Goal: Information Seeking & Learning: Learn about a topic

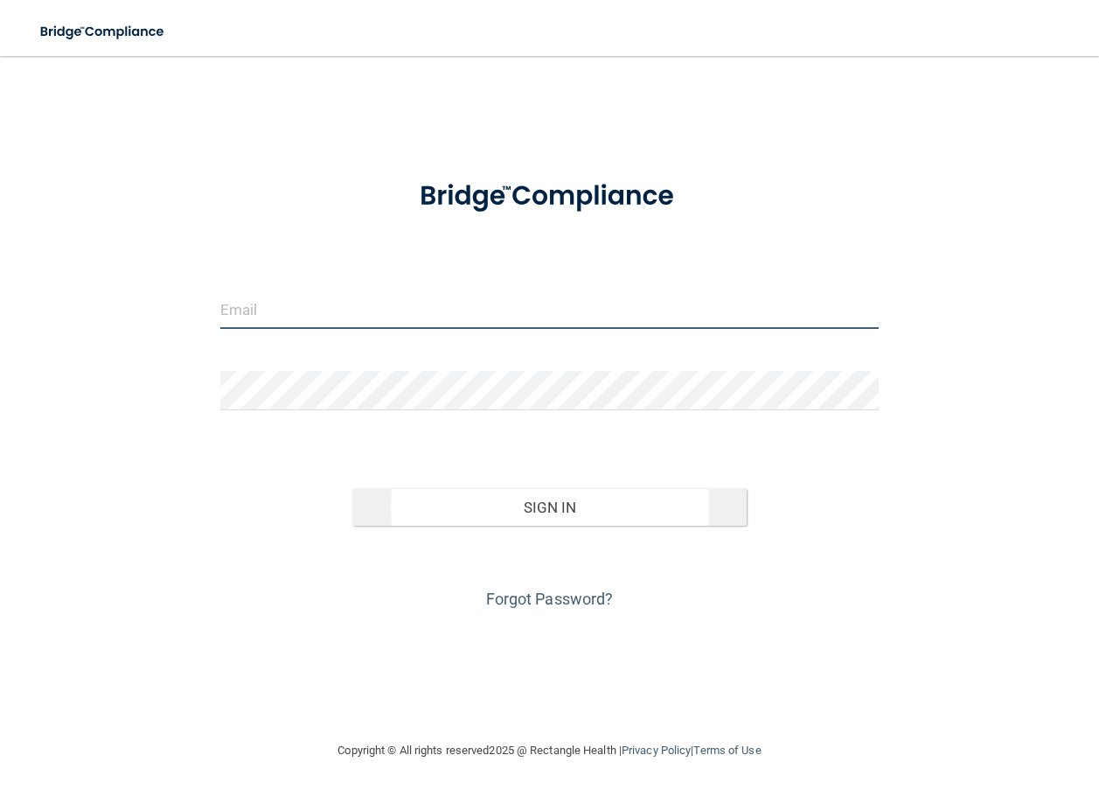
type input "[EMAIL_ADDRESS][DOMAIN_NAME]"
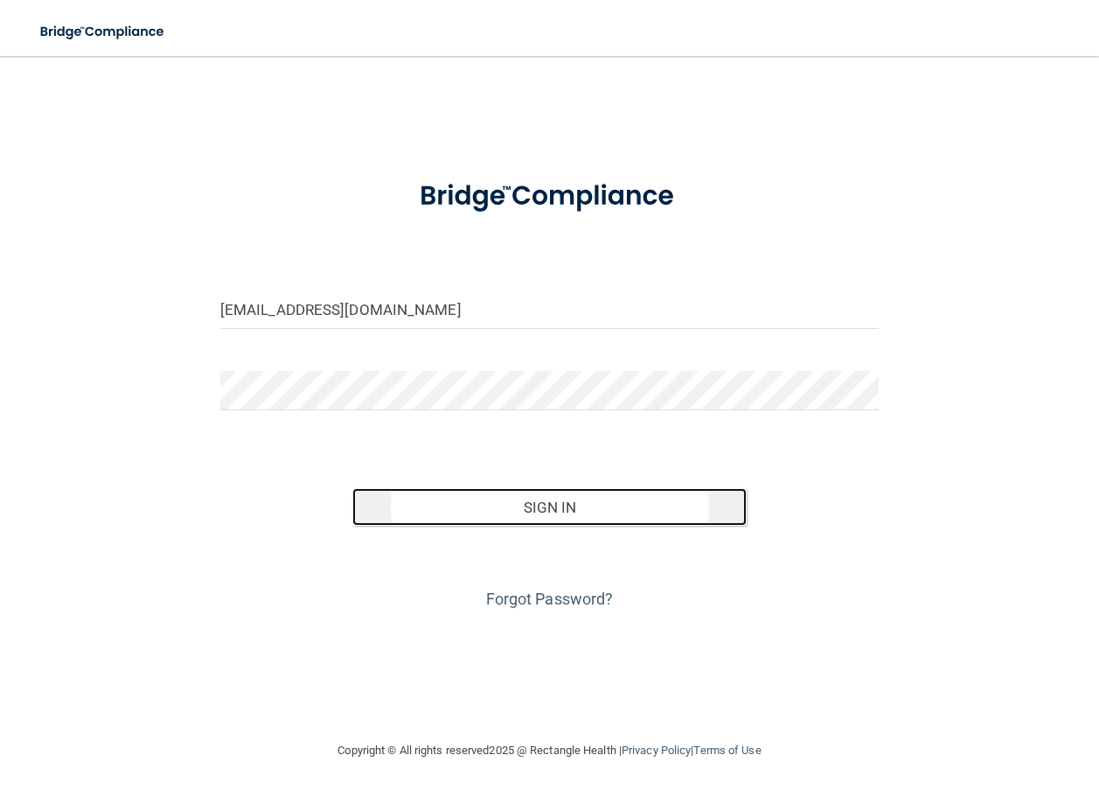
click at [680, 502] on button "Sign In" at bounding box center [549, 507] width 395 height 38
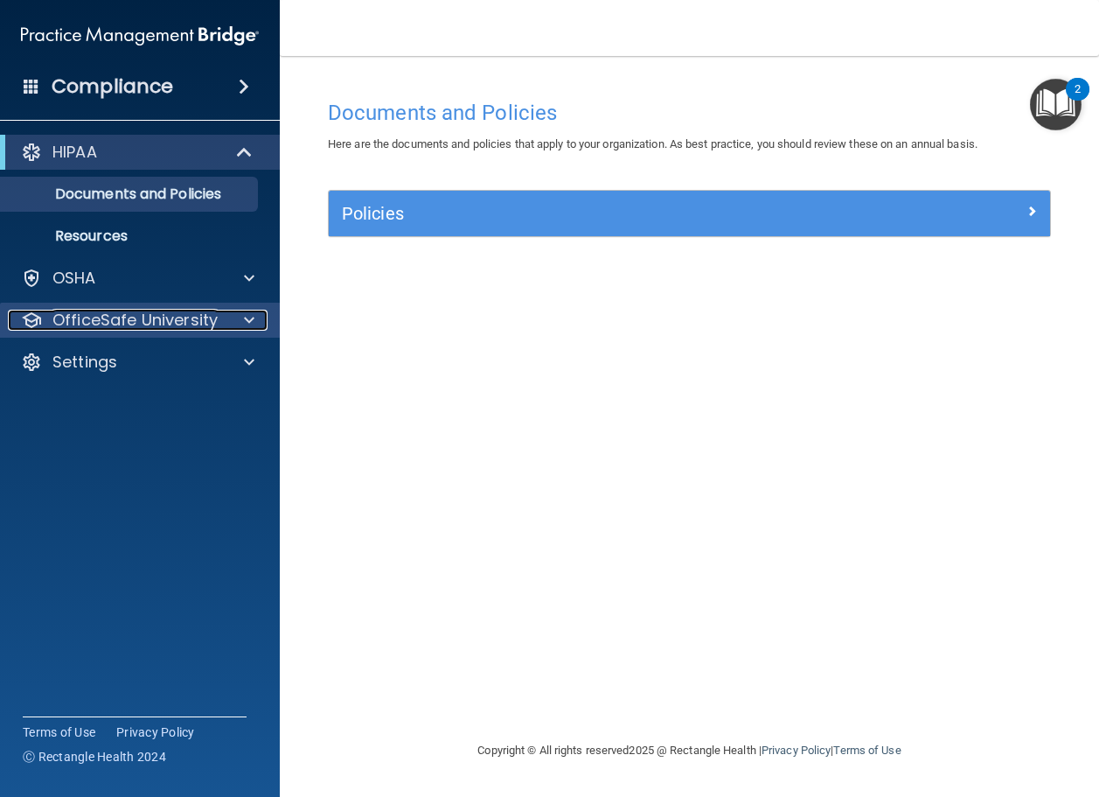
click at [105, 327] on p "OfficeSafe University" at bounding box center [134, 320] width 165 height 21
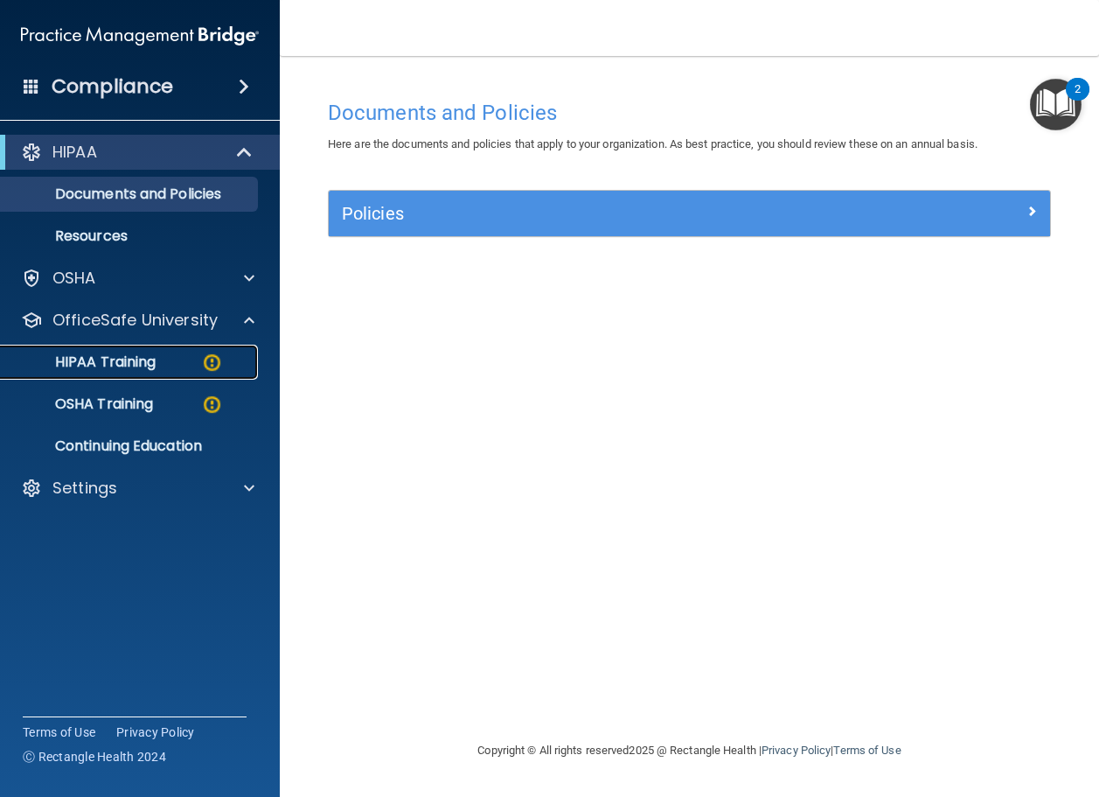
click at [108, 360] on p "HIPAA Training" at bounding box center [83, 361] width 144 height 17
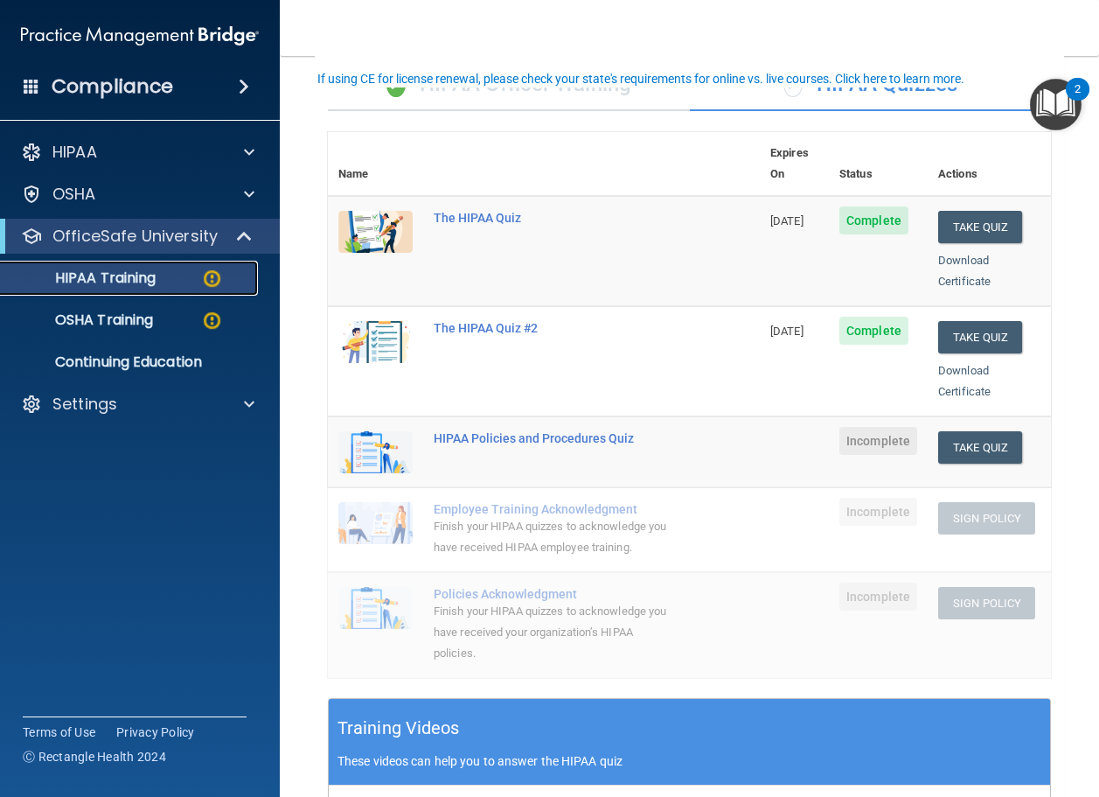
scroll to position [175, 0]
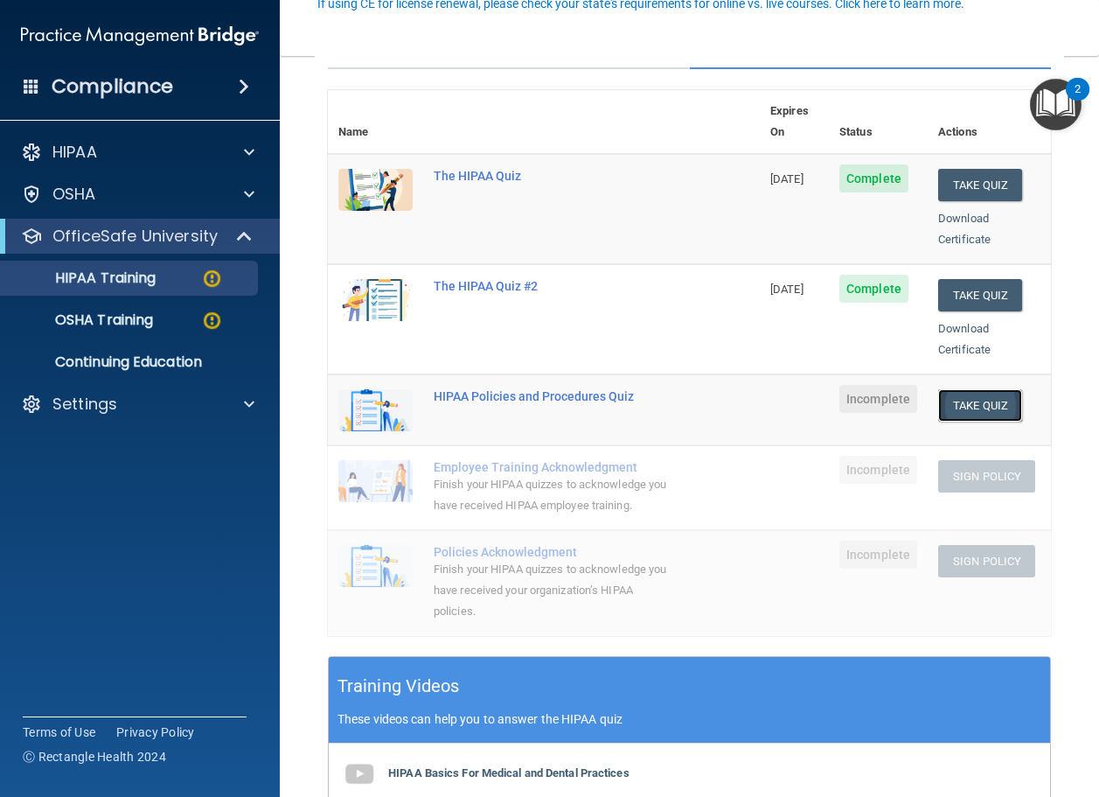
click at [986, 389] on button "Take Quiz" at bounding box center [981, 405] width 84 height 32
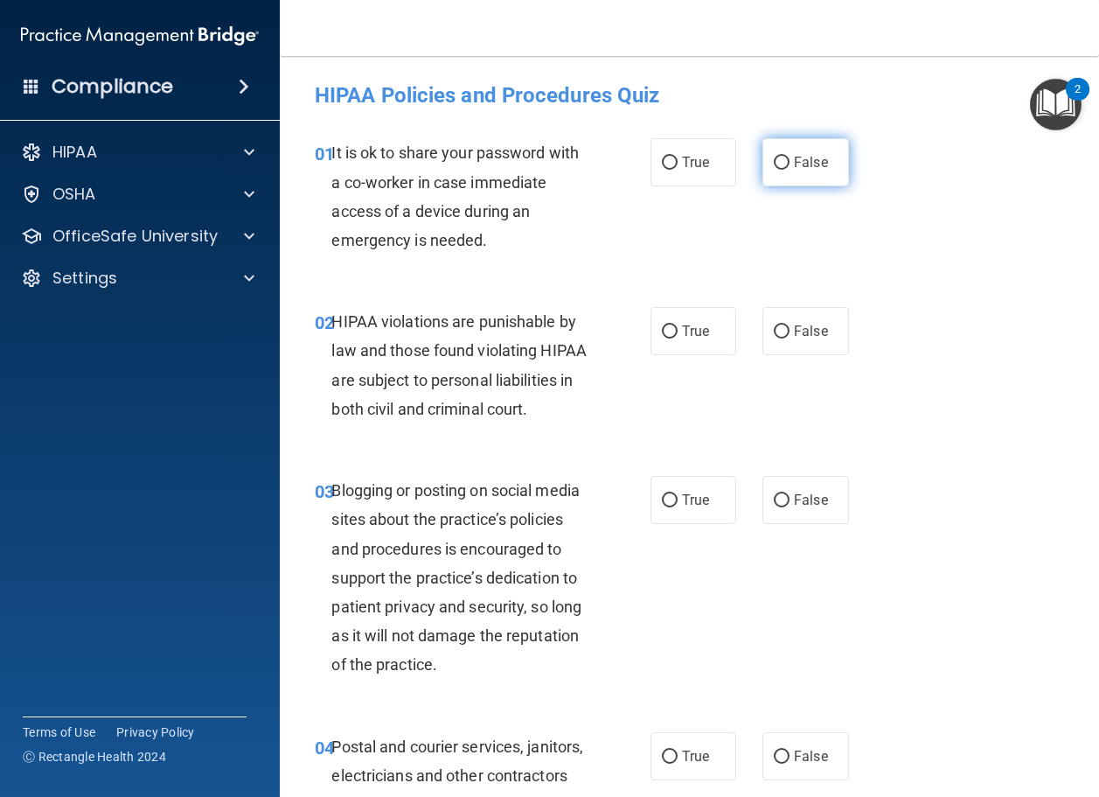
click at [794, 156] on span "False" at bounding box center [811, 162] width 34 height 17
click at [790, 157] on input "False" at bounding box center [782, 163] width 16 height 13
radio input "true"
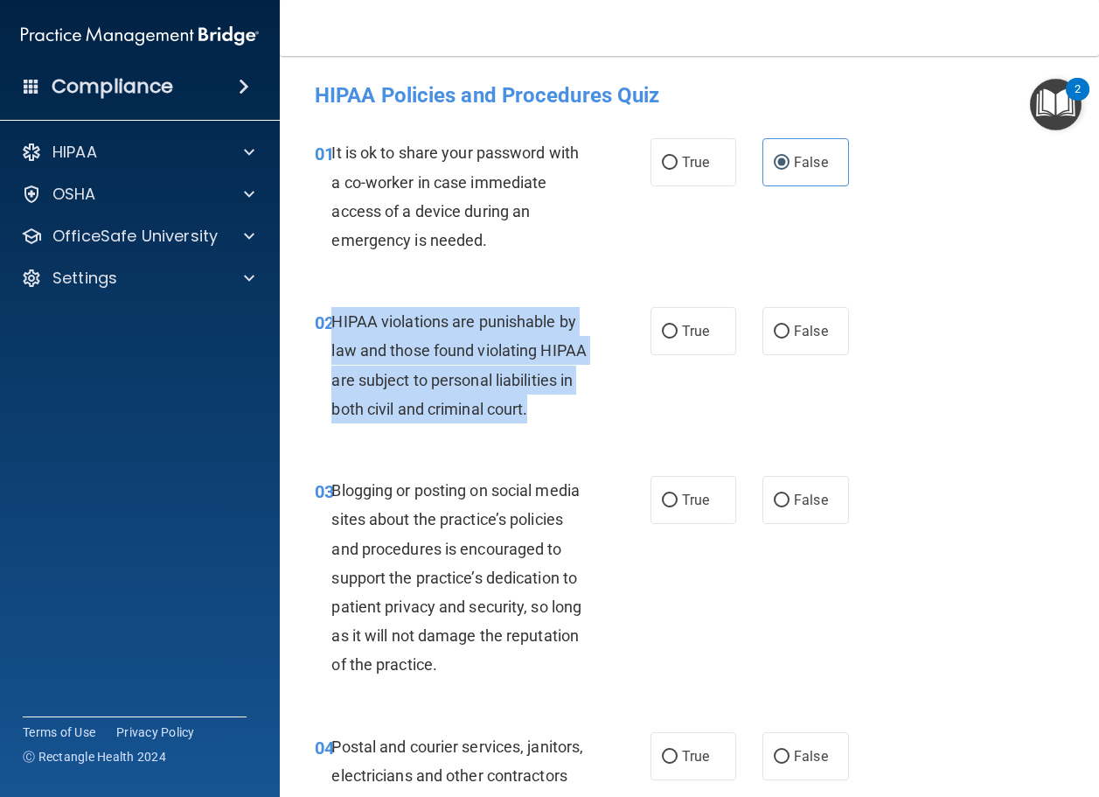
drag, startPoint x: 395, startPoint y: 443, endPoint x: 337, endPoint y: 331, distance: 125.6
click at [337, 331] on div "HIPAA violations are punishable by law and those found violating HIPAA are subj…" at bounding box center [466, 365] width 271 height 116
copy span "HIPAA violations are punishable by law and those found violating HIPAA are subj…"
click at [778, 333] on input "False" at bounding box center [782, 331] width 16 height 13
radio input "true"
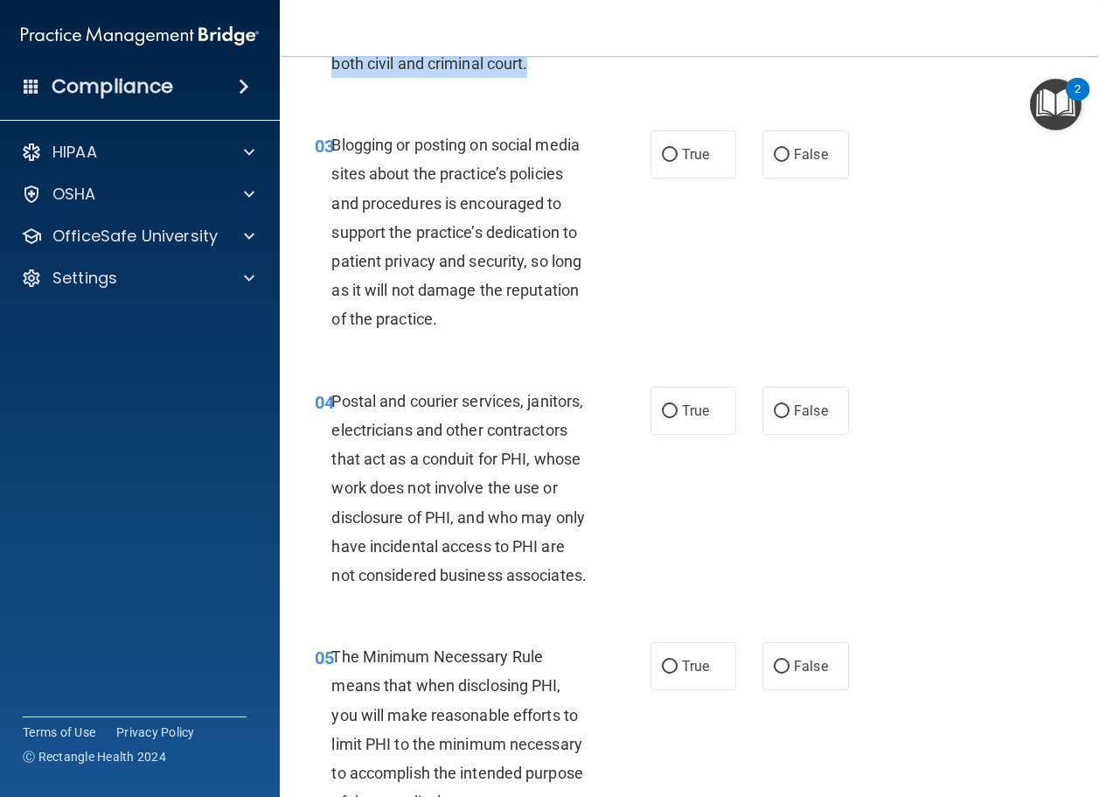
scroll to position [350, 0]
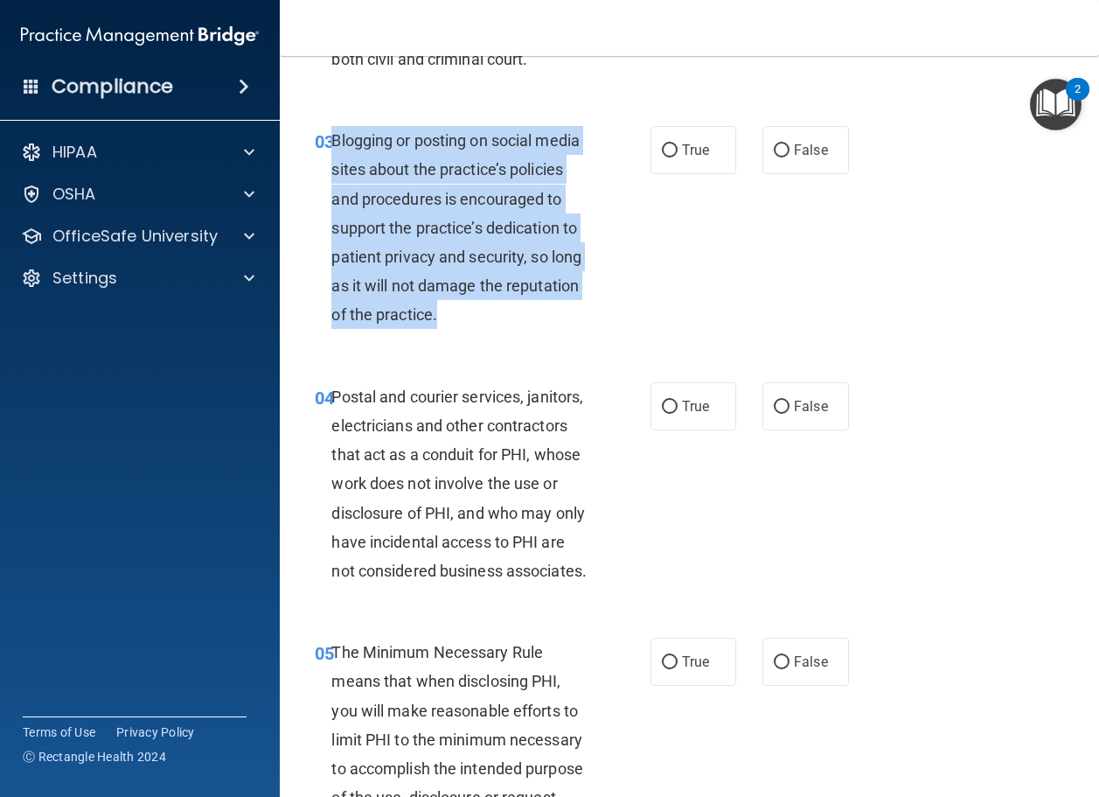
drag, startPoint x: 443, startPoint y: 373, endPoint x: 333, endPoint y: 169, distance: 232.0
click at [333, 169] on div "Blogging or posting on social media sites about the practice’s policies and pro…" at bounding box center [466, 228] width 271 height 204
copy span "Blogging or posting on social media sites about the practice’s policies and pro…"
click at [774, 157] on input "False" at bounding box center [782, 150] width 16 height 13
radio input "true"
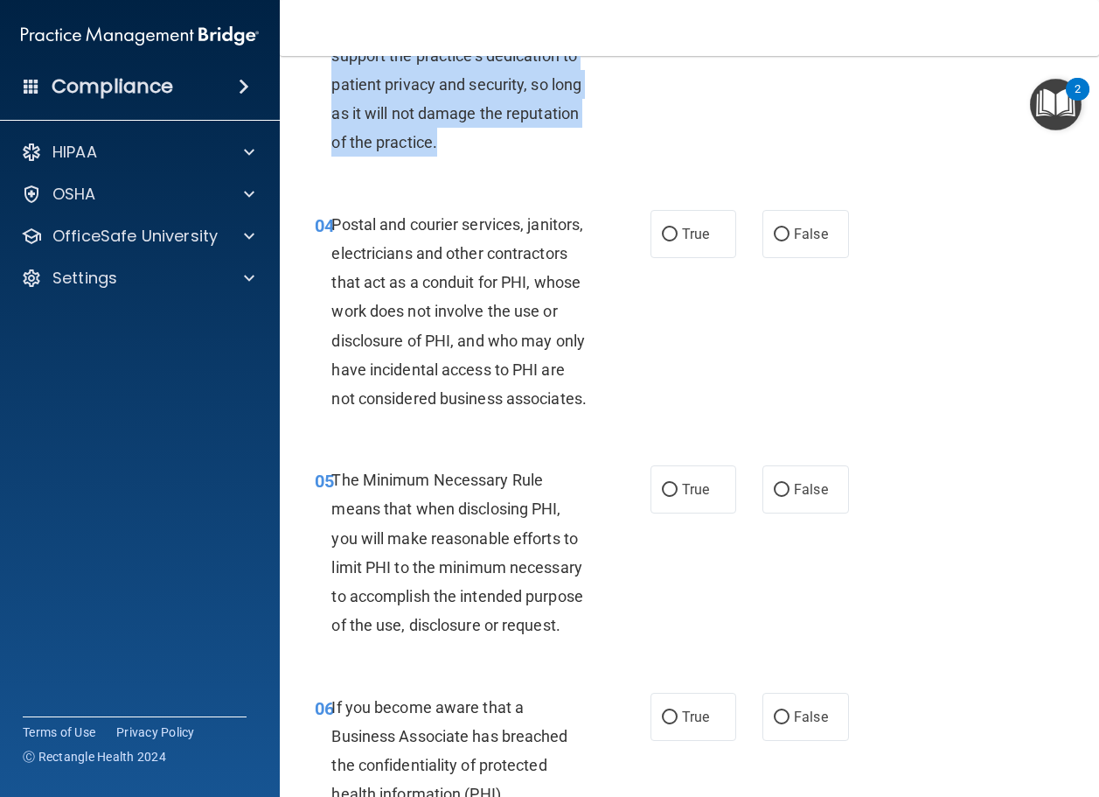
scroll to position [525, 0]
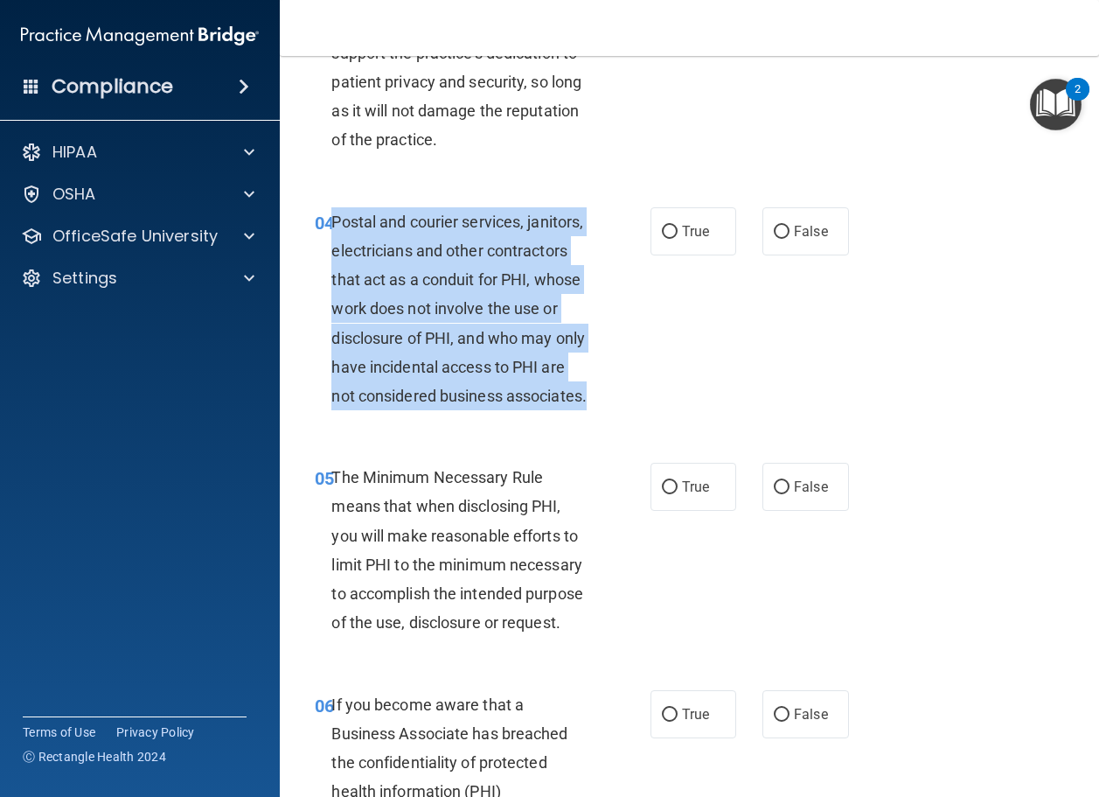
drag, startPoint x: 493, startPoint y: 483, endPoint x: 333, endPoint y: 273, distance: 264.0
click at [333, 273] on div "Postal and courier services, janitors, electricians and other contractors that …" at bounding box center [466, 309] width 271 height 204
copy span "Postal and courier services, janitors, electricians and other contractors that …"
click at [632, 338] on div "04 Postal and courier services, janitors, electricians and other contractors th…" at bounding box center [483, 313] width 388 height 213
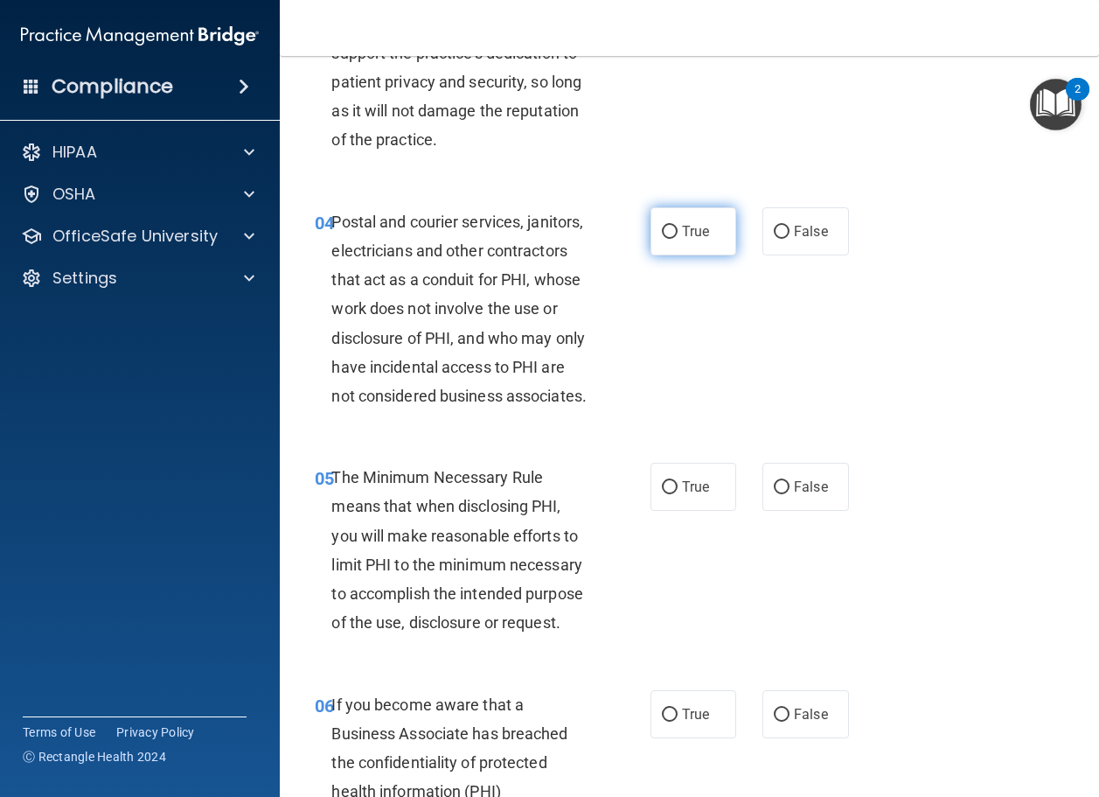
click at [662, 239] on input "True" at bounding box center [670, 232] width 16 height 13
radio input "true"
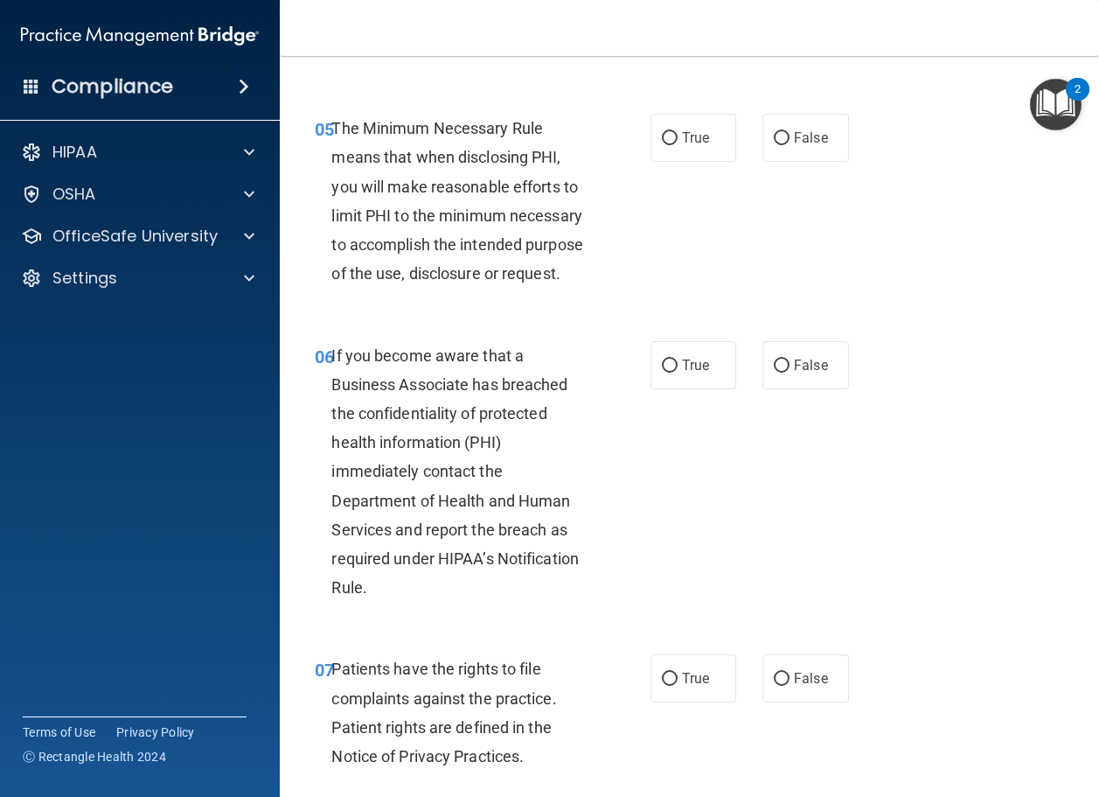
scroll to position [875, 0]
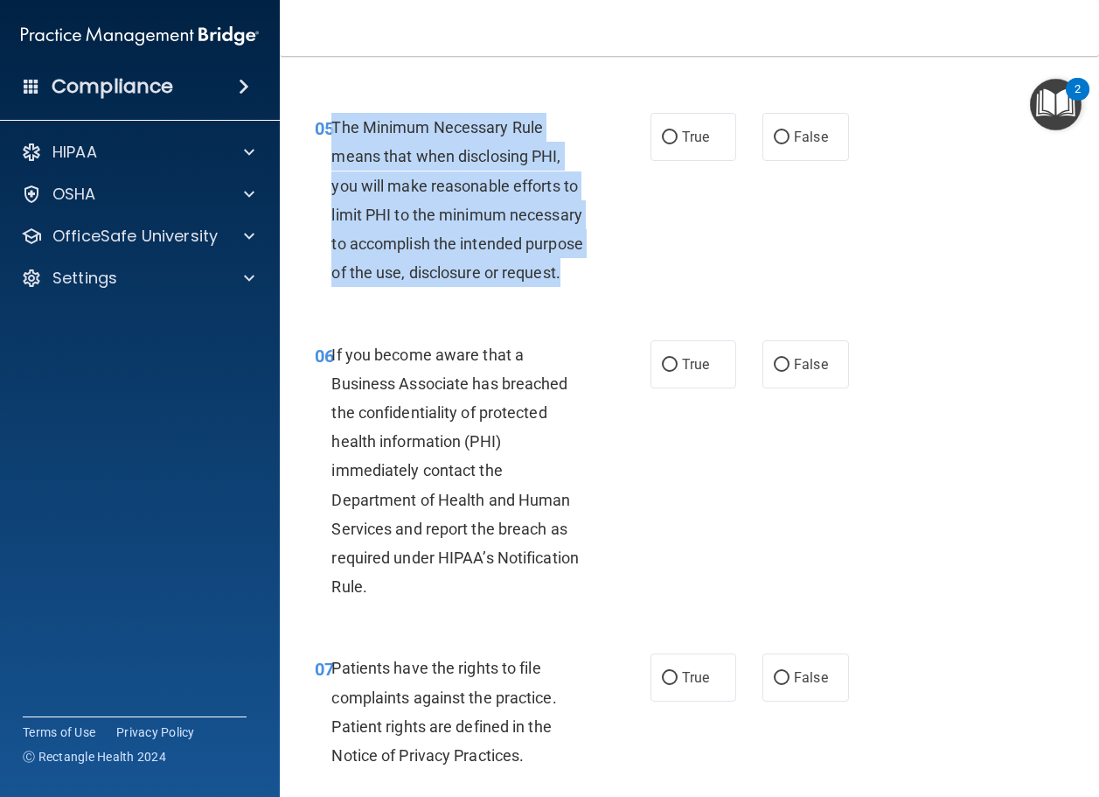
drag, startPoint x: 416, startPoint y: 391, endPoint x: 334, endPoint y: 220, distance: 189.3
click at [334, 220] on div "The Minimum Necessary Rule means that when disclosing PHI, you will make reason…" at bounding box center [466, 200] width 271 height 174
copy span "The Minimum Necessary Rule means that when disclosing PHI, you will make reason…"
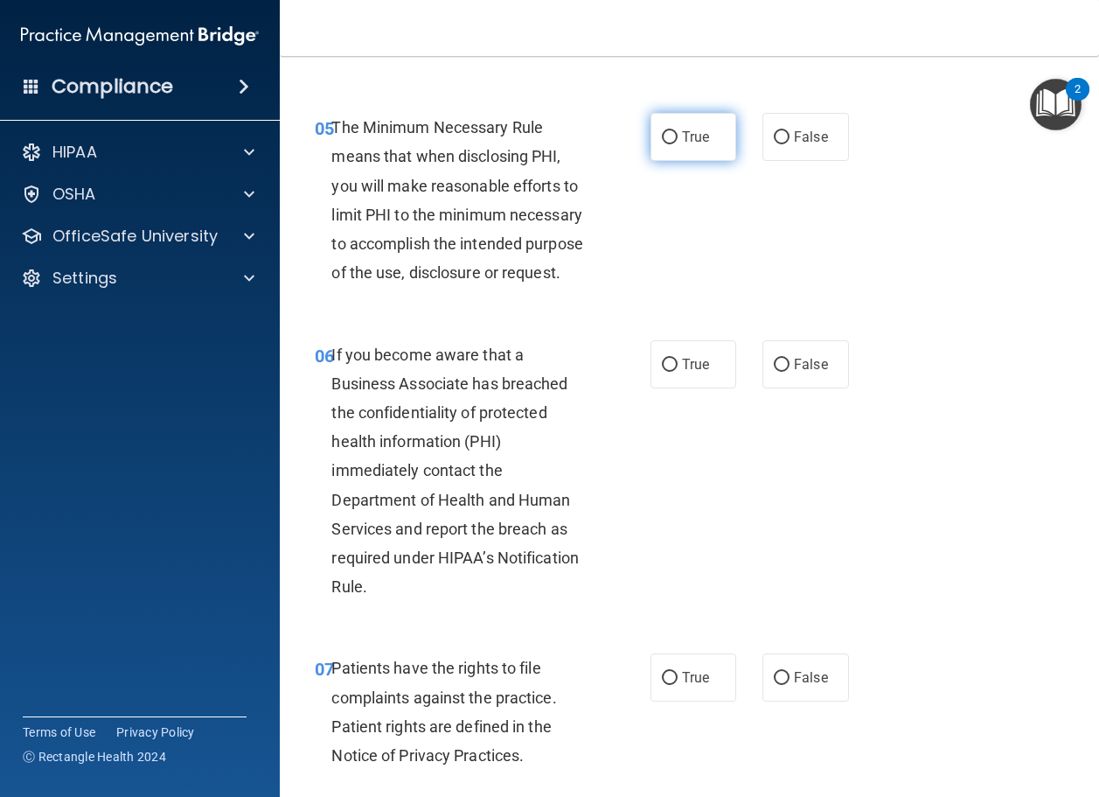
click at [676, 161] on label "True" at bounding box center [694, 137] width 87 height 48
click at [676, 144] on input "True" at bounding box center [670, 137] width 16 height 13
radio input "true"
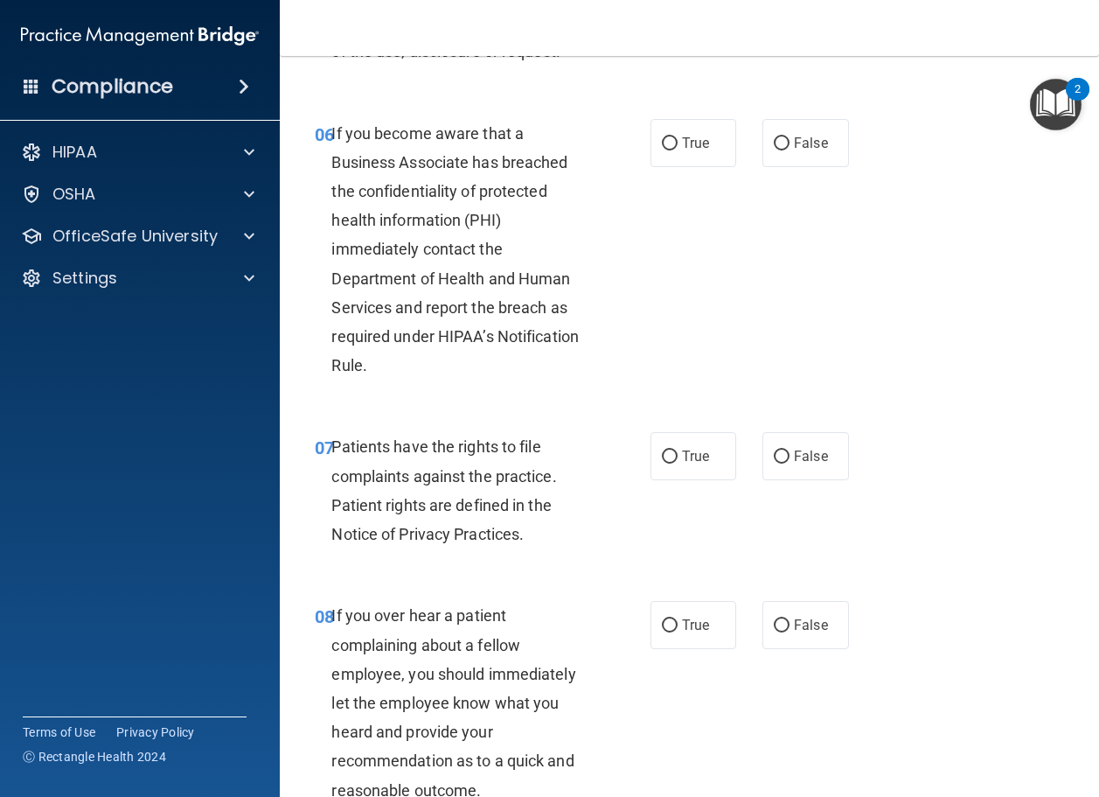
scroll to position [1137, 0]
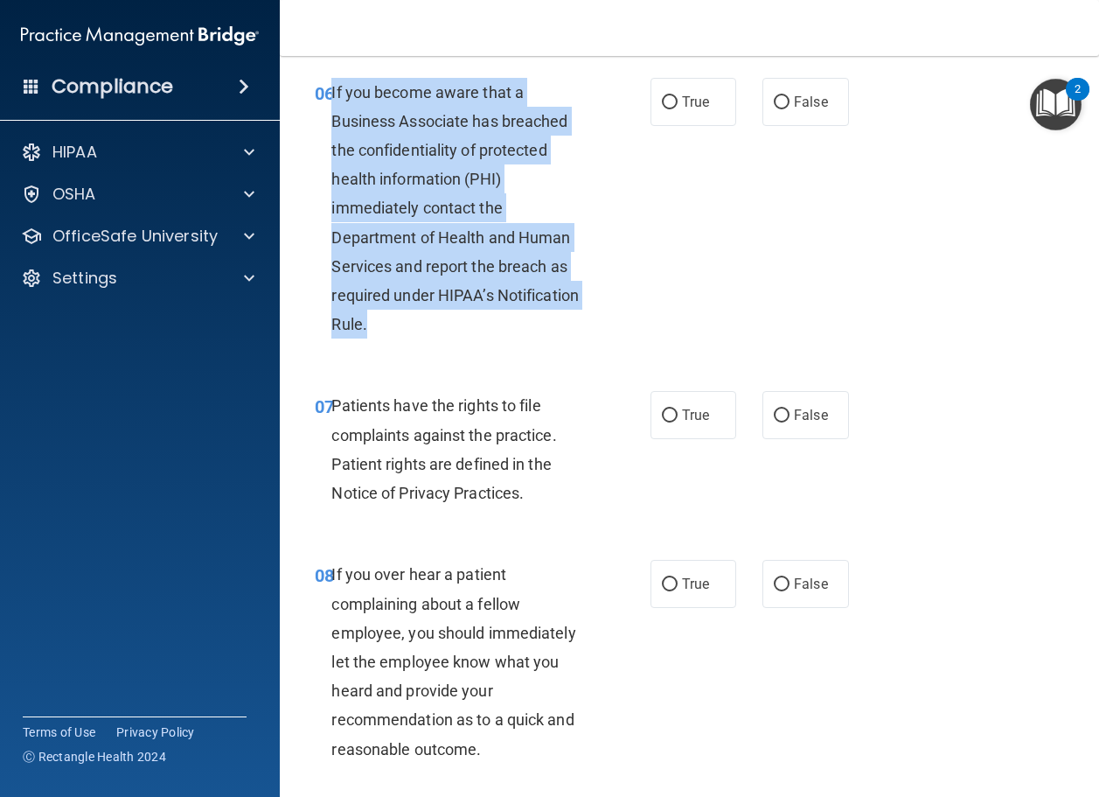
drag, startPoint x: 392, startPoint y: 449, endPoint x: 331, endPoint y: 211, distance: 245.7
click at [331, 211] on div "If you become aware that a Business Associate has breached the confidentiality …" at bounding box center [466, 209] width 271 height 262
copy span "If you become aware that a Business Associate has breached the confidentiality …"
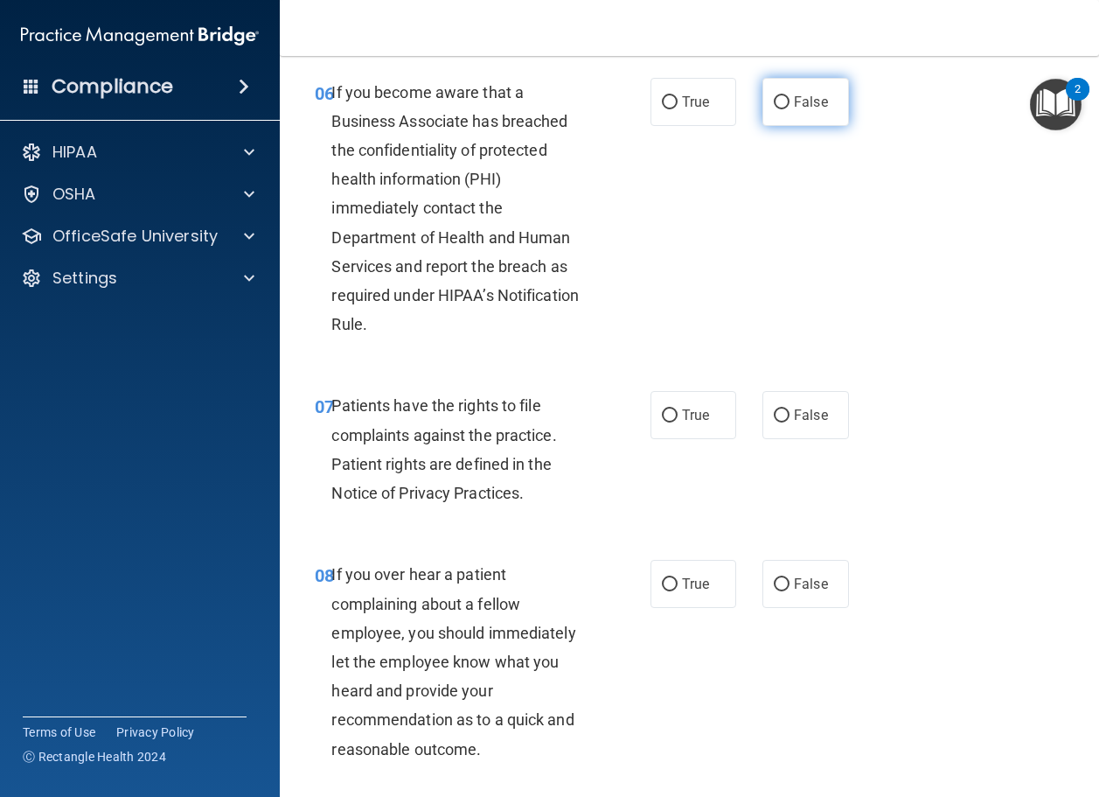
click at [778, 126] on label "False" at bounding box center [806, 102] width 87 height 48
click at [778, 109] on input "False" at bounding box center [782, 102] width 16 height 13
radio input "true"
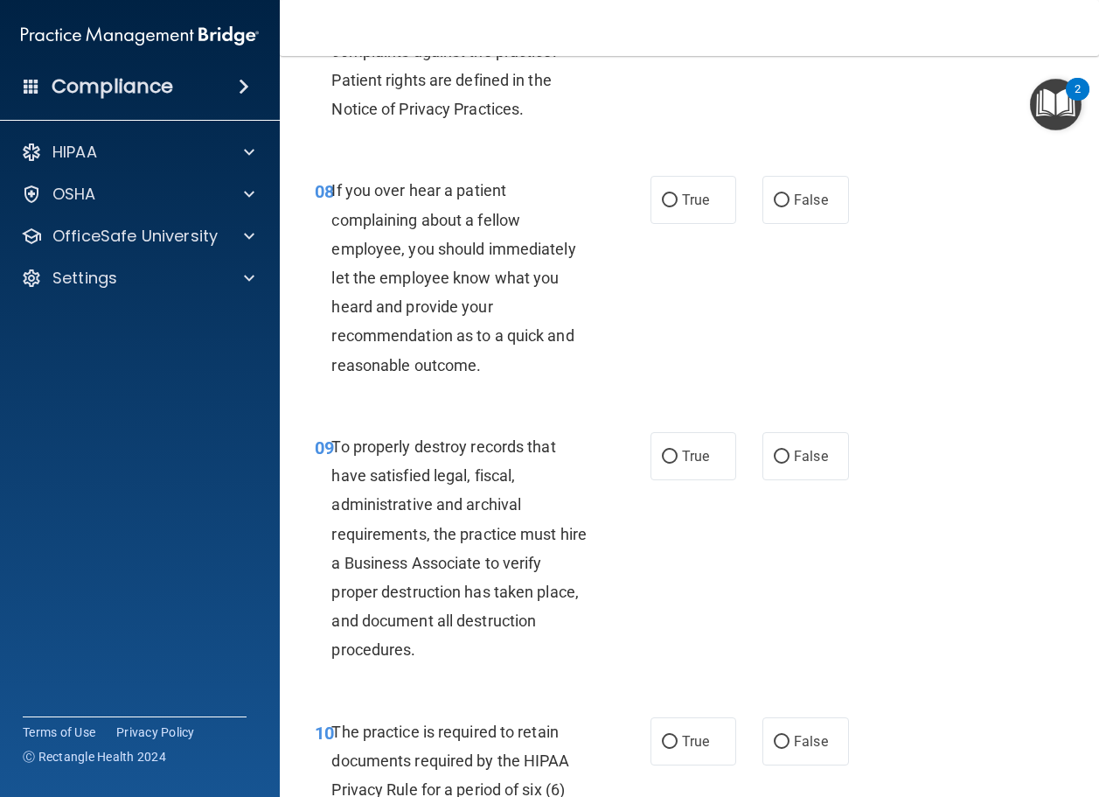
scroll to position [1574, 0]
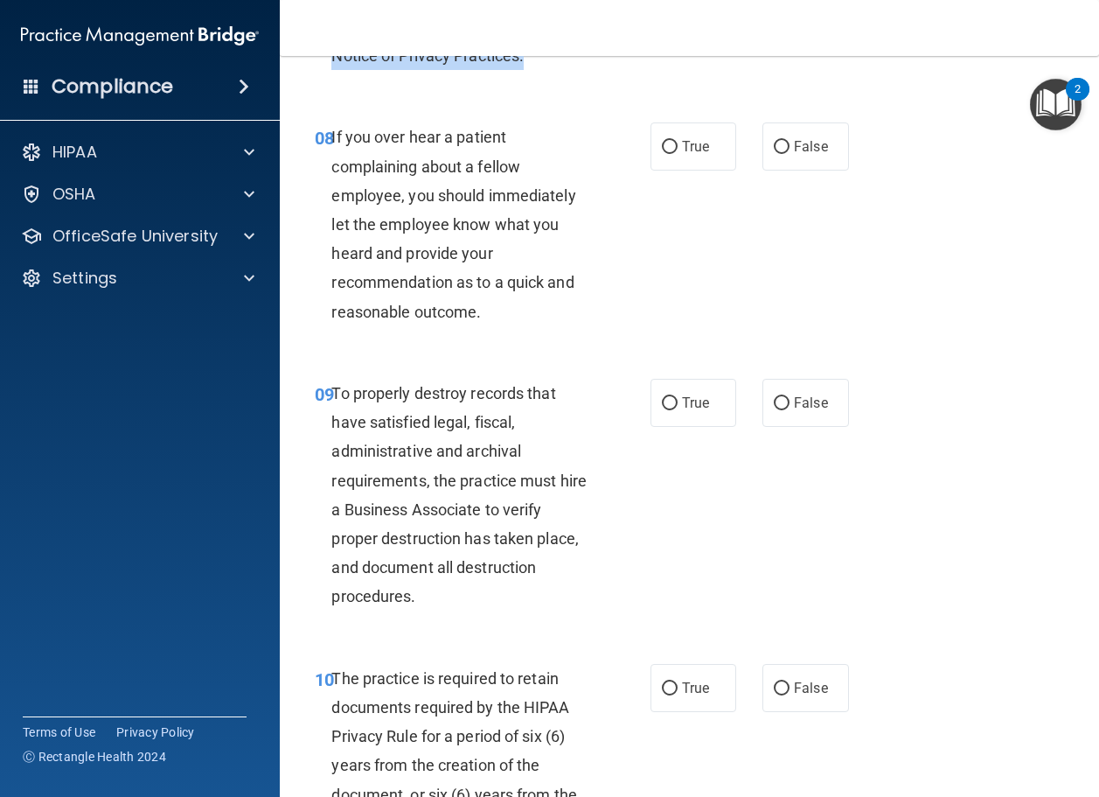
drag, startPoint x: 331, startPoint y: 80, endPoint x: 529, endPoint y: 174, distance: 219.1
click at [529, 70] on div "Patients have the rights to file complaints against the practice. Patient right…" at bounding box center [466, 12] width 271 height 116
copy span "Patients have the rights to file complaints against the practice. Patient right…"
radio input "true"
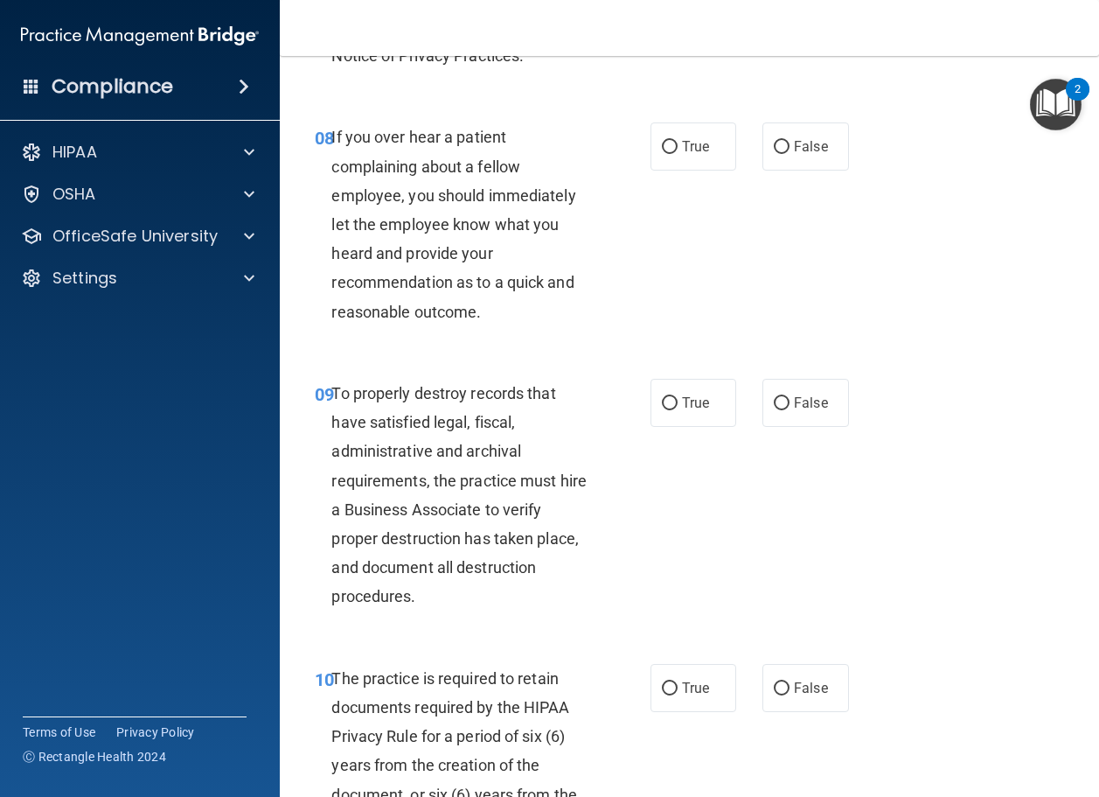
click at [562, 101] on div "07 Patients have the rights to file complaints against the practice. Patient ri…" at bounding box center [690, 16] width 776 height 169
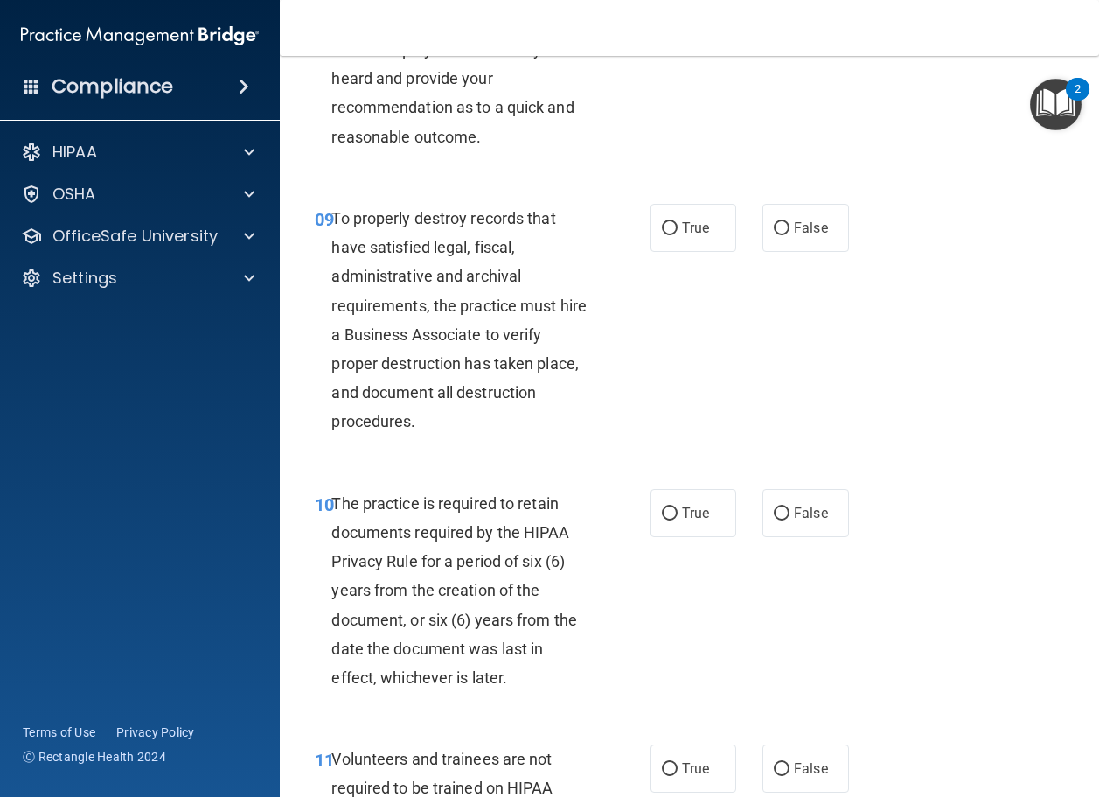
scroll to position [1662, 0]
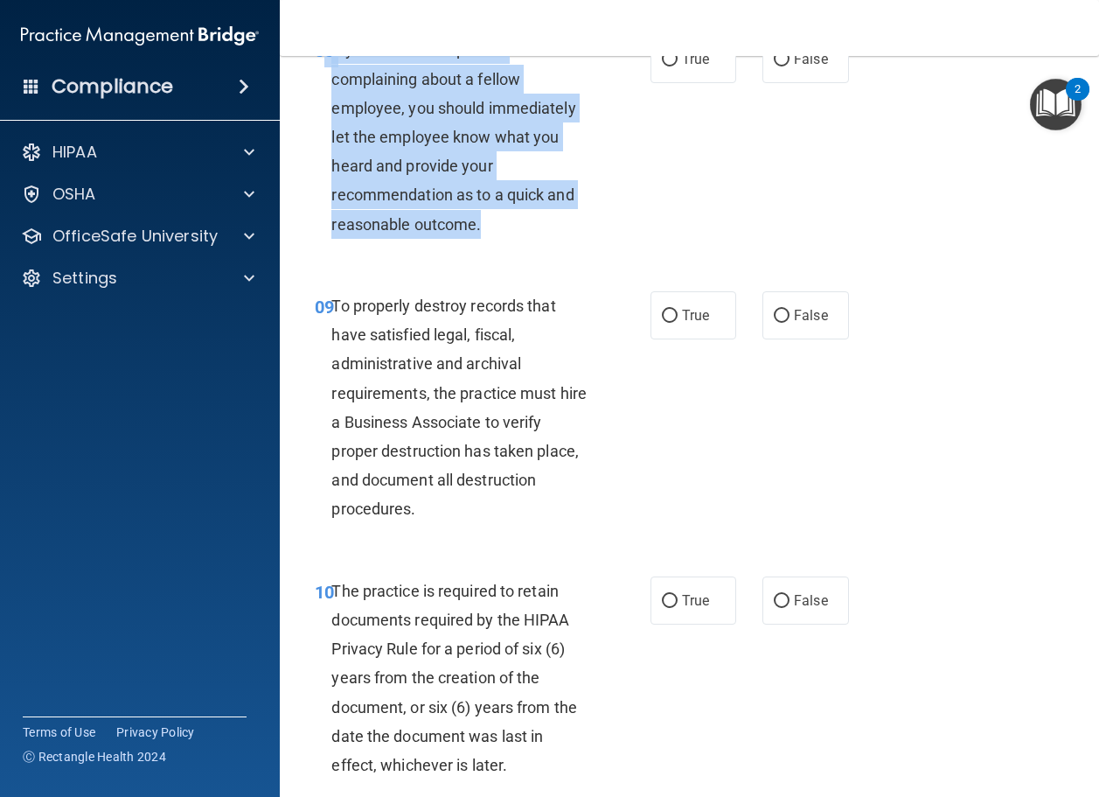
drag, startPoint x: 330, startPoint y: 163, endPoint x: 526, endPoint y: 337, distance: 262.1
click at [526, 248] on div "08 If you over hear a patient complaining about a fellow employee, you should i…" at bounding box center [483, 141] width 388 height 213
click at [492, 239] on div "If you over hear a patient complaining about a fellow employee, you should imme…" at bounding box center [466, 137] width 271 height 204
drag, startPoint x: 492, startPoint y: 343, endPoint x: 331, endPoint y: 166, distance: 239.0
click at [331, 166] on div "If you over hear a patient complaining about a fellow employee, you should imme…" at bounding box center [466, 137] width 271 height 204
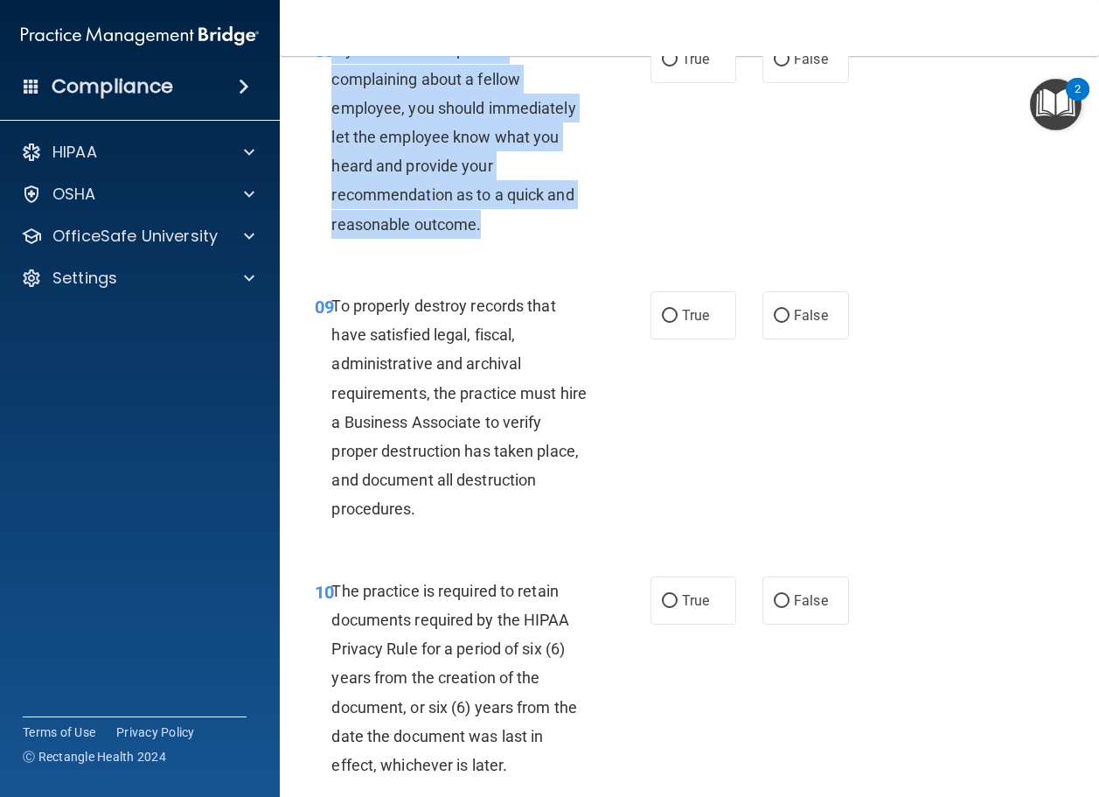
copy span "If you over hear a patient complaining about a fellow employee, you should imme…"
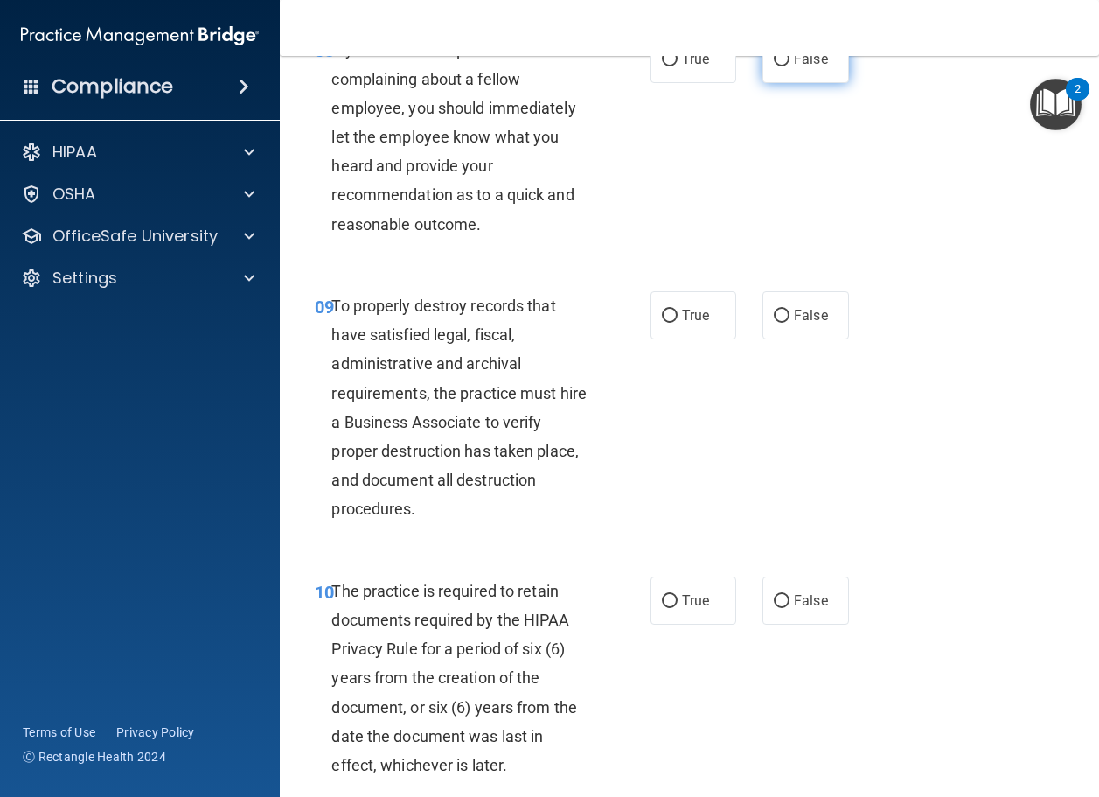
click at [798, 67] on span "False" at bounding box center [811, 59] width 34 height 17
click at [790, 66] on input "False" at bounding box center [782, 59] width 16 height 13
radio input "true"
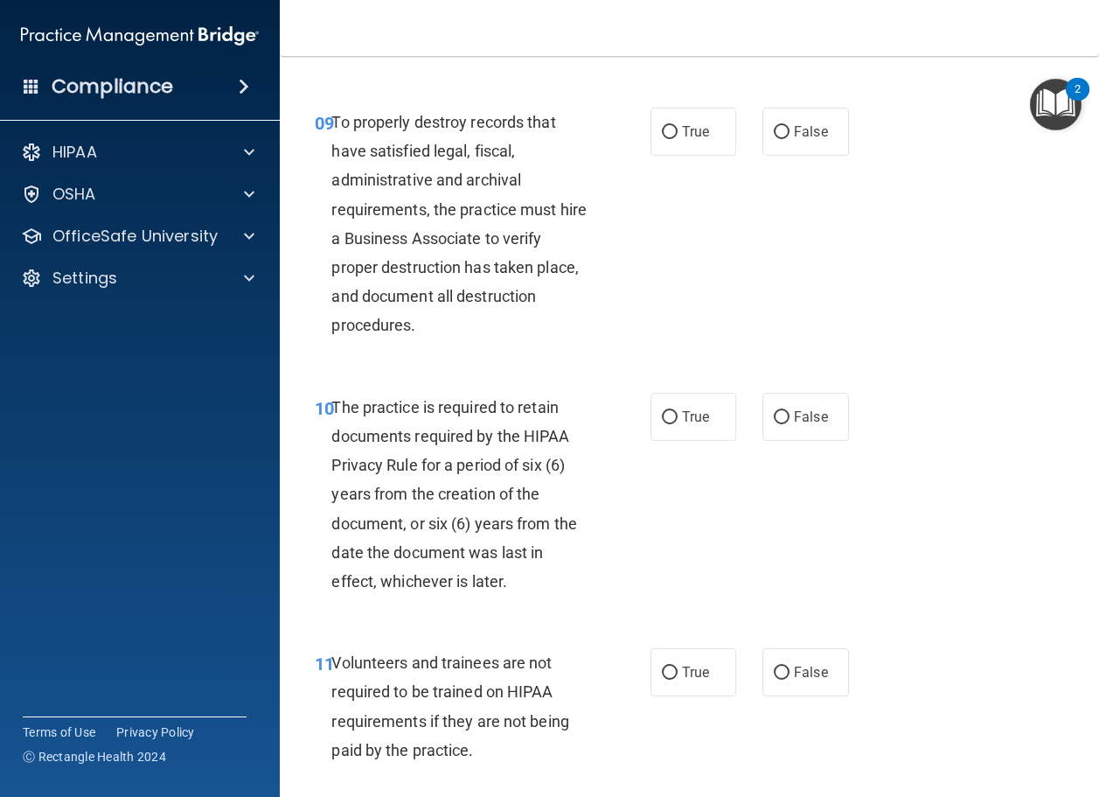
scroll to position [1924, 0]
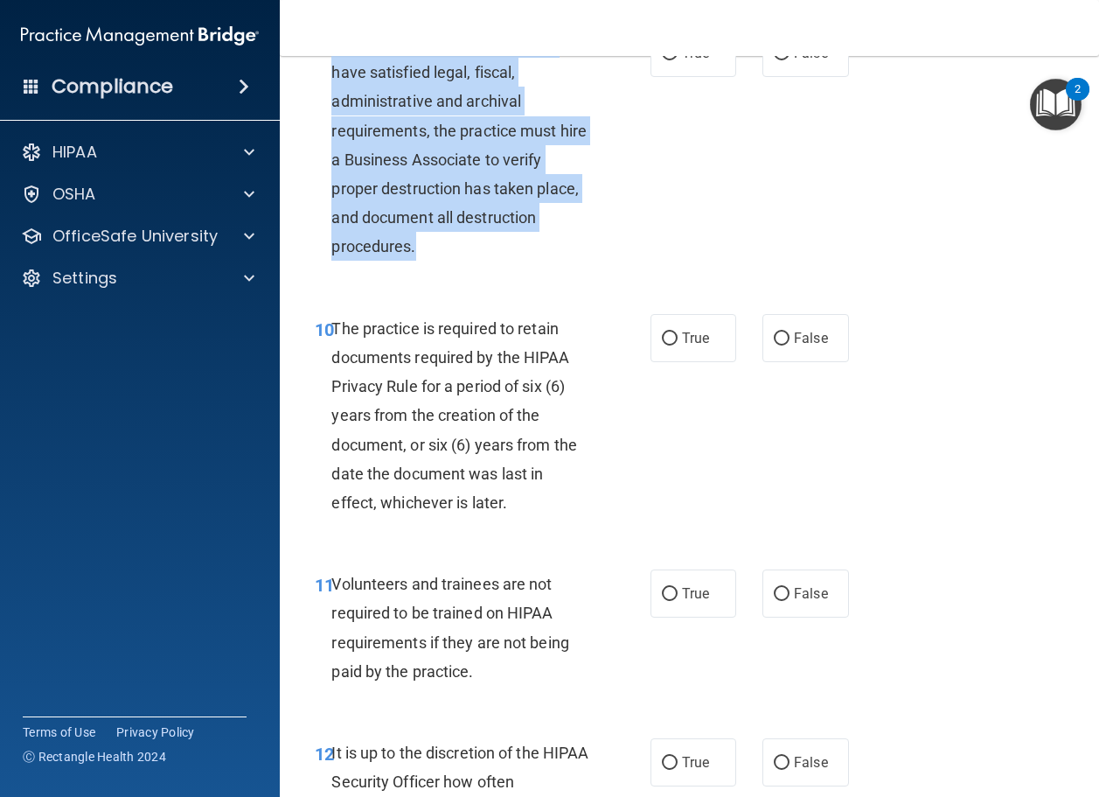
drag, startPoint x: 421, startPoint y: 373, endPoint x: 331, endPoint y: 153, distance: 237.3
click at [331, 153] on div "To properly destroy records that have satisfied legal, fiscal, administrative a…" at bounding box center [466, 145] width 271 height 233
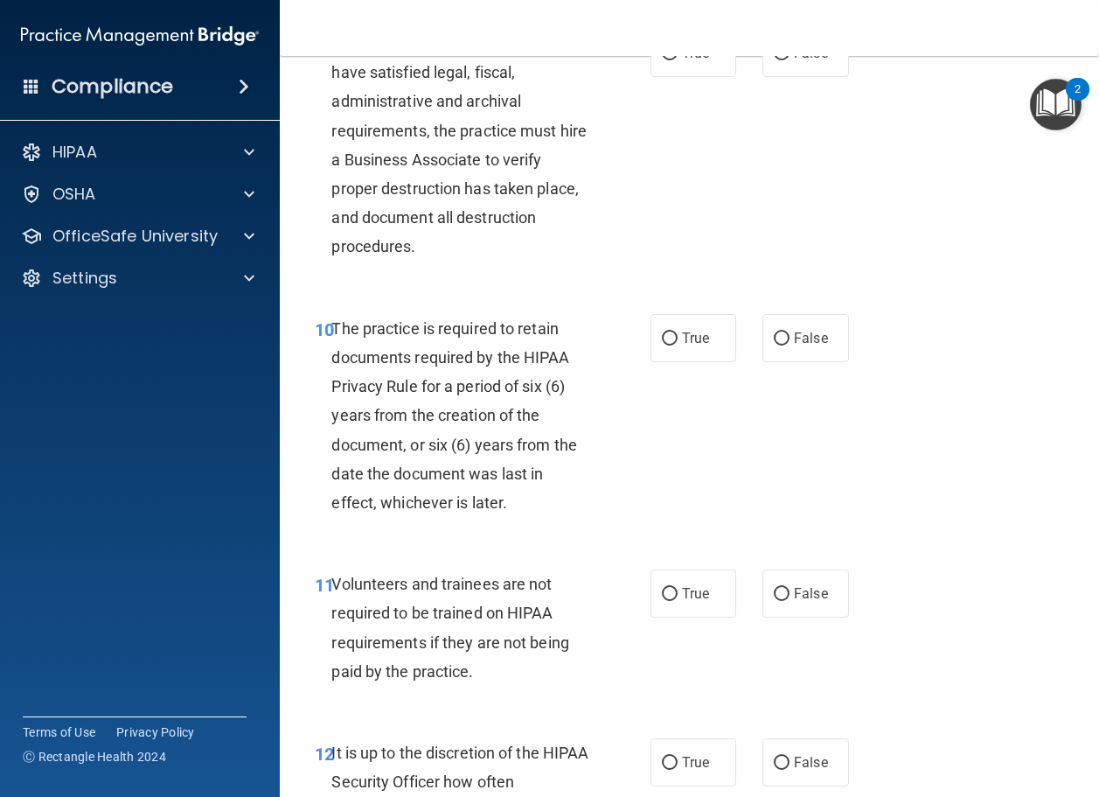
drag, startPoint x: 352, startPoint y: 154, endPoint x: 1075, endPoint y: 304, distance: 737.8
click at [1075, 304] on main "- HIPAA Policies and Procedures Quiz This quiz doesn’t expire until . Are you s…" at bounding box center [690, 426] width 820 height 741
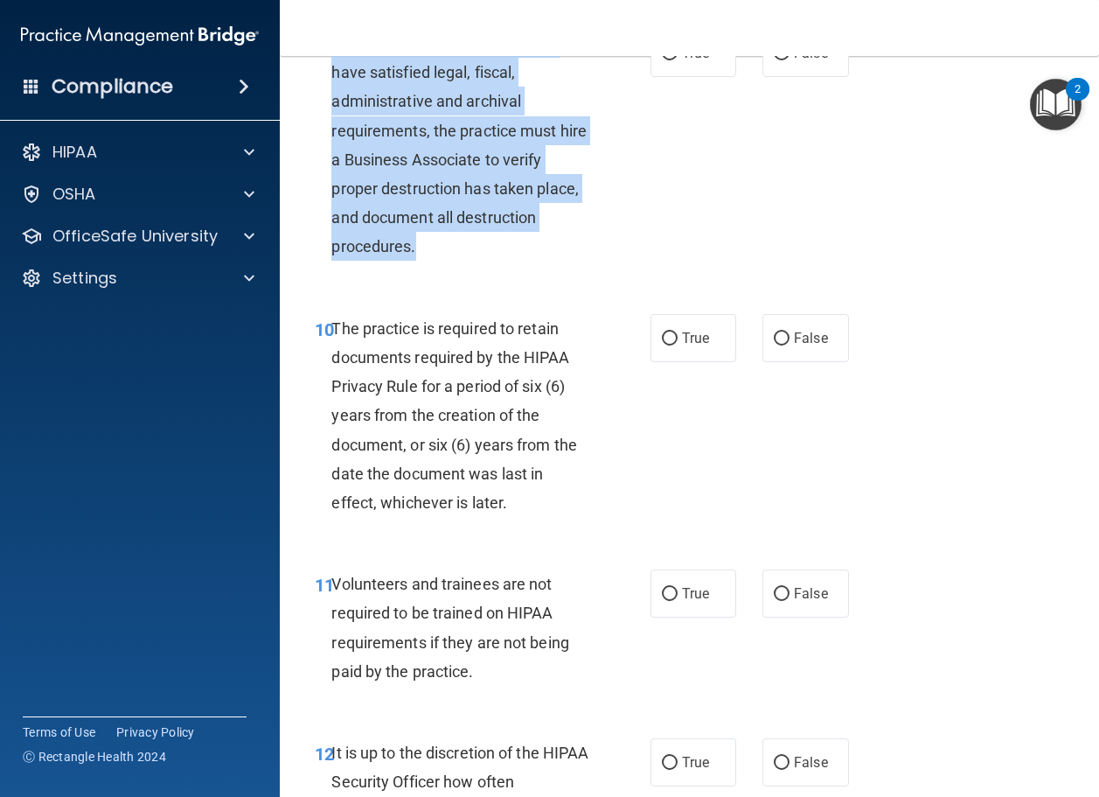
drag, startPoint x: 435, startPoint y: 362, endPoint x: 332, endPoint y: 146, distance: 239.1
click at [332, 146] on div "To properly destroy records that have satisfied legal, fiscal, administrative a…" at bounding box center [466, 145] width 271 height 233
copy span "To properly destroy records that have satisfied legal, fiscal, administrative a…"
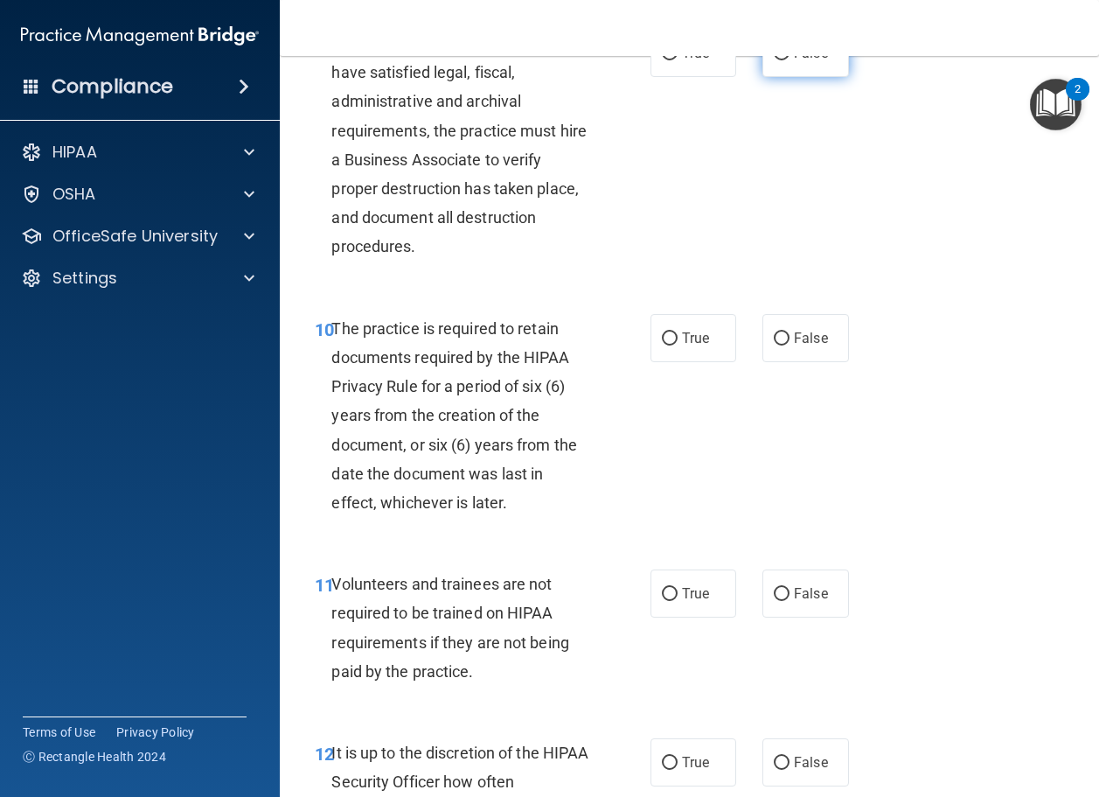
click at [794, 61] on span "False" at bounding box center [811, 53] width 34 height 17
click at [790, 60] on input "False" at bounding box center [782, 53] width 16 height 13
radio input "true"
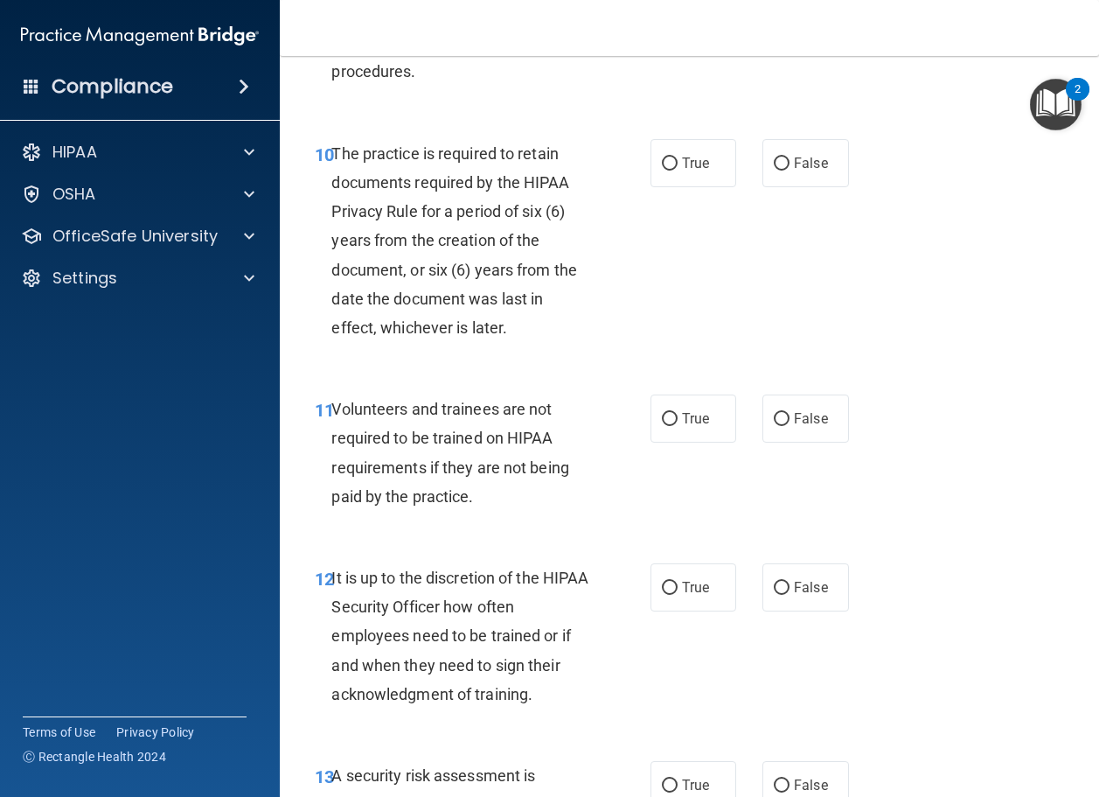
scroll to position [2187, 0]
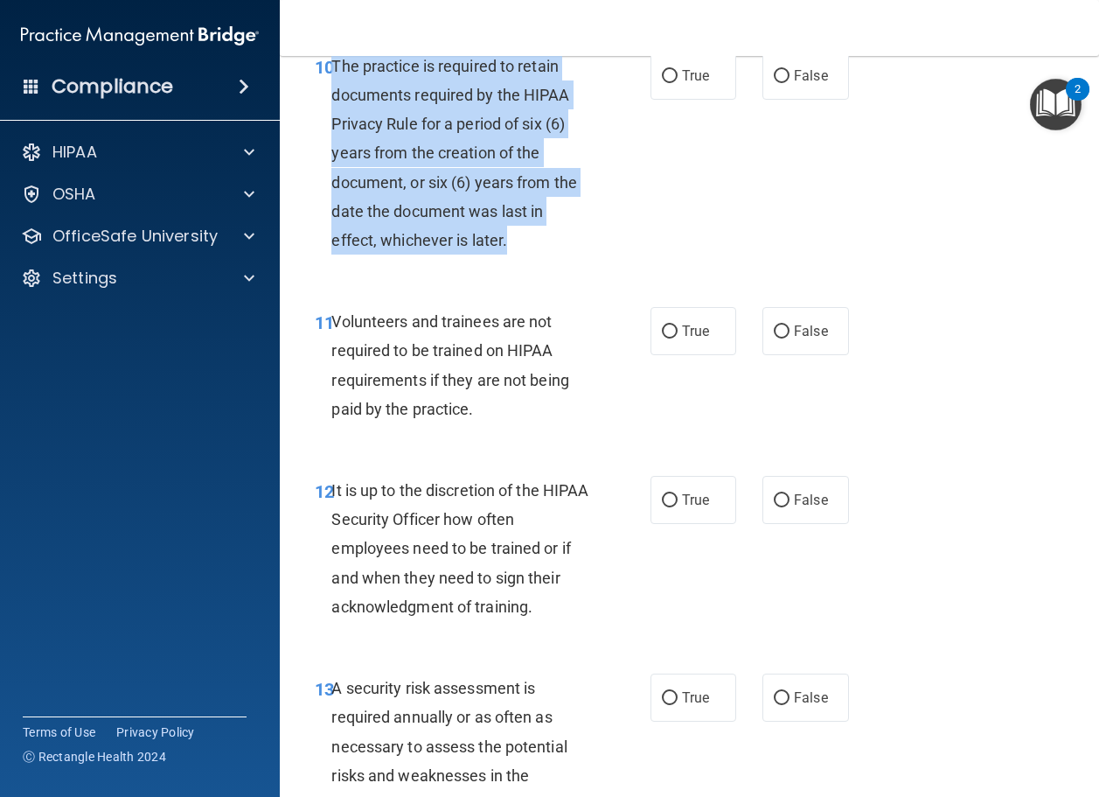
drag, startPoint x: 510, startPoint y: 357, endPoint x: 335, endPoint y: 168, distance: 257.5
click at [335, 168] on div "The practice is required to retain documents required by the HIPAA Privacy Rule…" at bounding box center [466, 154] width 271 height 204
copy span "The practice is required to retain documents required by the HIPAA Privacy Rule…"
click at [670, 83] on input "True" at bounding box center [670, 76] width 16 height 13
radio input "true"
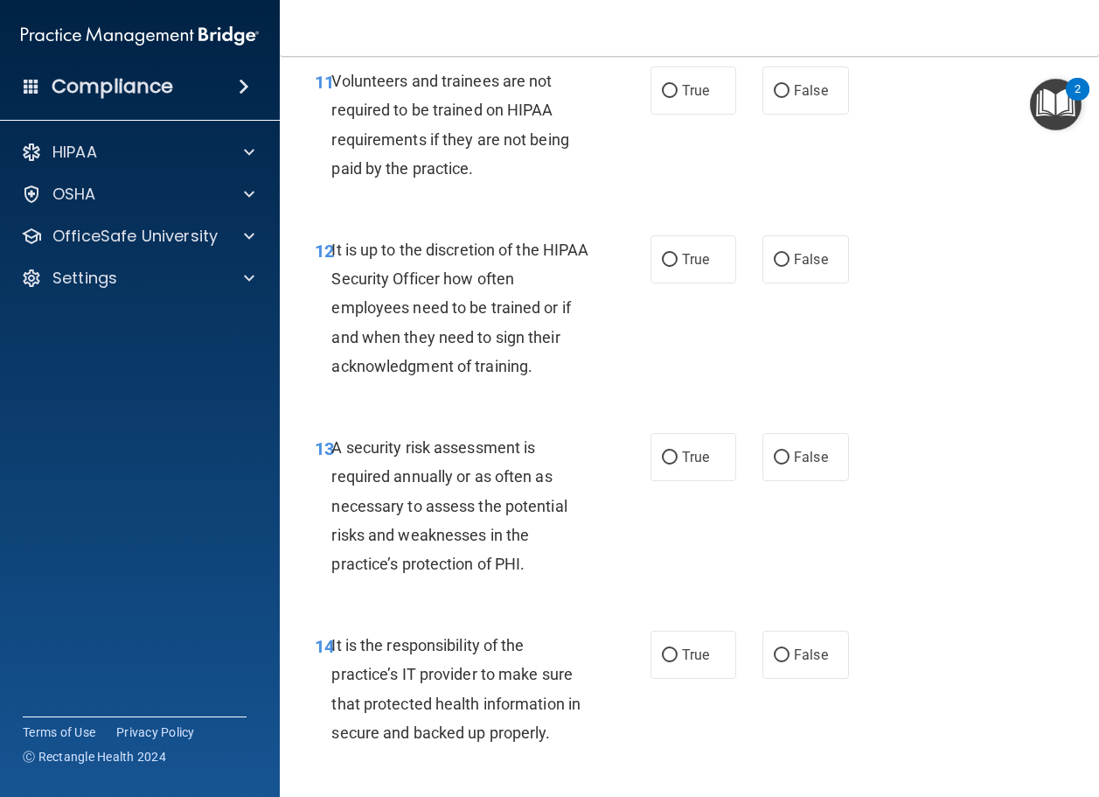
scroll to position [2449, 0]
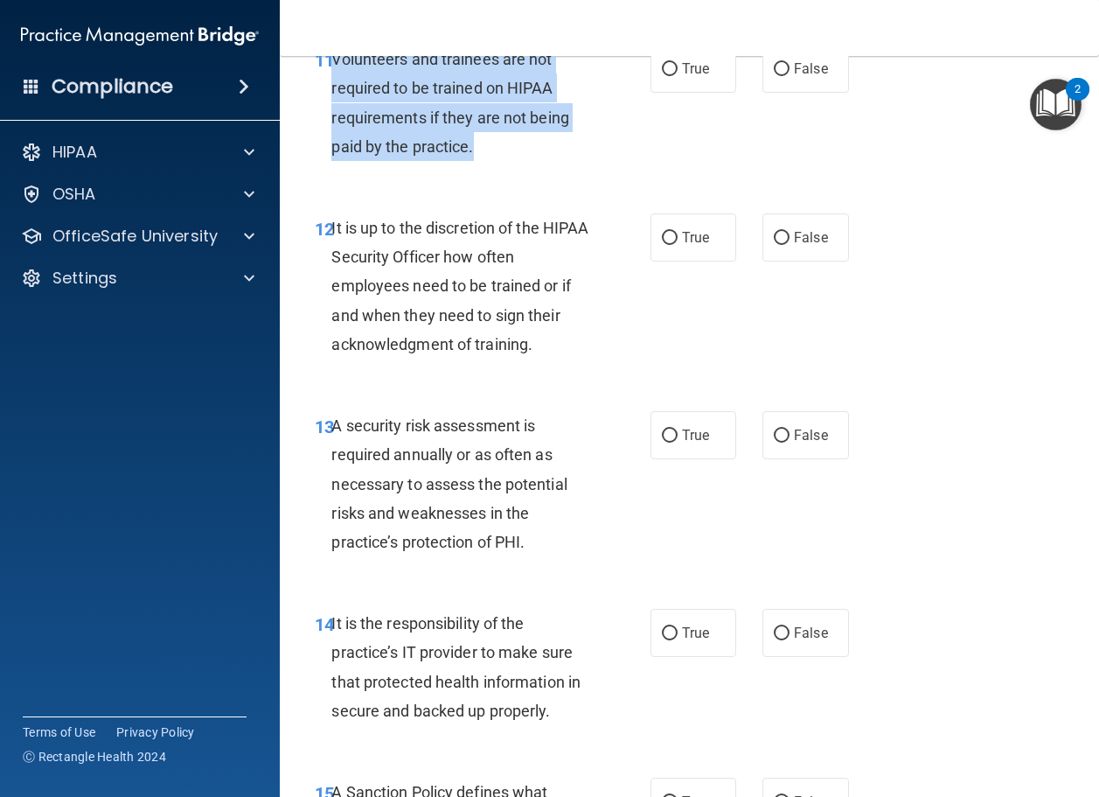
drag, startPoint x: 484, startPoint y: 260, endPoint x: 331, endPoint y: 175, distance: 174.2
click at [331, 161] on div "Volunteers and trainees are not required to be trained on HIPAA requirements if…" at bounding box center [466, 103] width 271 height 116
copy span "Volunteers and trainees are not required to be trained on HIPAA requirements if…"
click at [774, 76] on input "False" at bounding box center [782, 69] width 16 height 13
radio input "true"
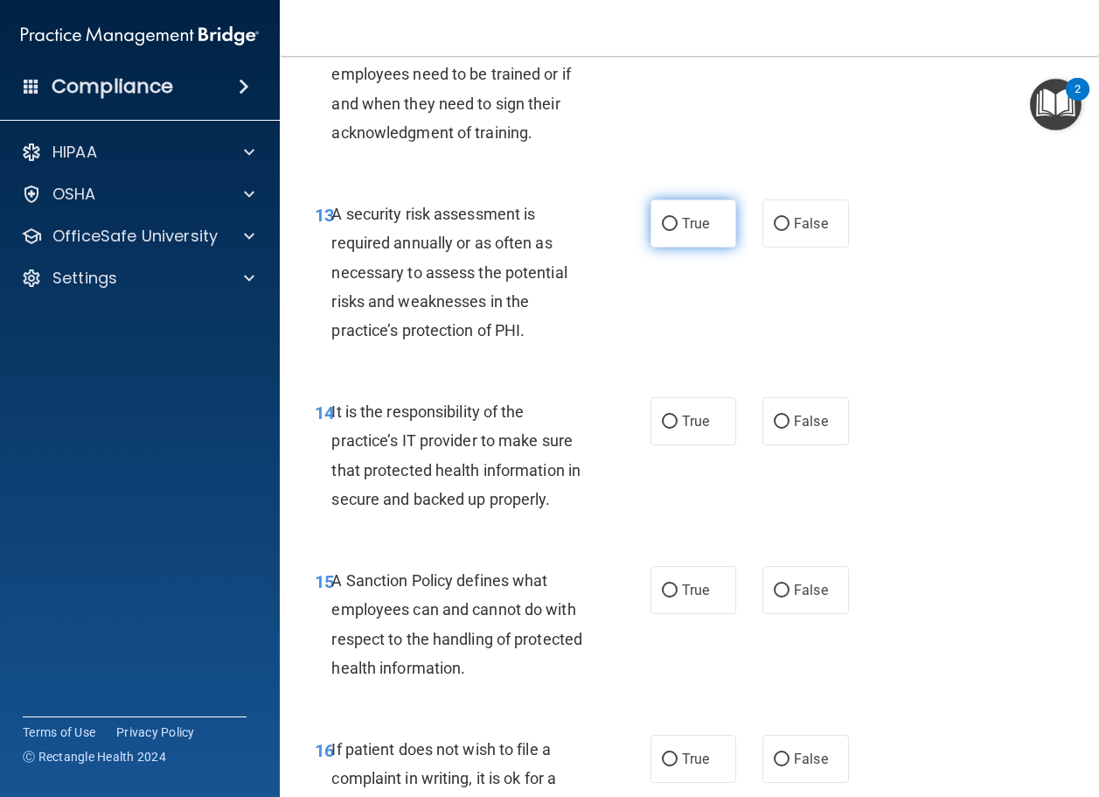
scroll to position [2711, 0]
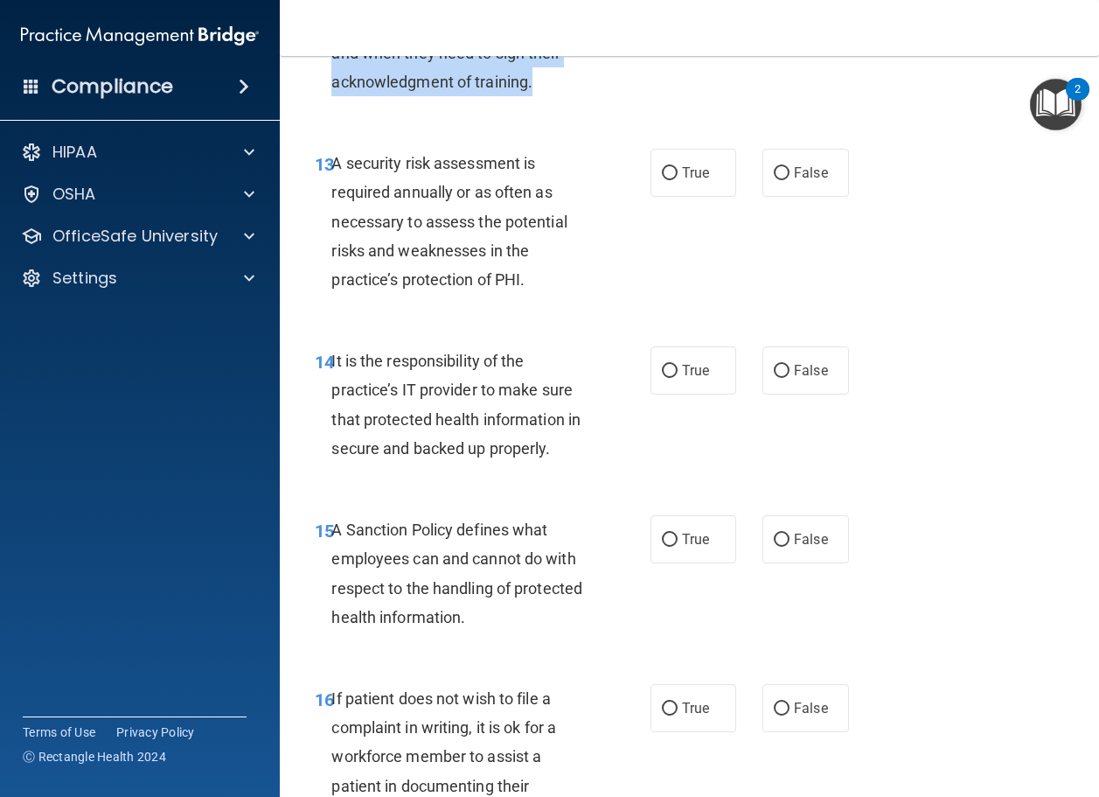
drag, startPoint x: 541, startPoint y: 206, endPoint x: 333, endPoint y: 87, distance: 238.6
click at [333, 87] on div "It is up to the discretion of the HIPAA Security Officer how often employees ne…" at bounding box center [466, 23] width 271 height 145
click at [612, 105] on div "12 It is up to the discretion of the HIPAA Security Officer how often employees…" at bounding box center [483, 28] width 388 height 154
radio input "true"
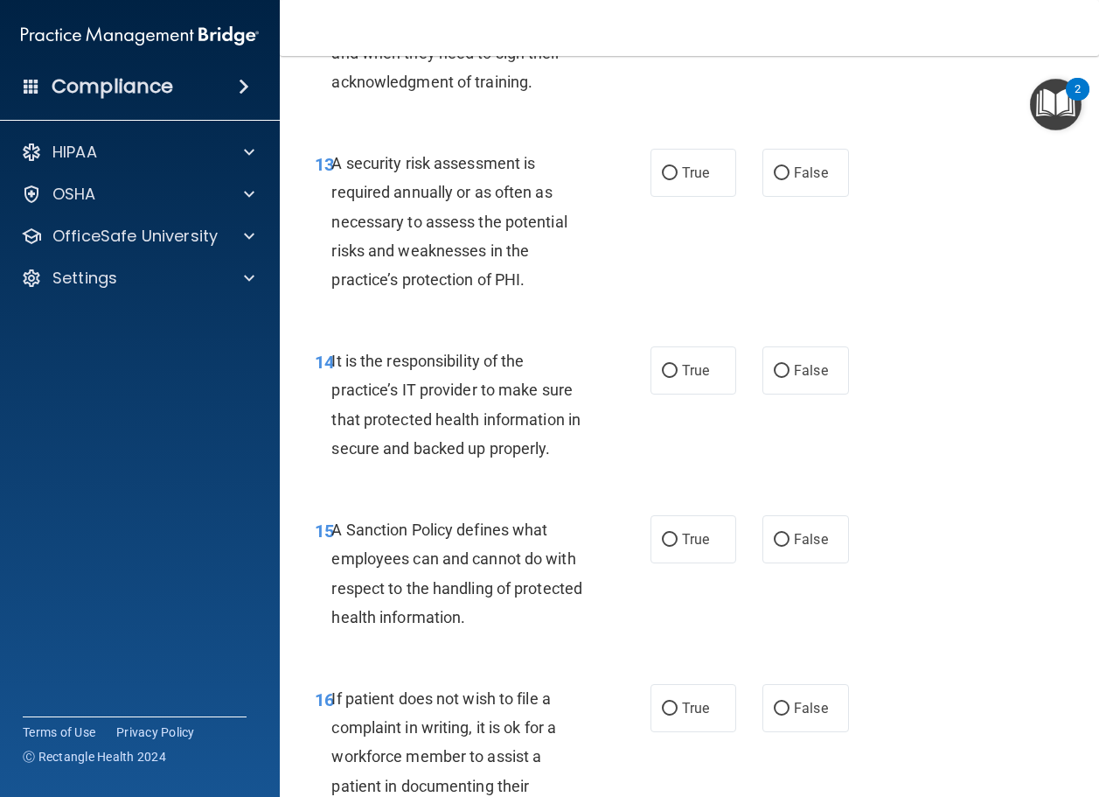
scroll to position [2799, 0]
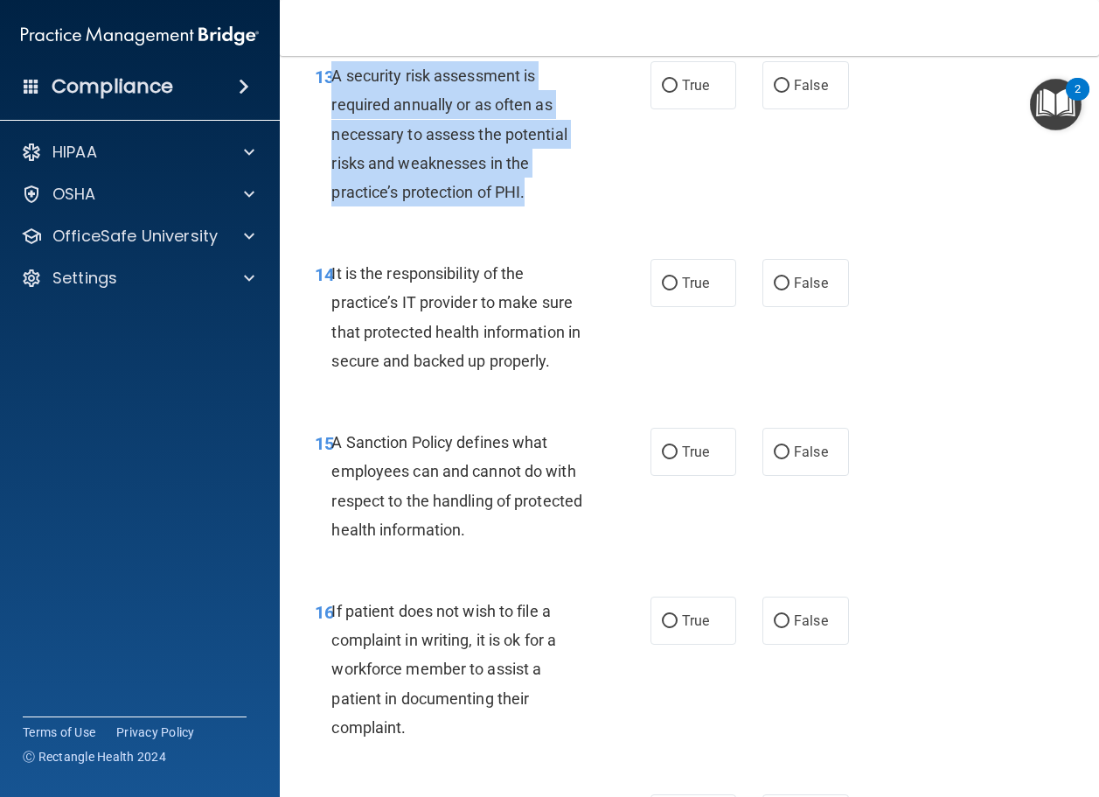
drag, startPoint x: 532, startPoint y: 300, endPoint x: 334, endPoint y: 197, distance: 223.0
click at [334, 197] on div "A security risk assessment is required annually or as often as necessary to ass…" at bounding box center [466, 133] width 271 height 145
click at [662, 93] on input "True" at bounding box center [670, 86] width 16 height 13
radio input "true"
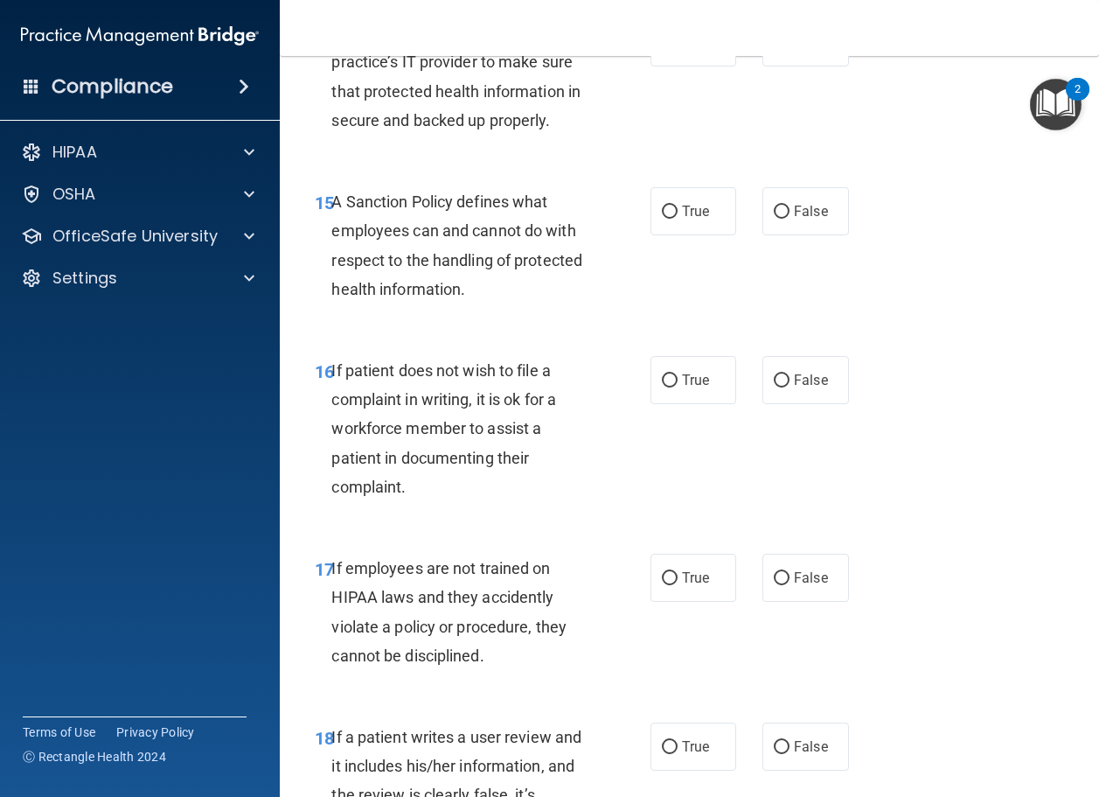
scroll to position [3061, 0]
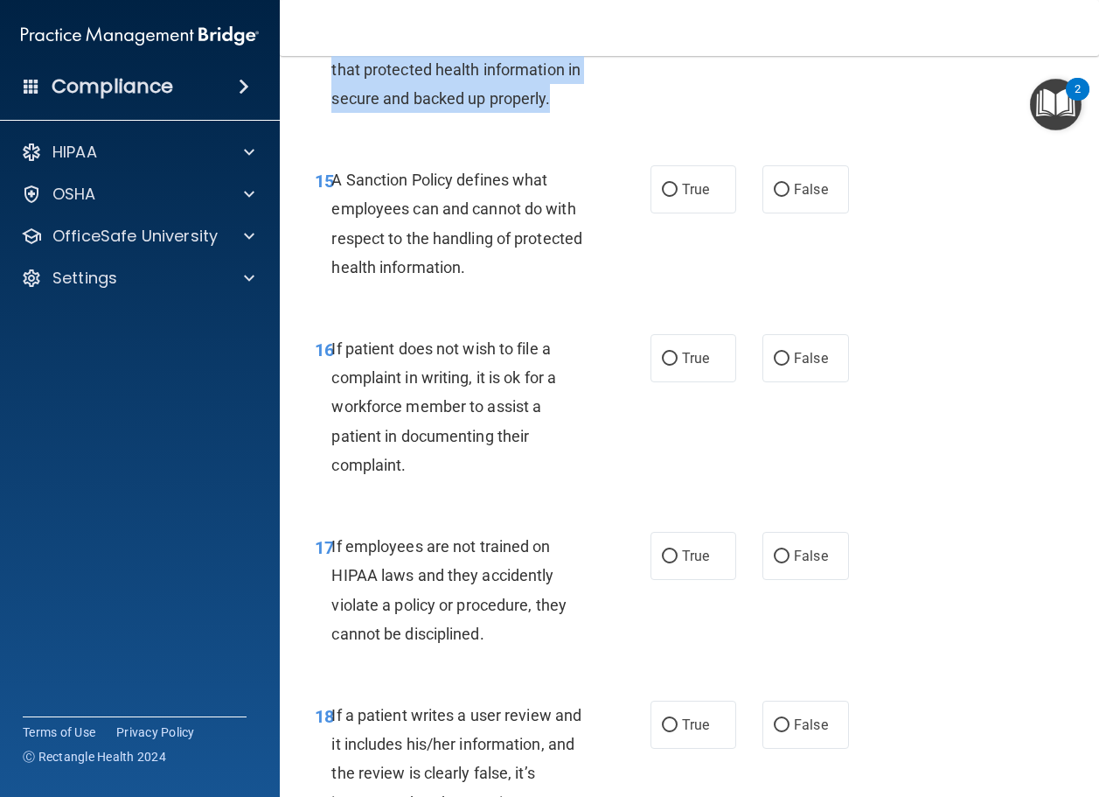
drag, startPoint x: 565, startPoint y: 224, endPoint x: 332, endPoint y: 118, distance: 255.6
click at [332, 113] on div "It is the responsibility of the practice’s IT provider to make sure that protec…" at bounding box center [466, 55] width 271 height 116
click at [781, 28] on input "False" at bounding box center [782, 21] width 16 height 13
radio input "true"
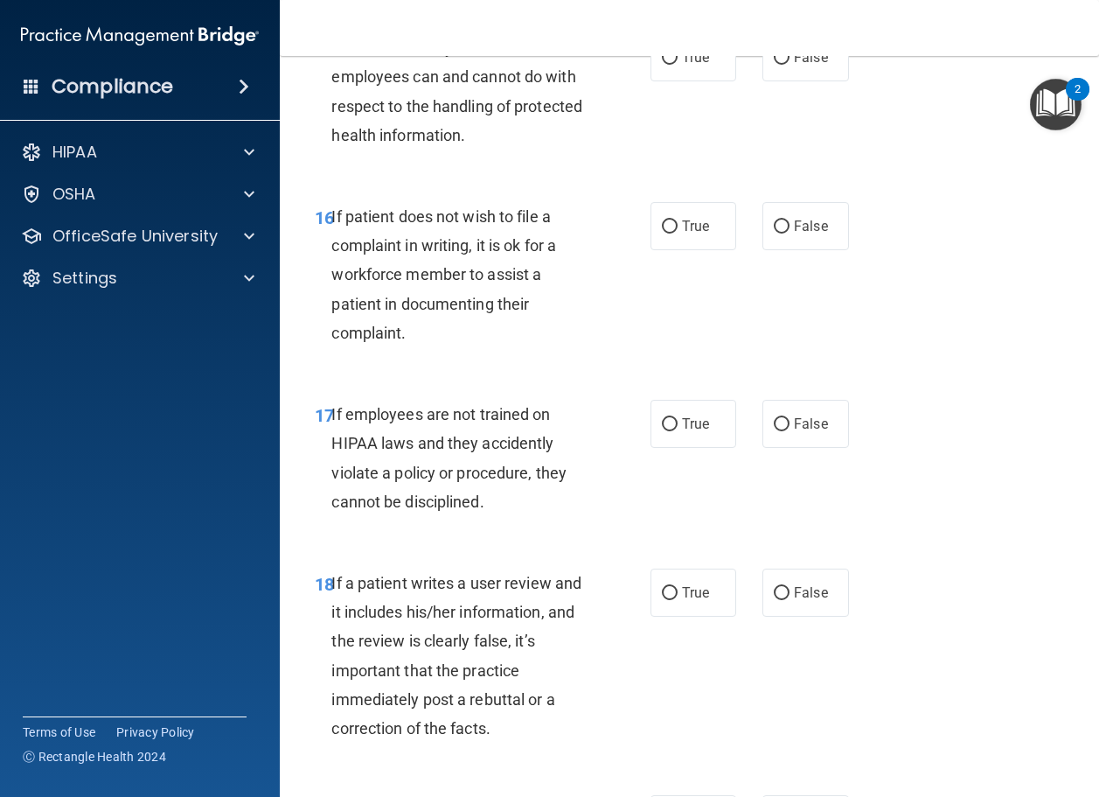
scroll to position [3236, 0]
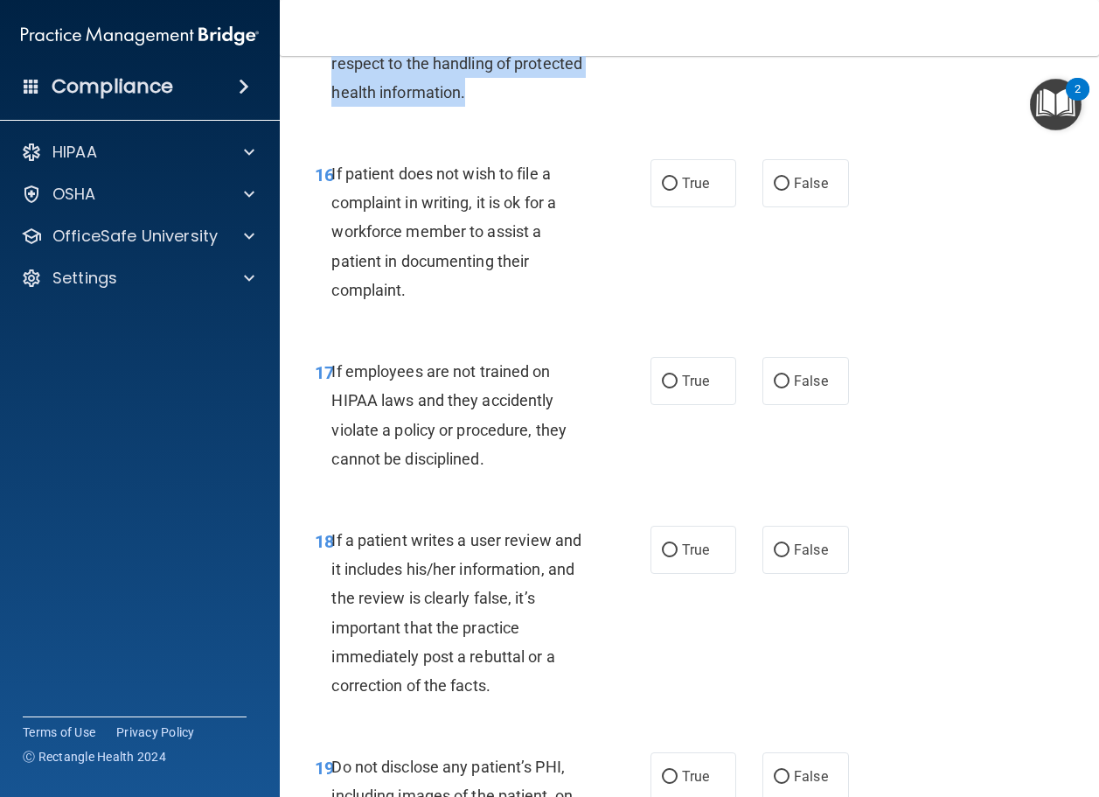
drag, startPoint x: 510, startPoint y: 213, endPoint x: 335, endPoint y: 122, distance: 196.8
click at [335, 107] on div "A Sanction Policy defines what employees can and cannot do with respect to the …" at bounding box center [466, 48] width 271 height 116
click at [795, 23] on span "False" at bounding box center [811, 14] width 34 height 17
click at [790, 22] on input "False" at bounding box center [782, 15] width 16 height 13
radio input "true"
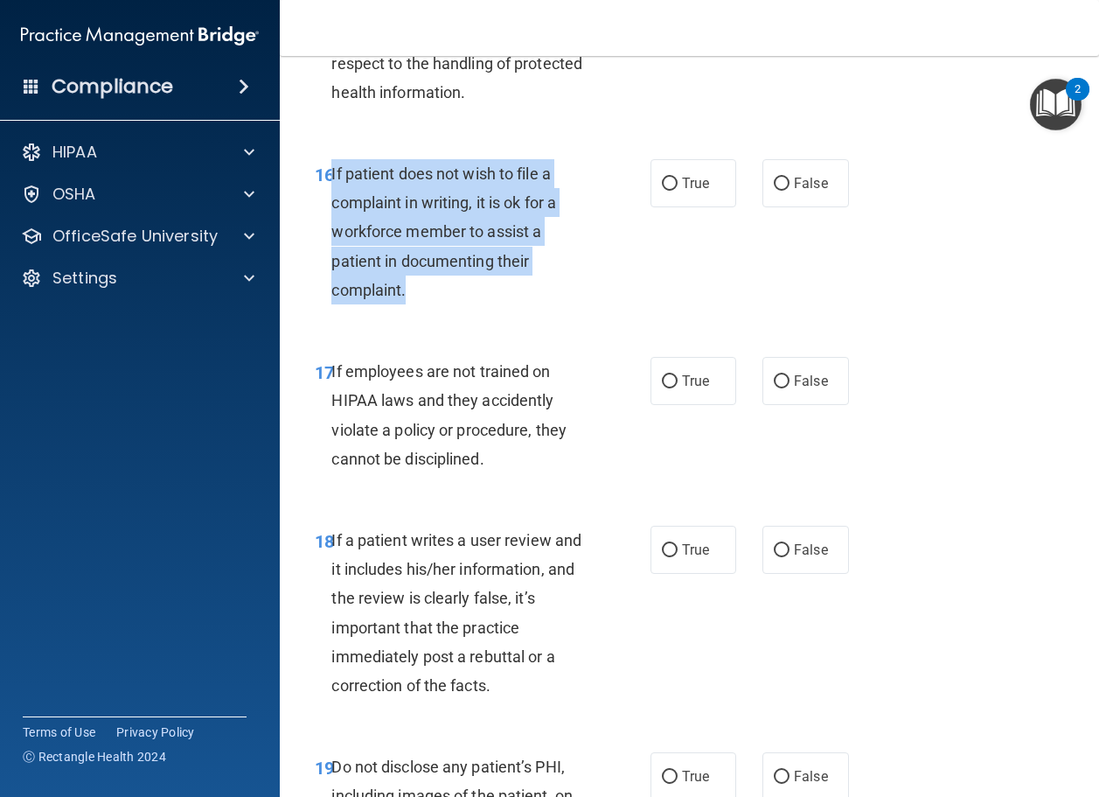
drag, startPoint x: 450, startPoint y: 402, endPoint x: 333, endPoint y: 289, distance: 163.3
click at [333, 289] on div "If patient does not wish to file a complaint in writing, it is ok for a workfor…" at bounding box center [466, 231] width 271 height 145
click at [662, 191] on input "True" at bounding box center [670, 184] width 16 height 13
radio input "true"
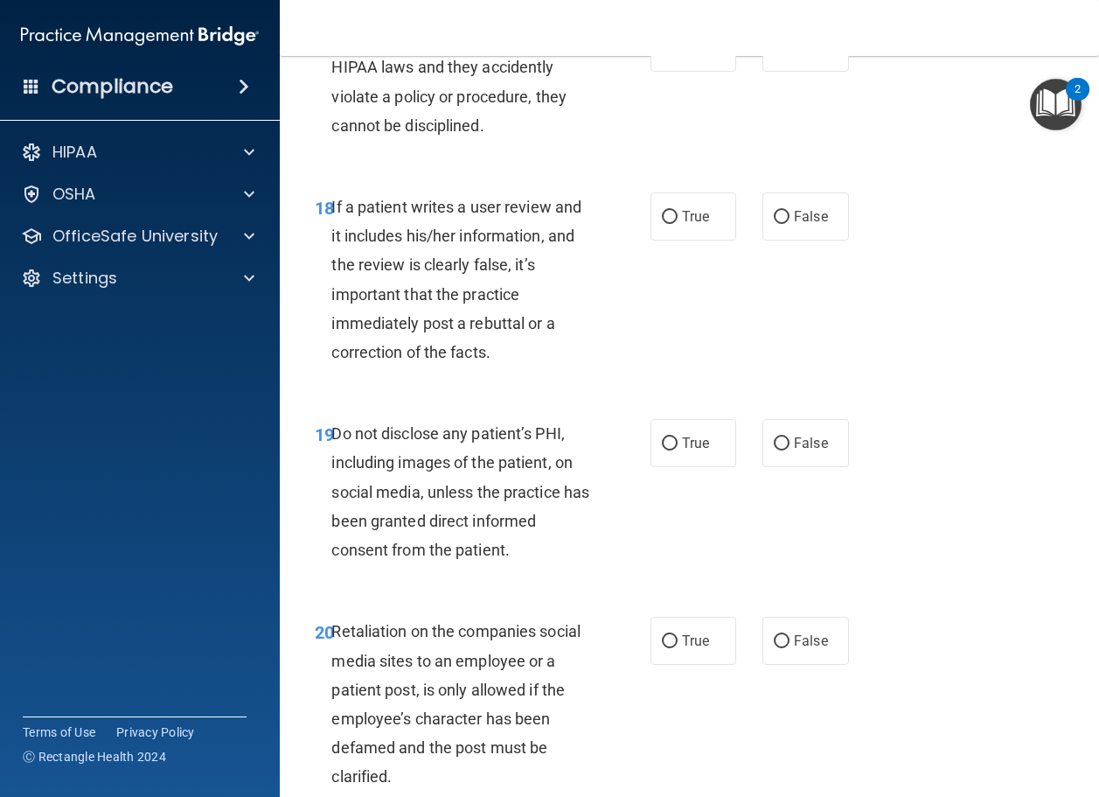
scroll to position [3586, 0]
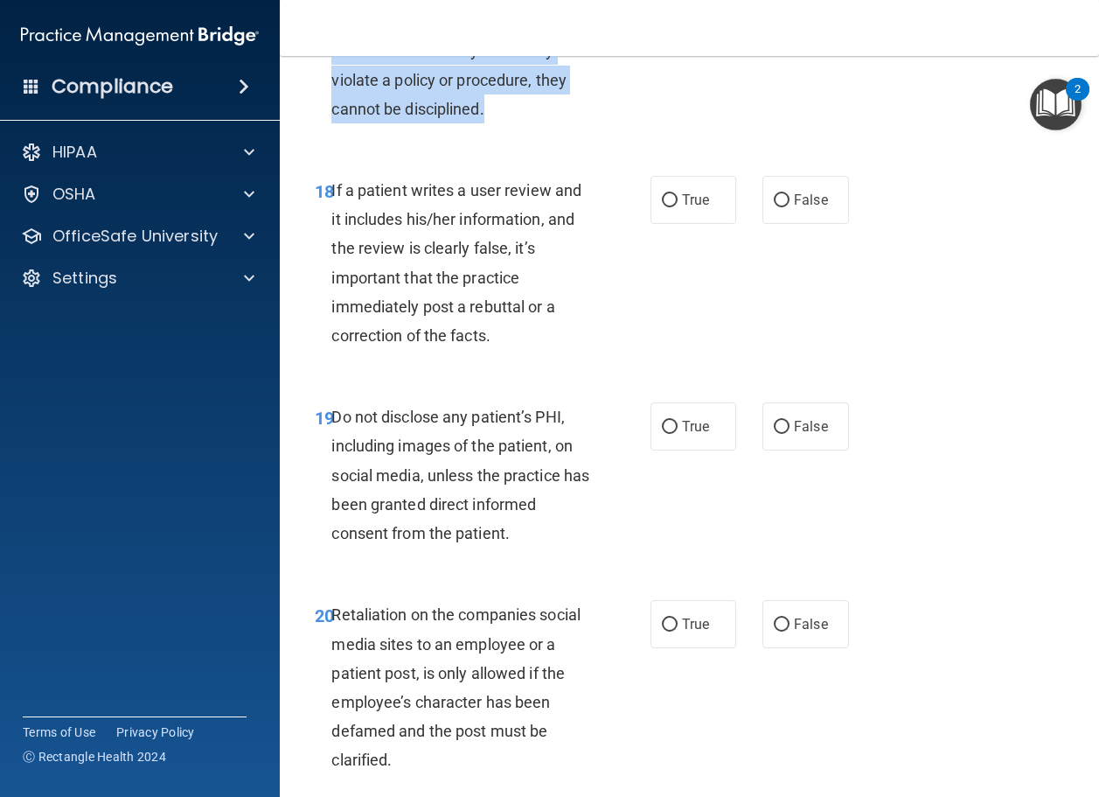
drag, startPoint x: 499, startPoint y: 225, endPoint x: 332, endPoint y: 141, distance: 186.2
click at [332, 123] on div "If employees are not trained on HIPAA laws and they accidently violate a policy…" at bounding box center [466, 65] width 271 height 116
click at [781, 38] on input "False" at bounding box center [782, 31] width 16 height 13
radio input "true"
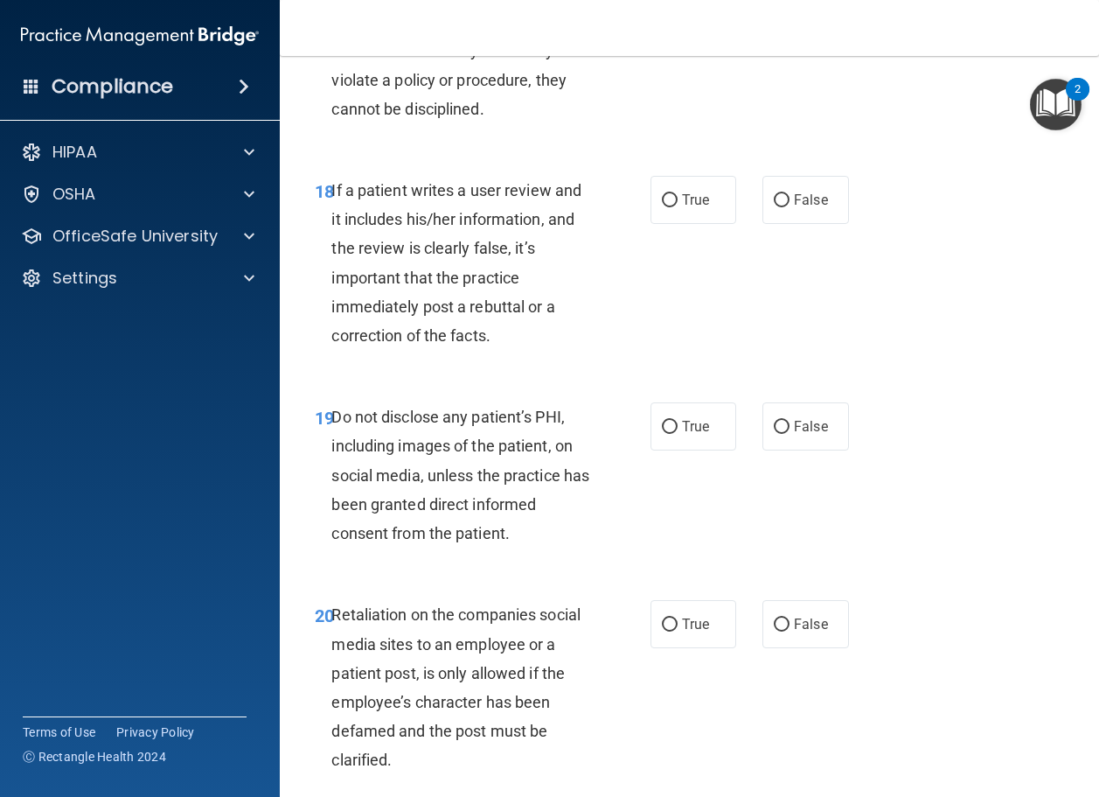
click at [533, 350] on div "If a patient writes a user review and it includes his/her information, and the …" at bounding box center [466, 263] width 271 height 174
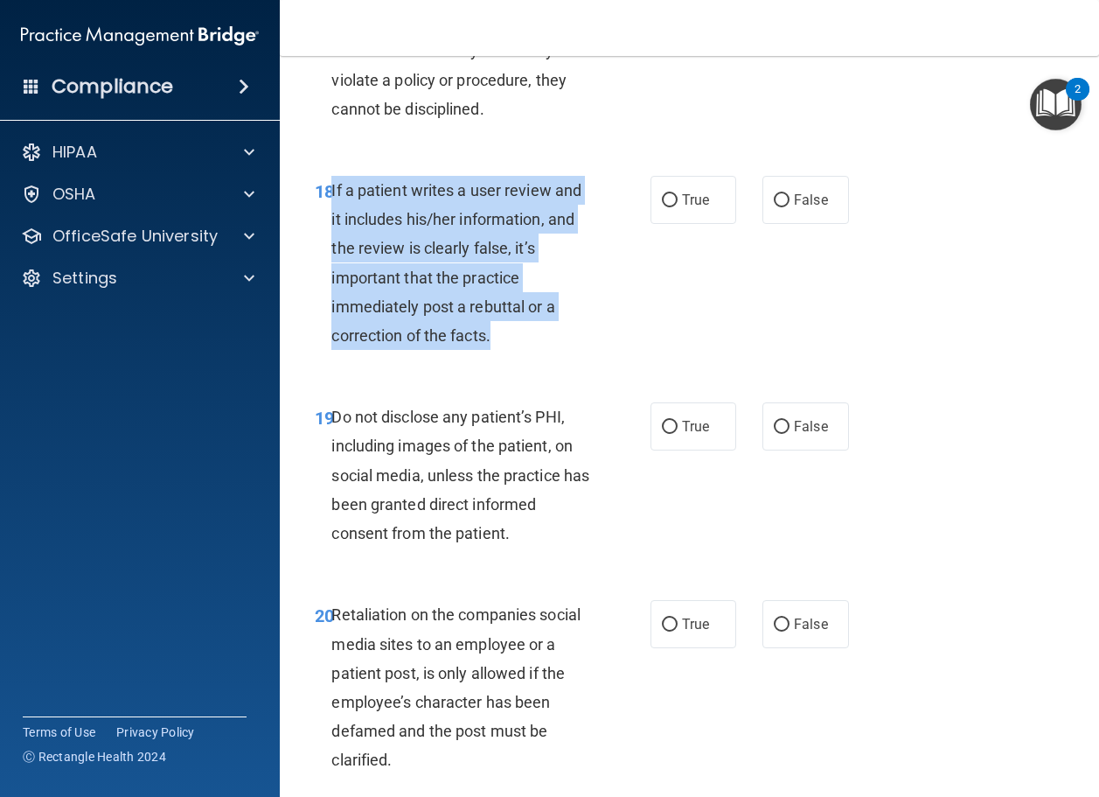
drag, startPoint x: 533, startPoint y: 451, endPoint x: 333, endPoint y: 313, distance: 242.6
click at [333, 313] on div "If a patient writes a user review and it includes his/her information, and the …" at bounding box center [466, 263] width 271 height 174
click at [777, 207] on input "False" at bounding box center [782, 200] width 16 height 13
radio input "true"
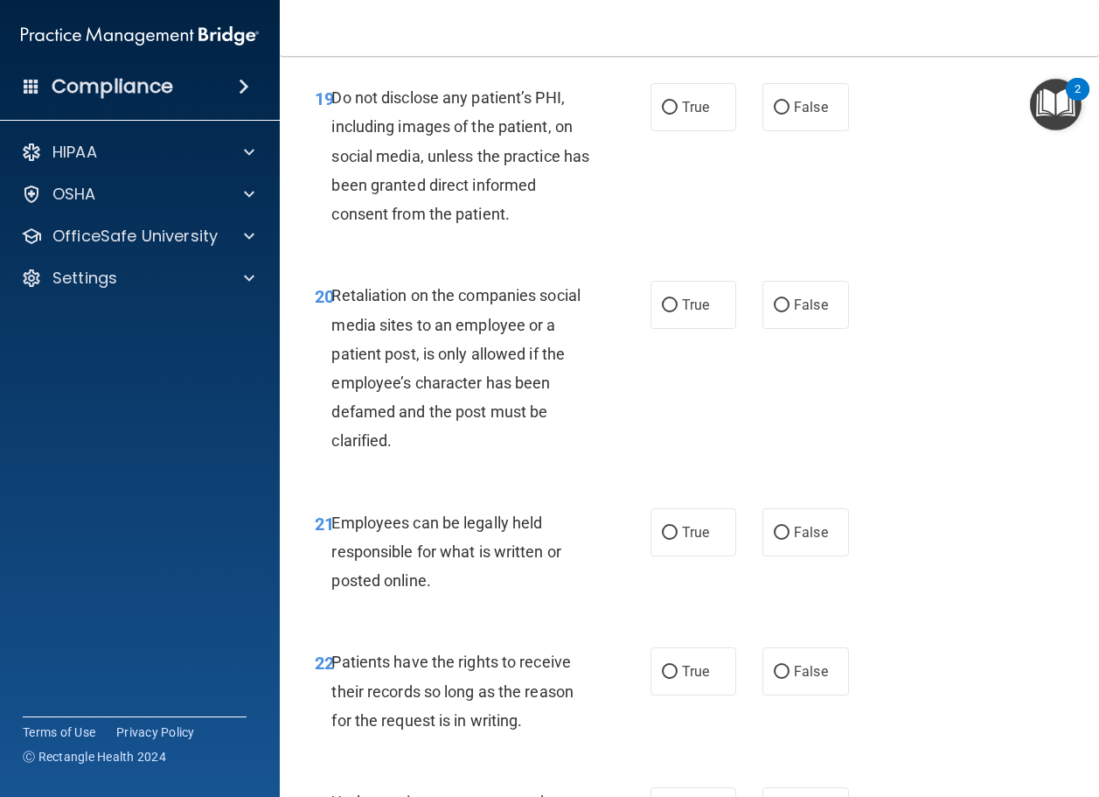
scroll to position [3936, 0]
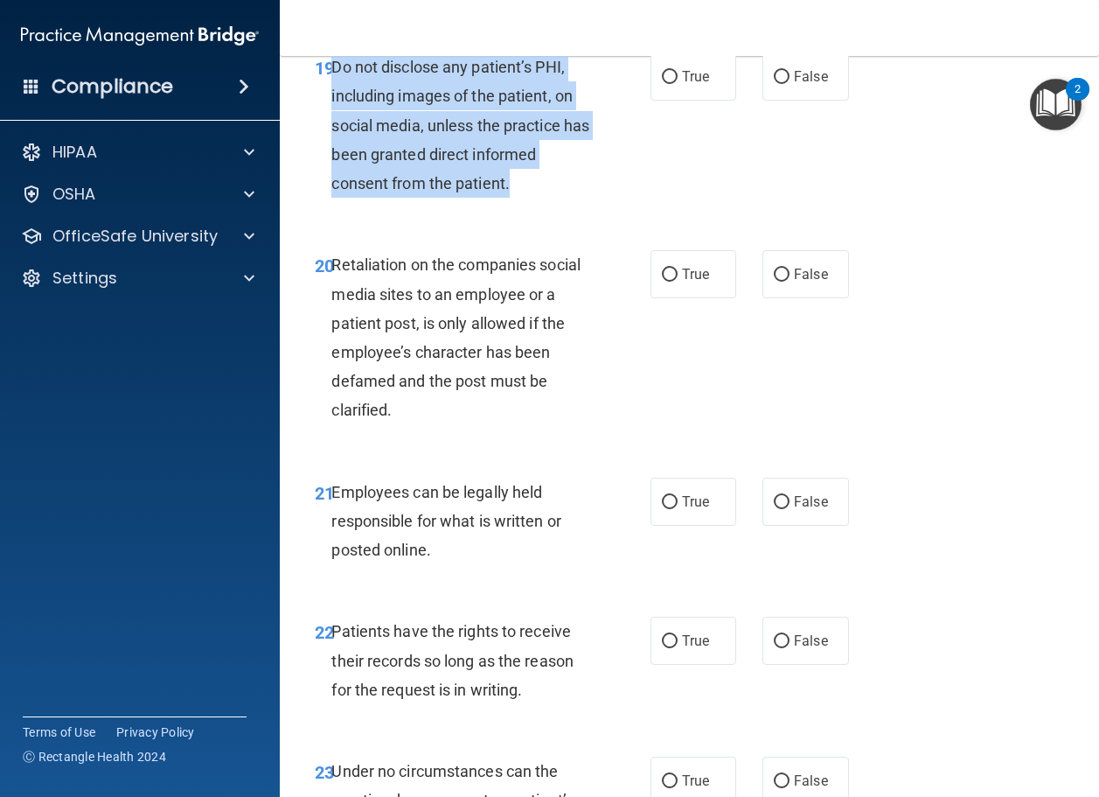
drag, startPoint x: 530, startPoint y: 299, endPoint x: 334, endPoint y: 187, distance: 225.7
click at [334, 187] on div "Do not disclose any patient’s PHI, including images of the patient, on social m…" at bounding box center [466, 124] width 271 height 145
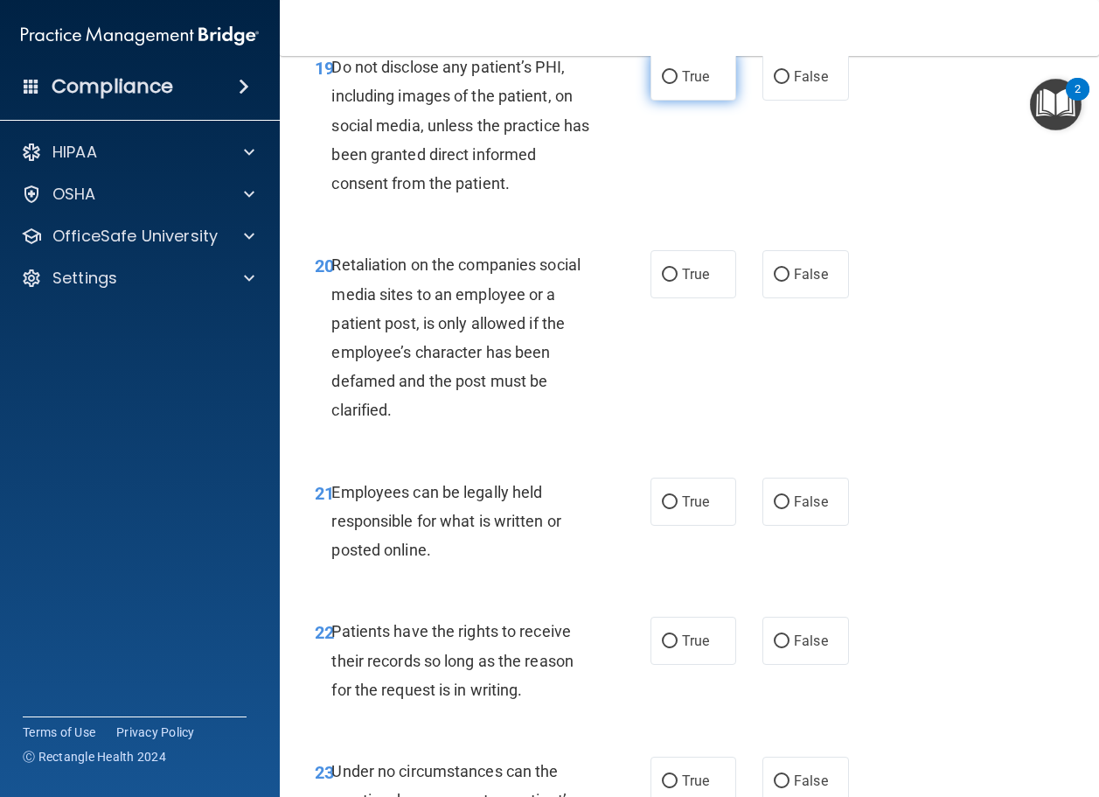
click at [685, 85] on span "True" at bounding box center [695, 76] width 27 height 17
click at [678, 84] on input "True" at bounding box center [670, 77] width 16 height 13
radio input "true"
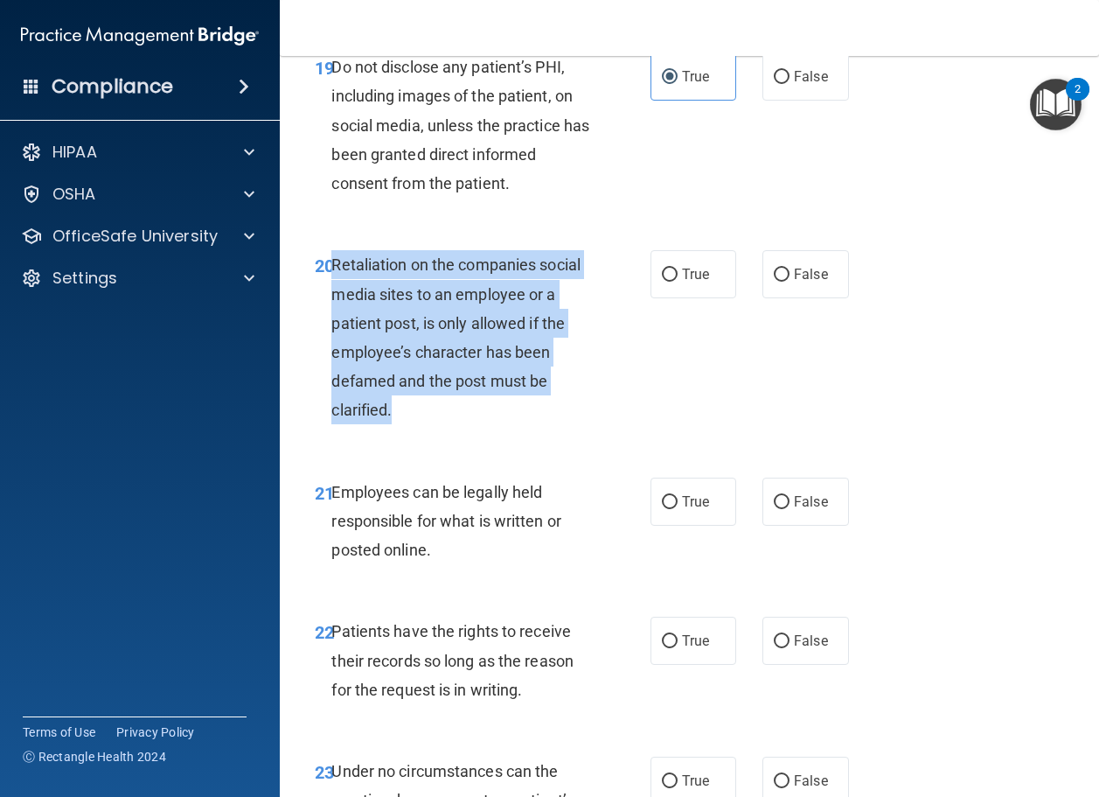
drag, startPoint x: 427, startPoint y: 534, endPoint x: 335, endPoint y: 393, distance: 168.9
click at [335, 393] on div "Retaliation on the companies social media sites to an employee or a patient pos…" at bounding box center [466, 337] width 271 height 174
click at [778, 282] on input "False" at bounding box center [782, 275] width 16 height 13
radio input "true"
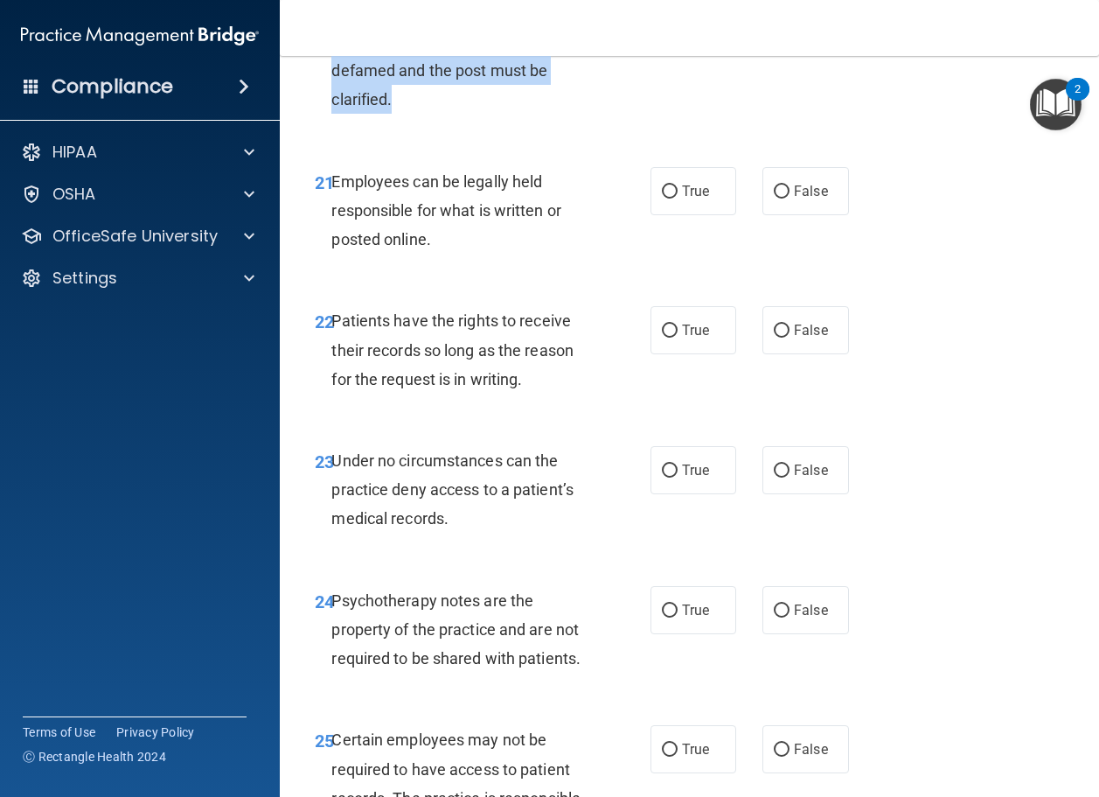
scroll to position [4286, 0]
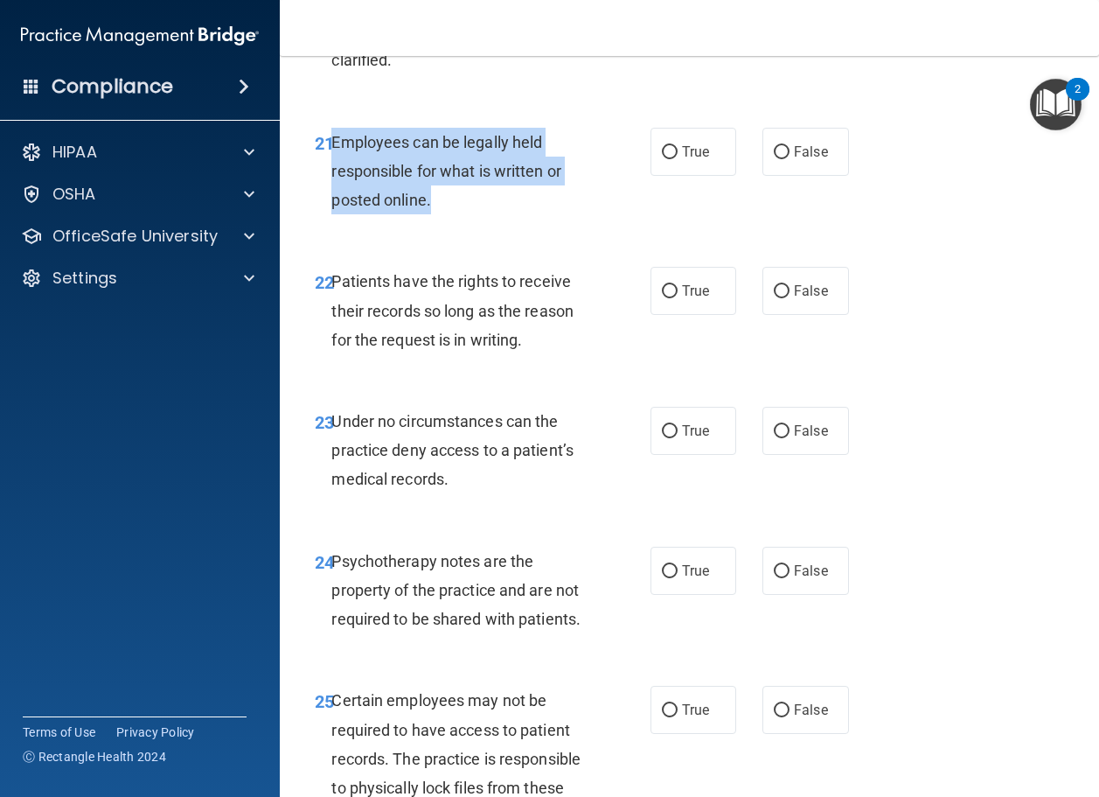
drag, startPoint x: 445, startPoint y: 311, endPoint x: 331, endPoint y: 268, distance: 122.3
click at [331, 215] on div "Employees can be legally held responsible for what is written or posted online." at bounding box center [466, 171] width 271 height 87
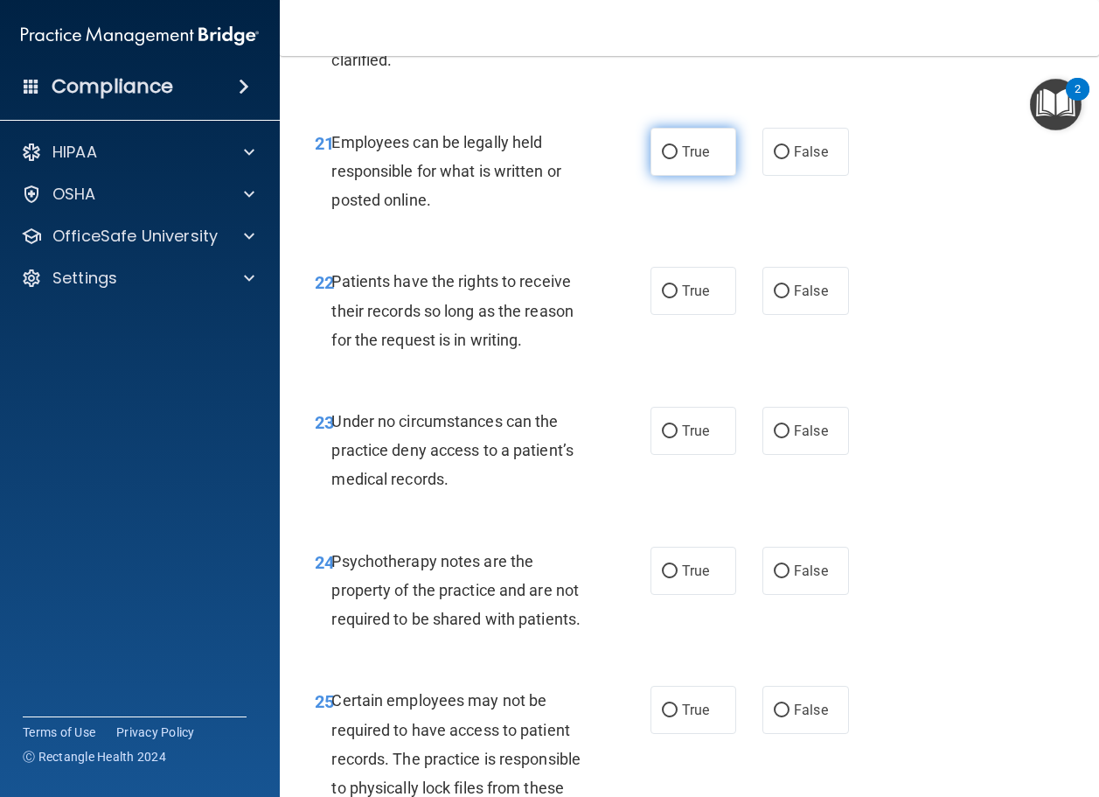
click at [687, 160] on span "True" at bounding box center [695, 151] width 27 height 17
click at [678, 159] on input "True" at bounding box center [670, 152] width 16 height 13
radio input "true"
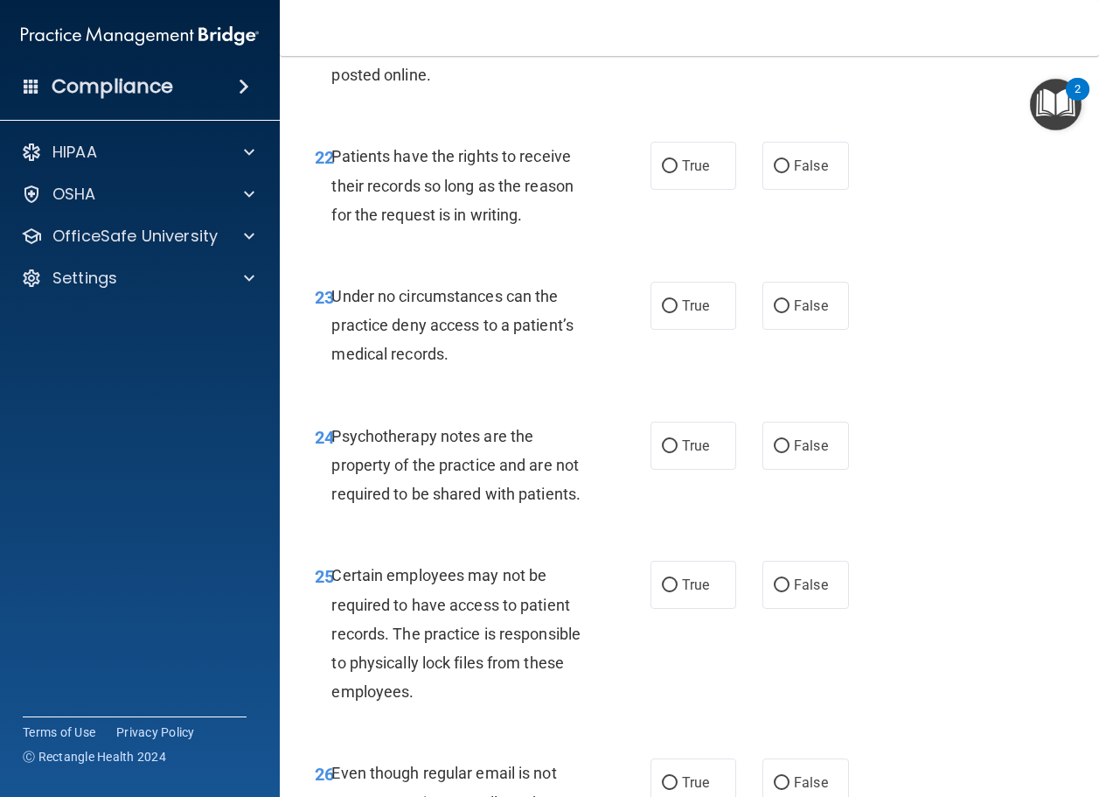
scroll to position [4461, 0]
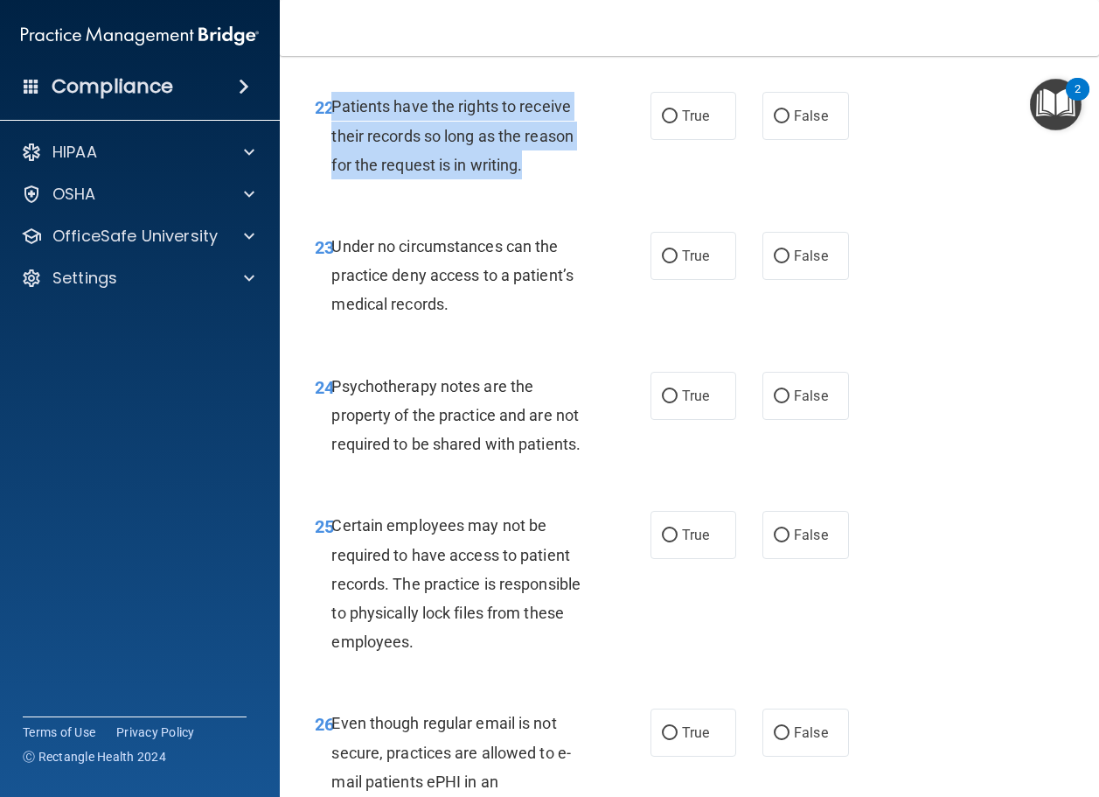
drag, startPoint x: 541, startPoint y: 276, endPoint x: 333, endPoint y: 223, distance: 213.8
click at [333, 179] on div "Patients have the rights to receive their records so long as the reason for the…" at bounding box center [466, 135] width 271 height 87
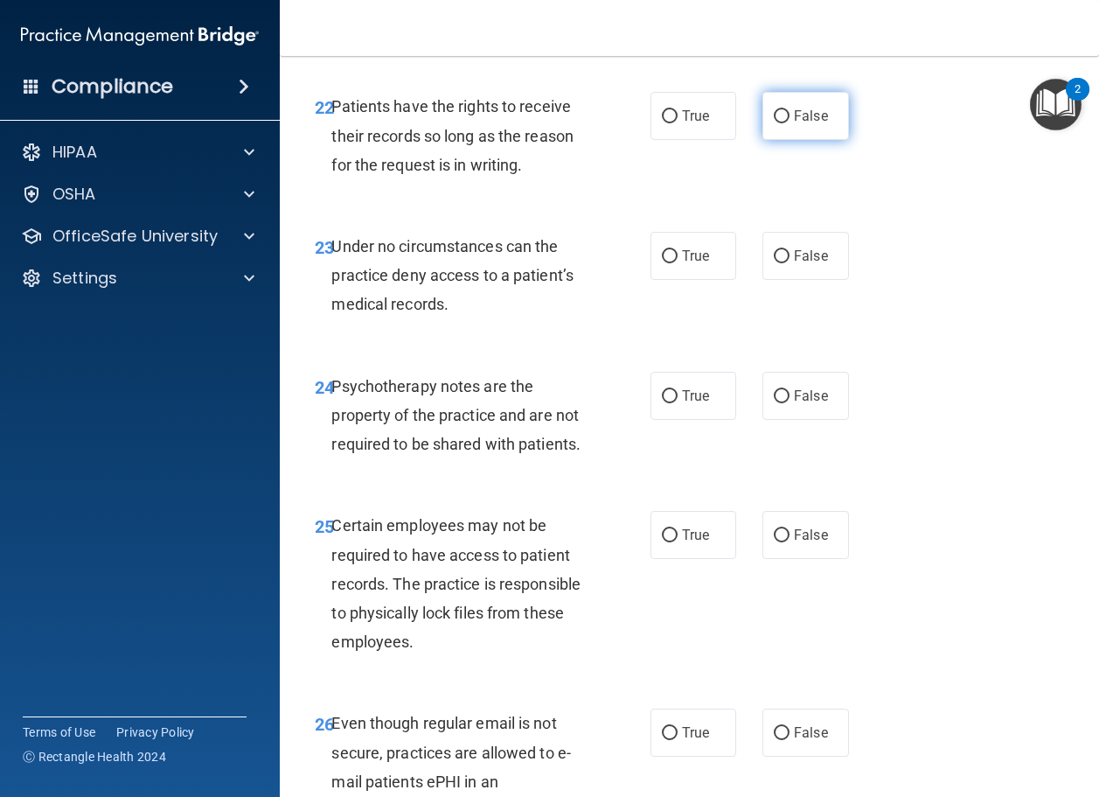
click at [801, 124] on span "False" at bounding box center [811, 116] width 34 height 17
click at [790, 123] on input "False" at bounding box center [782, 116] width 16 height 13
radio input "true"
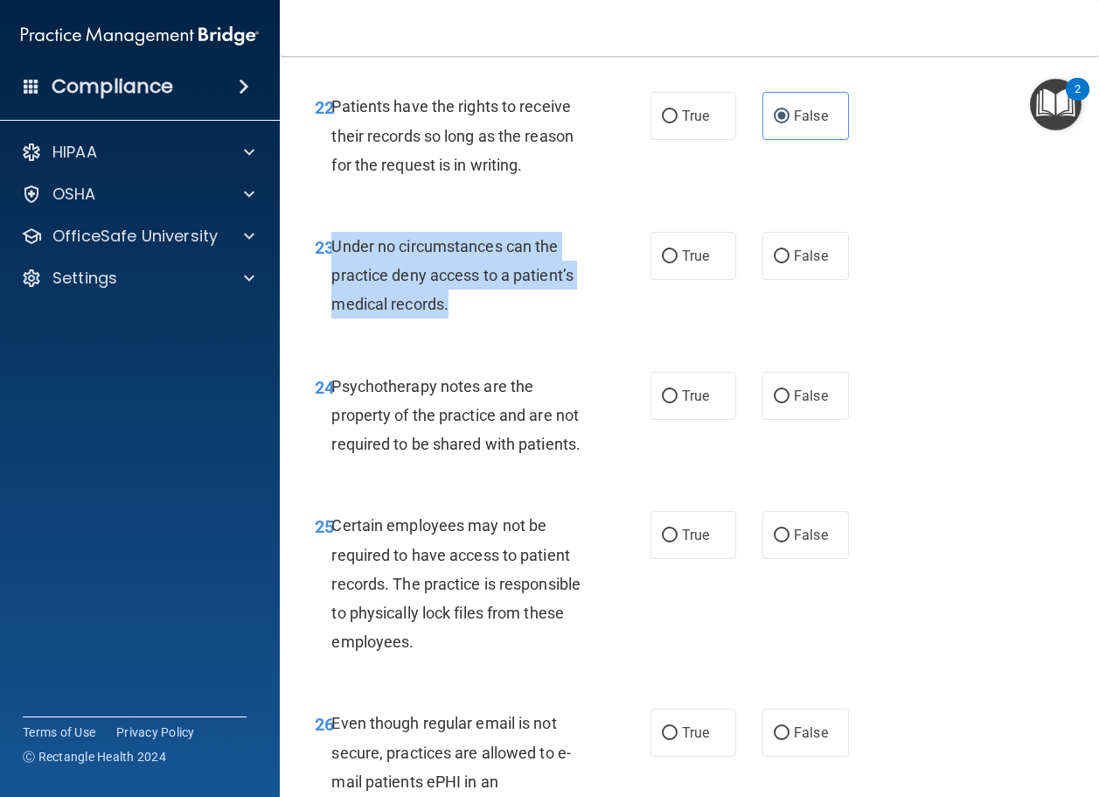
drag, startPoint x: 475, startPoint y: 429, endPoint x: 331, endPoint y: 360, distance: 159.2
click at [331, 319] on div "Under no circumstances can the practice deny access to a patient’s medical reco…" at bounding box center [466, 275] width 271 height 87
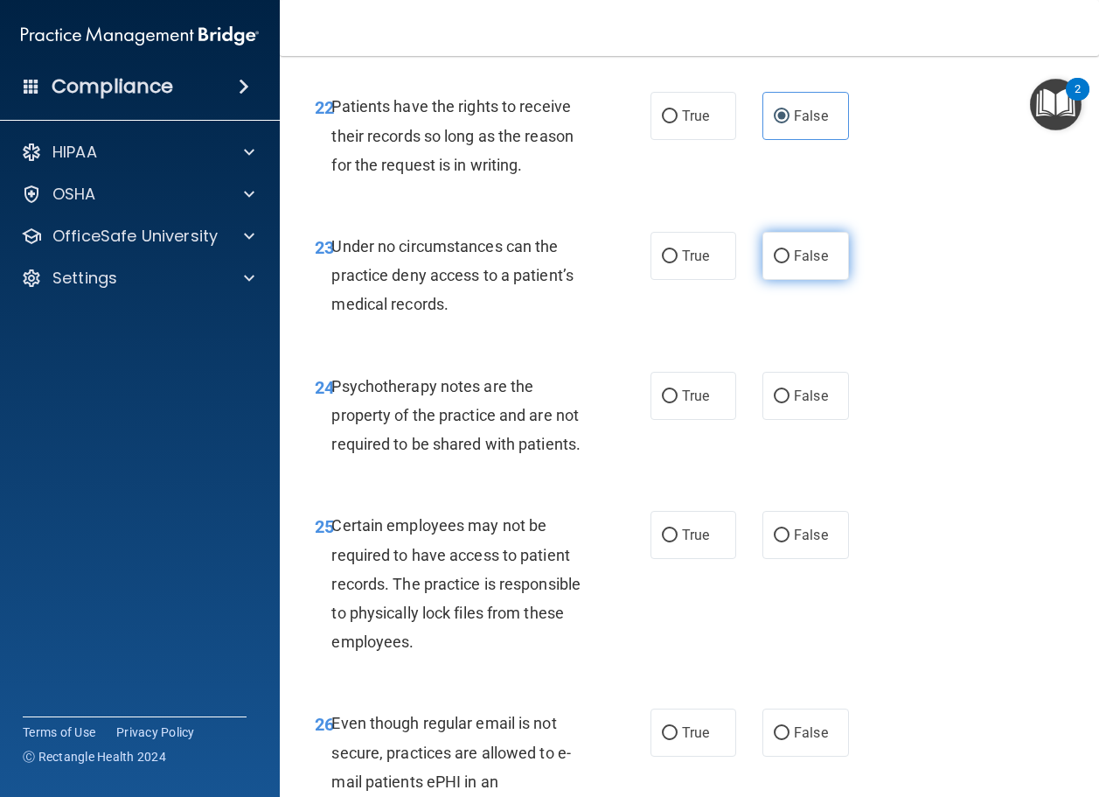
click at [798, 264] on span "False" at bounding box center [811, 256] width 34 height 17
click at [790, 263] on input "False" at bounding box center [782, 256] width 16 height 13
radio input "true"
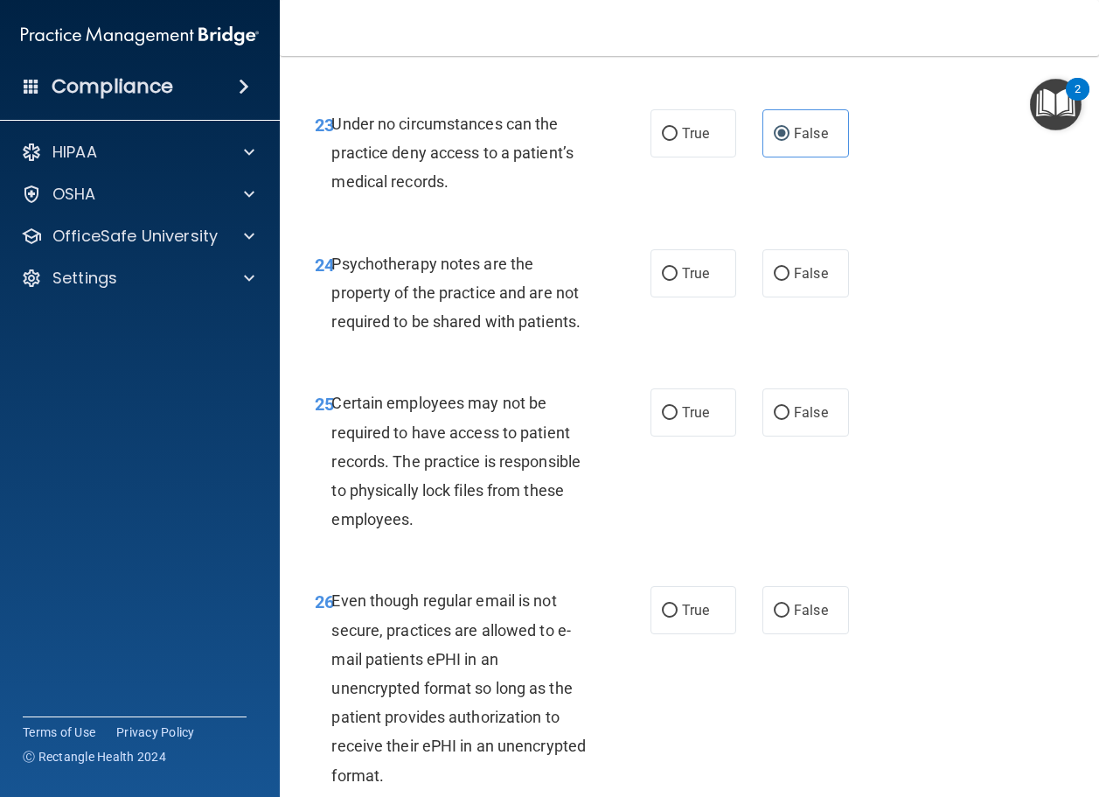
scroll to position [4636, 0]
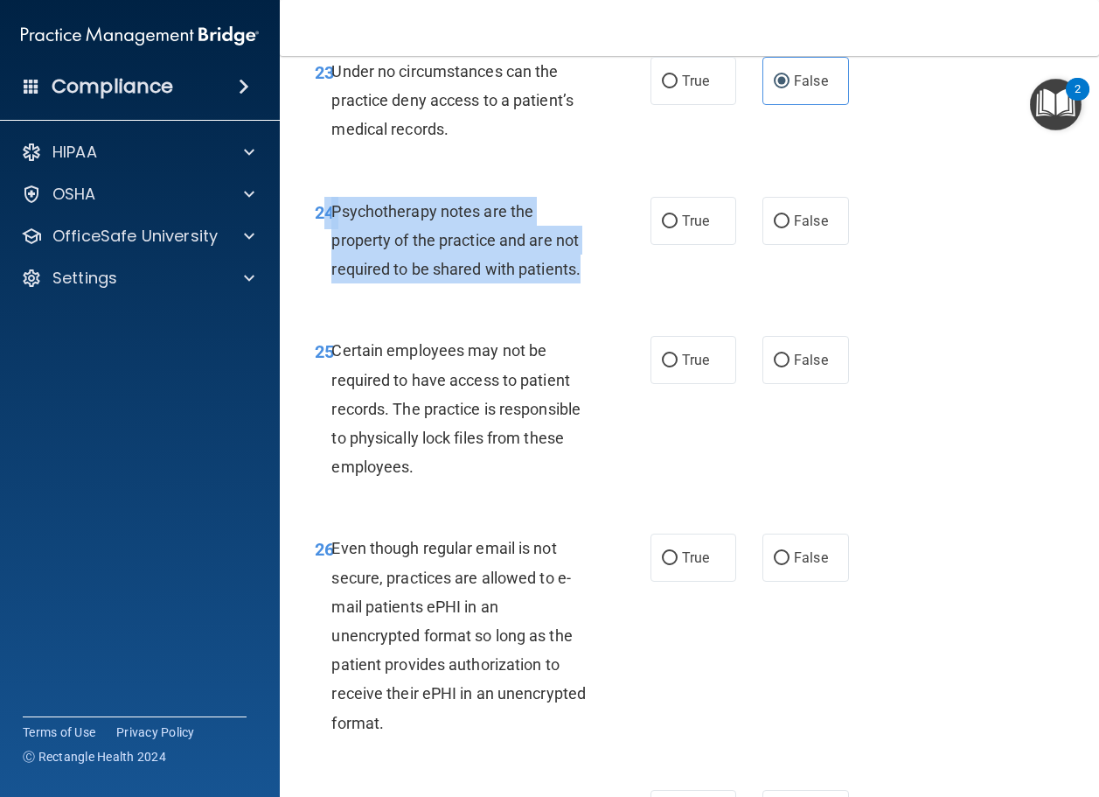
drag, startPoint x: 592, startPoint y: 389, endPoint x: 329, endPoint y: 324, distance: 271.3
click at [329, 293] on div "24 Psychotherapy notes are the property of the practice and are not required to…" at bounding box center [483, 245] width 388 height 96
click at [330, 223] on span "24" at bounding box center [324, 212] width 19 height 21
click at [336, 284] on div "Psychotherapy notes are the property of the practice and are not required to be…" at bounding box center [466, 240] width 271 height 87
drag, startPoint x: 330, startPoint y: 323, endPoint x: 480, endPoint y: 394, distance: 166.7
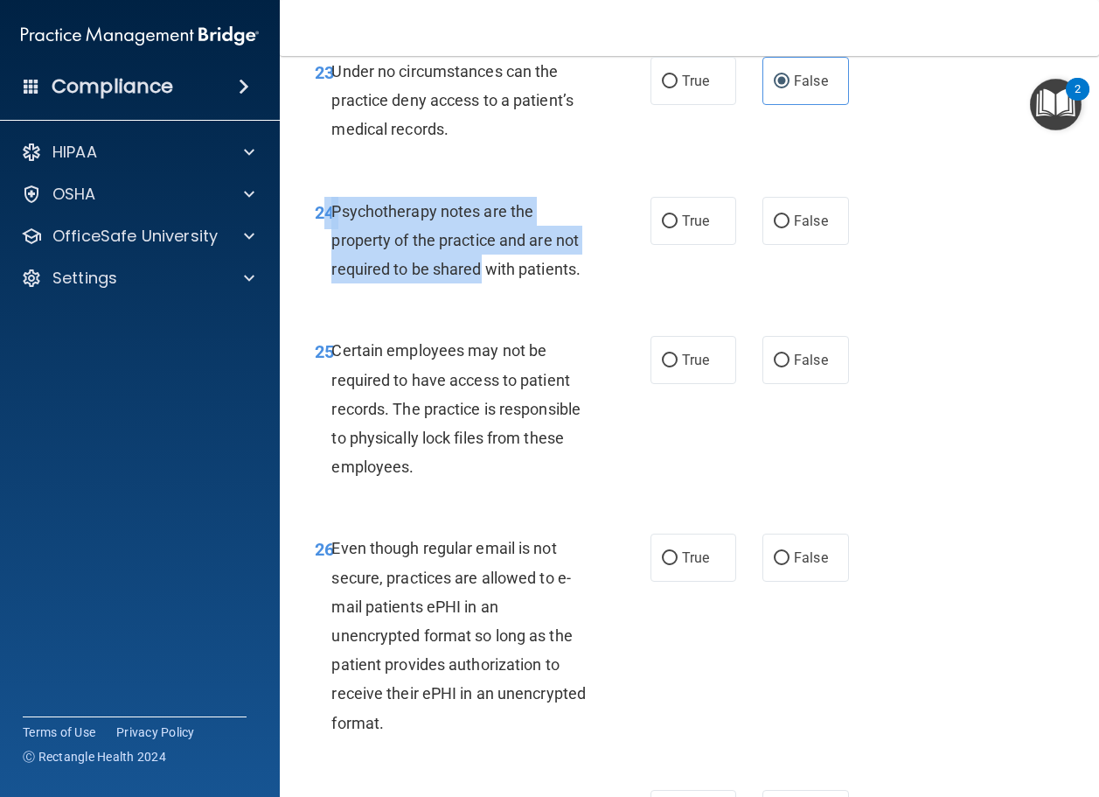
click at [480, 293] on div "24 Psychotherapy notes are the property of the practice and are not required to…" at bounding box center [483, 245] width 388 height 96
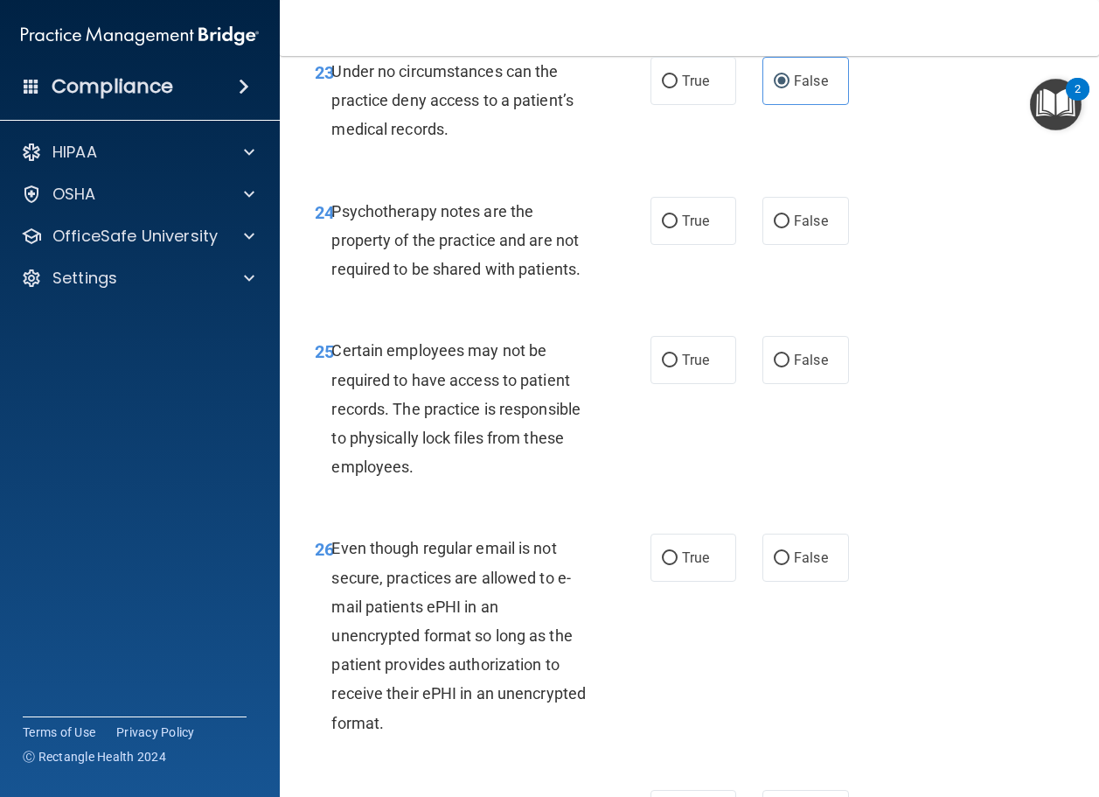
drag, startPoint x: 504, startPoint y: 394, endPoint x: 576, endPoint y: 391, distance: 71.8
click at [505, 284] on div "Psychotherapy notes are the property of the practice and are not required to be…" at bounding box center [466, 240] width 271 height 87
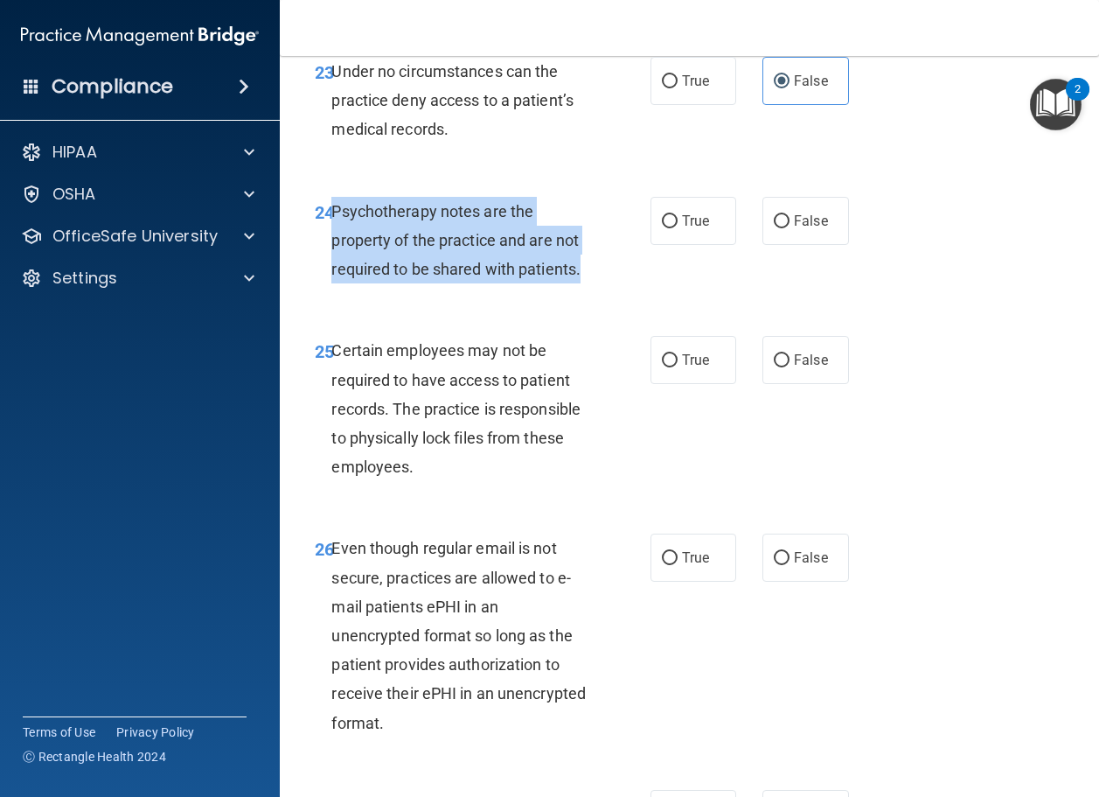
drag, startPoint x: 583, startPoint y: 387, endPoint x: 335, endPoint y: 330, distance: 254.2
click at [335, 284] on div "Psychotherapy notes are the property of the practice and are not required to be…" at bounding box center [466, 240] width 271 height 87
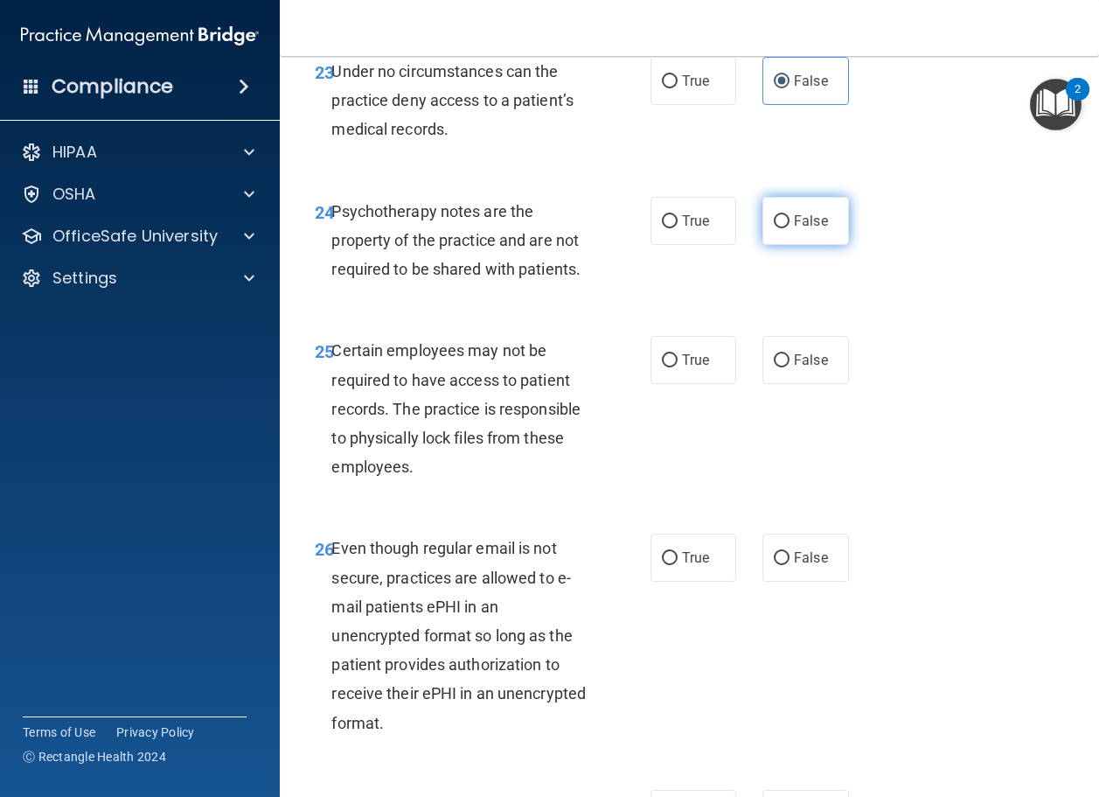
click at [822, 245] on label "False" at bounding box center [806, 221] width 87 height 48
click at [790, 228] on input "False" at bounding box center [782, 221] width 16 height 13
radio input "true"
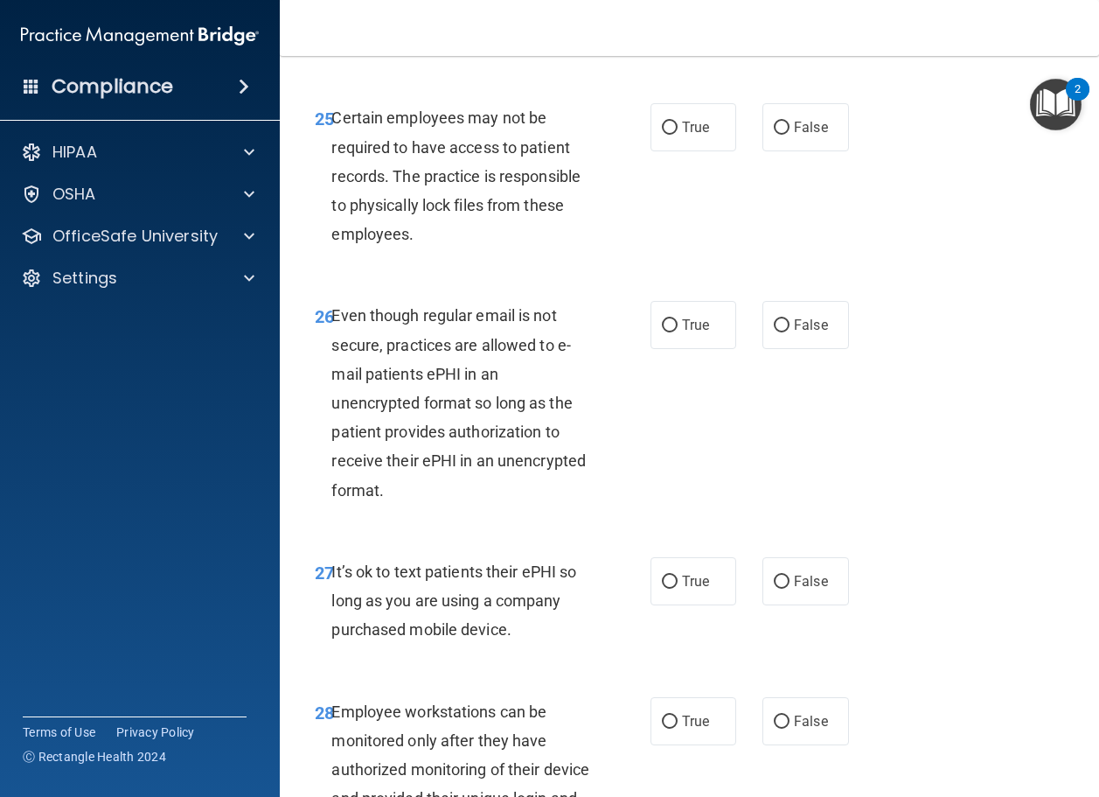
scroll to position [4898, 0]
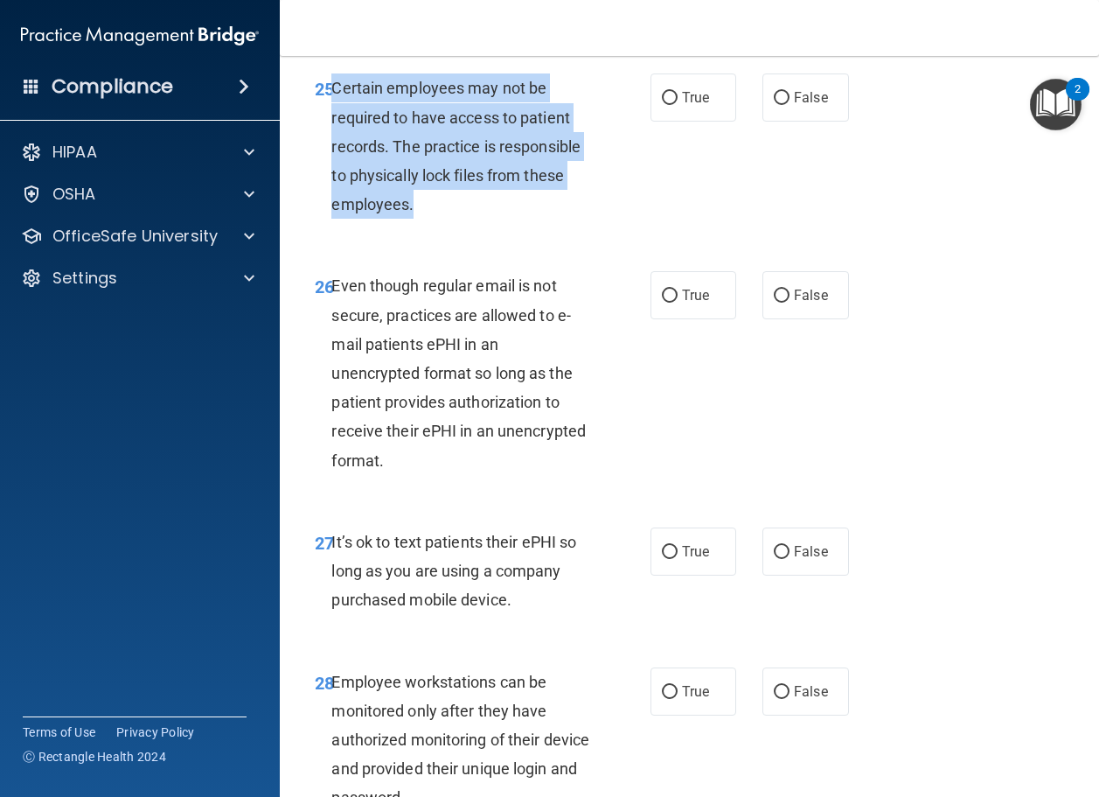
drag, startPoint x: 429, startPoint y: 323, endPoint x: 335, endPoint y: 205, distance: 151.2
click at [335, 205] on div "Certain employees may not be required to have access to patient records. The pr…" at bounding box center [466, 145] width 271 height 145
click at [667, 105] on input "True" at bounding box center [670, 98] width 16 height 13
radio input "true"
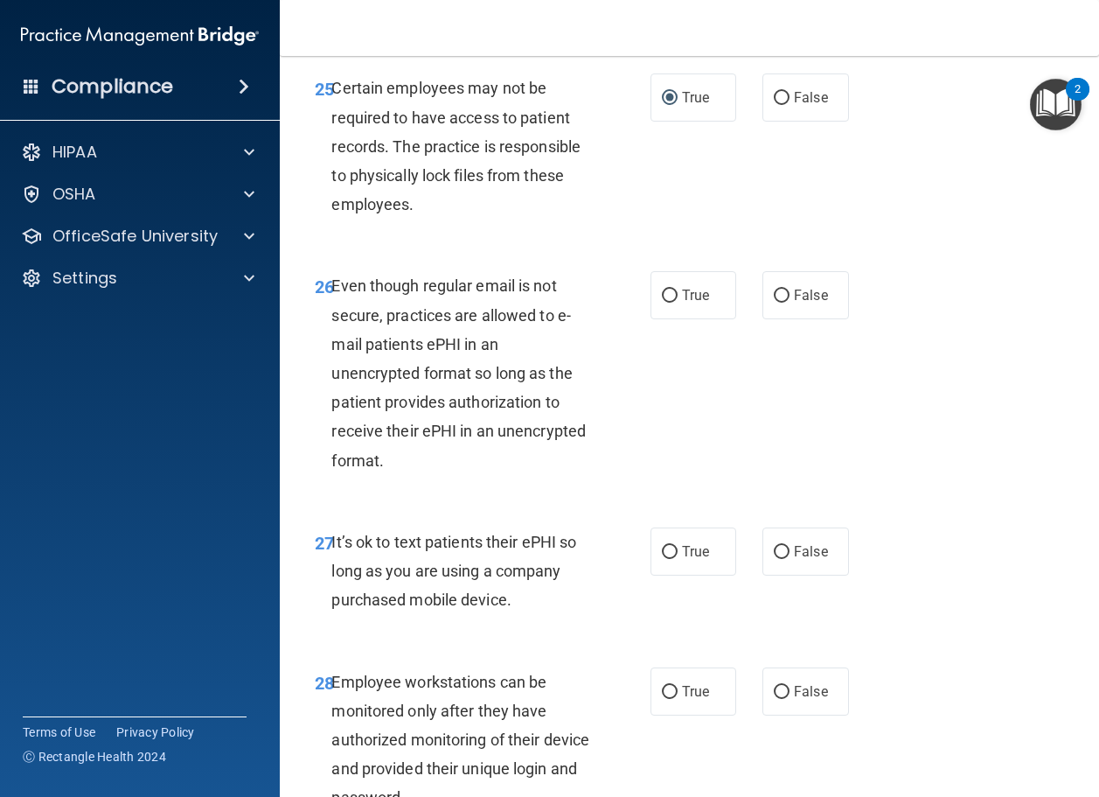
click at [542, 380] on div "26 Even though regular email is not secure, practices are allowed to e-mail pat…" at bounding box center [690, 377] width 776 height 256
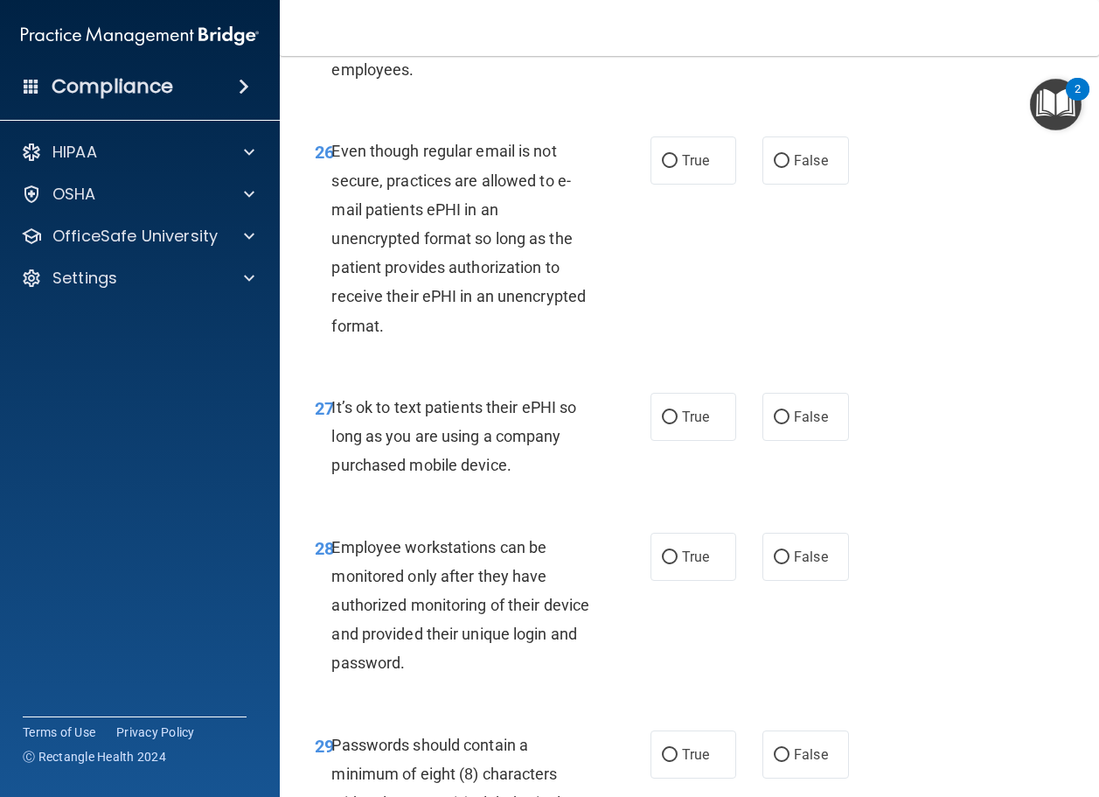
scroll to position [5073, 0]
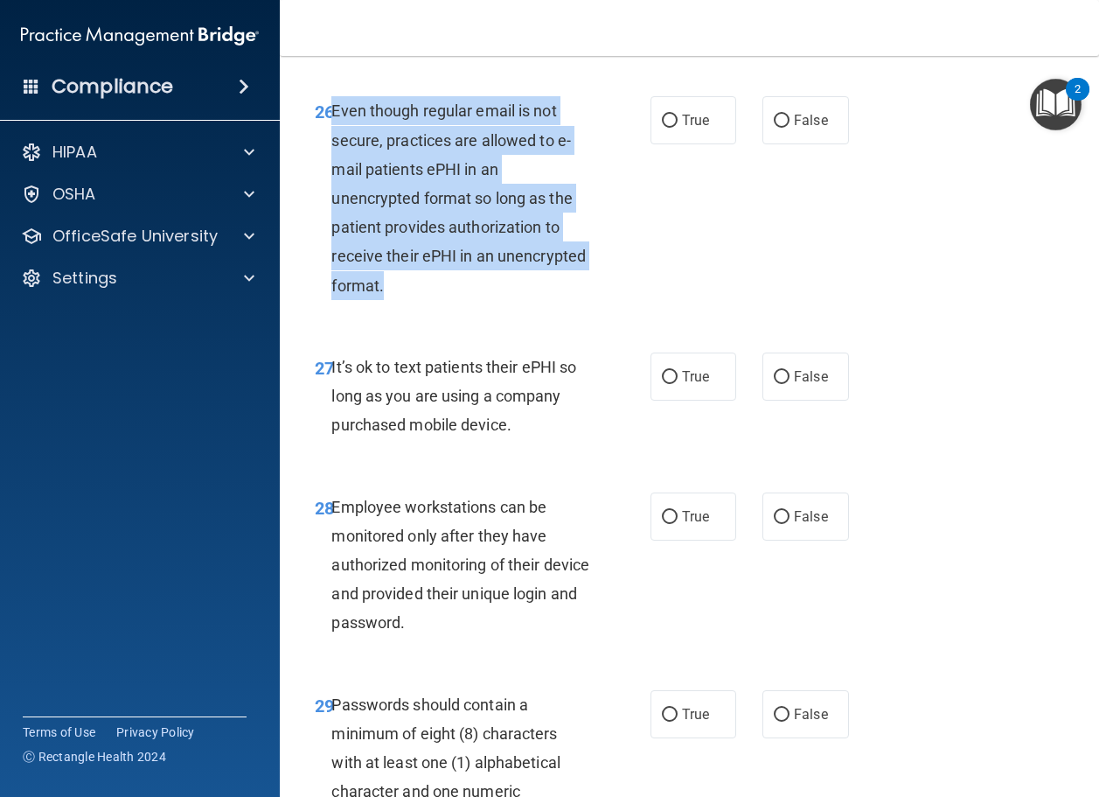
drag, startPoint x: 494, startPoint y: 405, endPoint x: 333, endPoint y: 235, distance: 233.9
click at [333, 235] on div "Even though regular email is not secure, practices are allowed to e-mail patien…" at bounding box center [466, 198] width 271 height 204
click at [777, 128] on input "False" at bounding box center [782, 121] width 16 height 13
radio input "true"
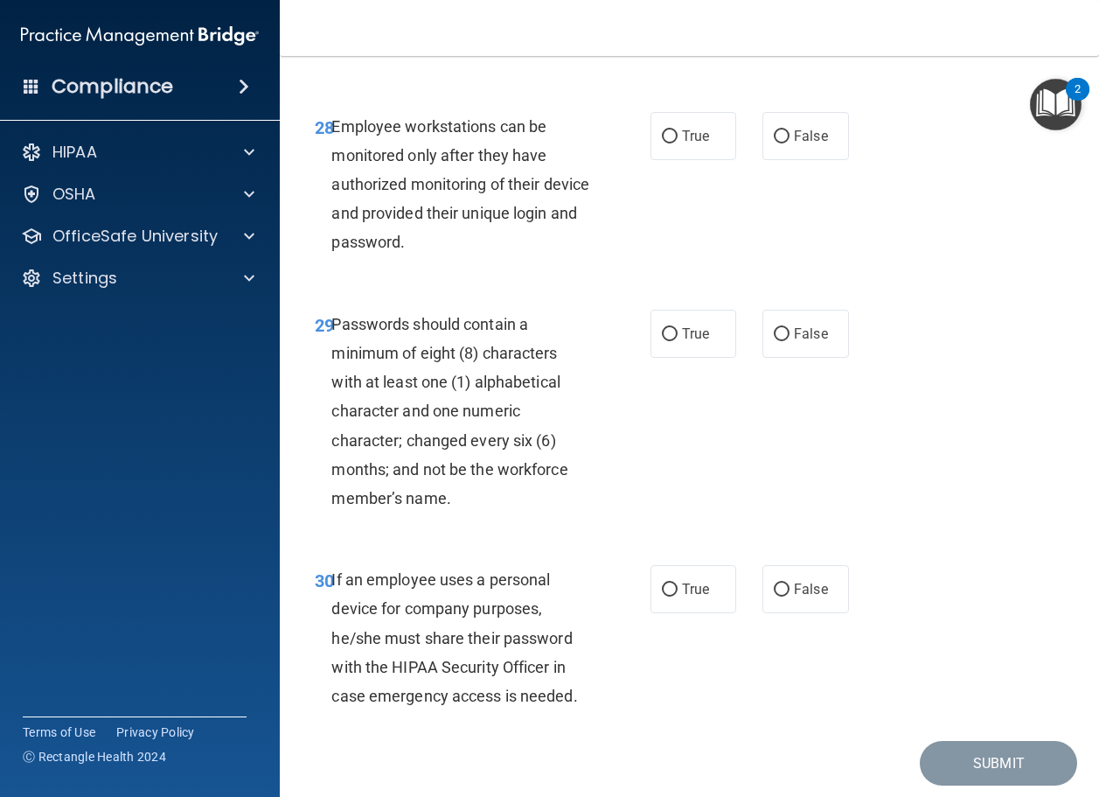
scroll to position [5423, 0]
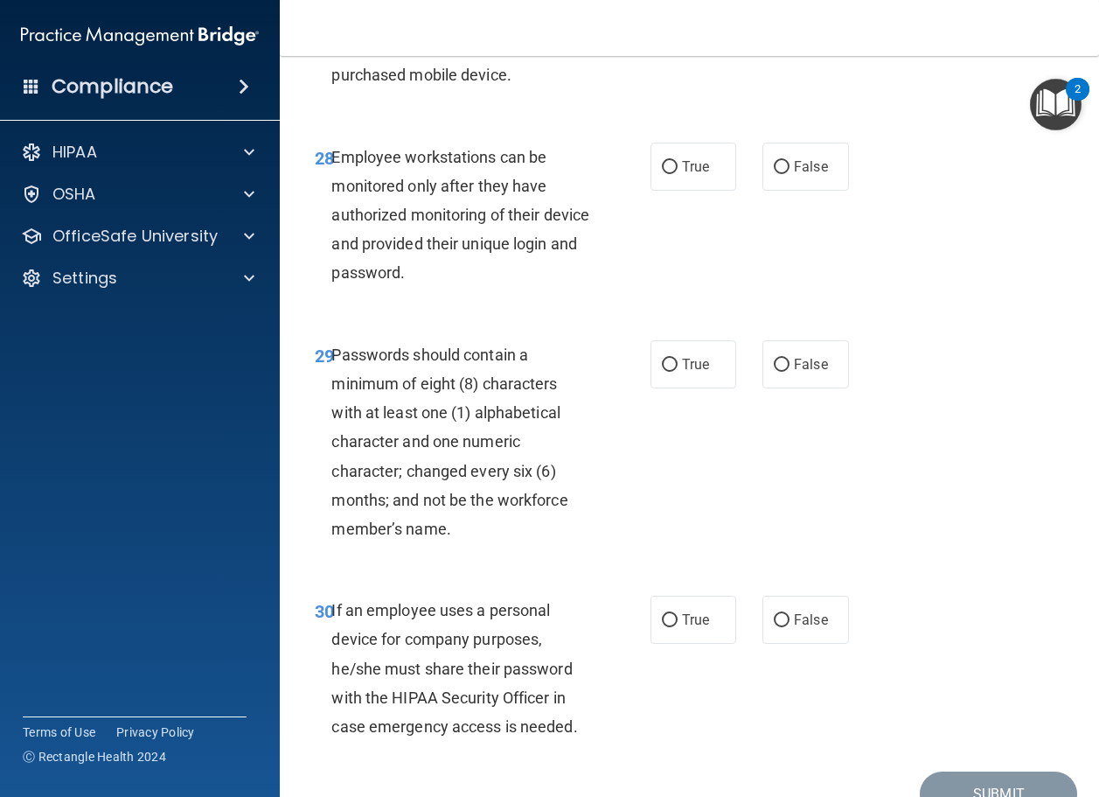
drag, startPoint x: 528, startPoint y: 192, endPoint x: 333, endPoint y: 130, distance: 204.4
click at [333, 90] on div "It’s ok to text patients their ePHI so long as you are using a company purchase…" at bounding box center [466, 46] width 271 height 87
click at [812, 35] on span "False" at bounding box center [811, 26] width 34 height 17
click at [790, 34] on input "False" at bounding box center [782, 27] width 16 height 13
radio input "true"
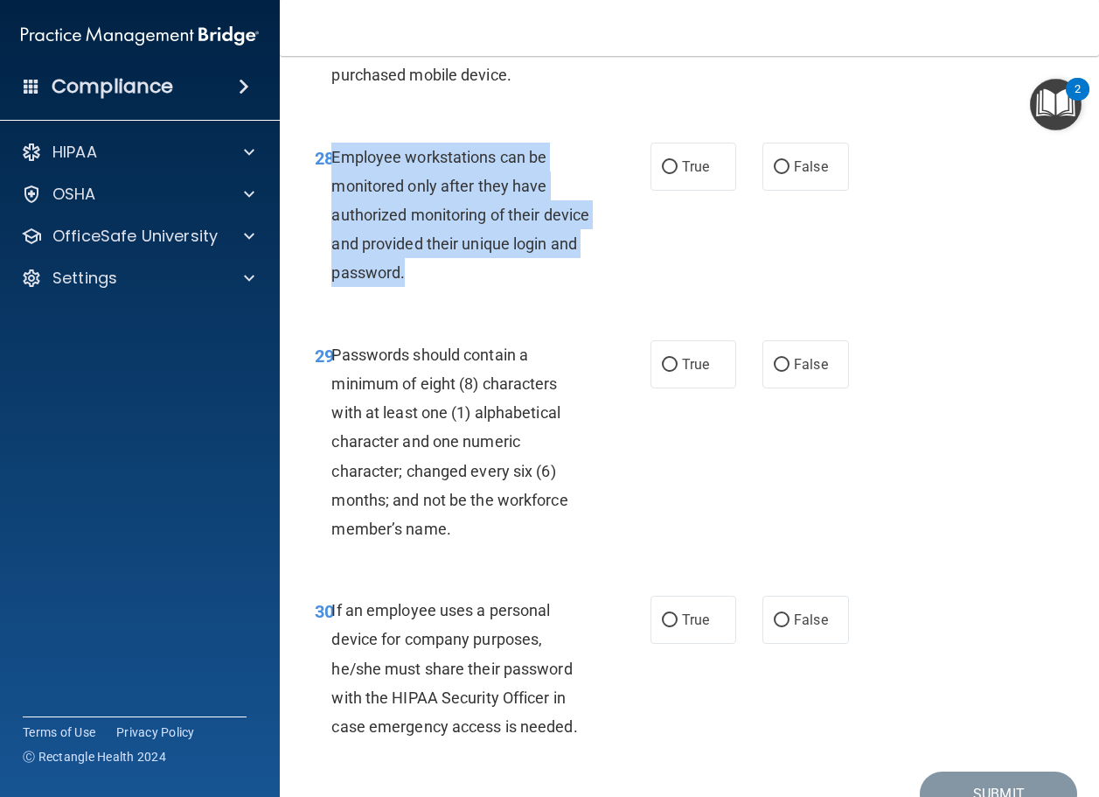
drag, startPoint x: 529, startPoint y: 384, endPoint x: 331, endPoint y: 262, distance: 232.8
click at [331, 262] on div "Employee workstations can be monitored only after they have authorized monitori…" at bounding box center [466, 215] width 271 height 145
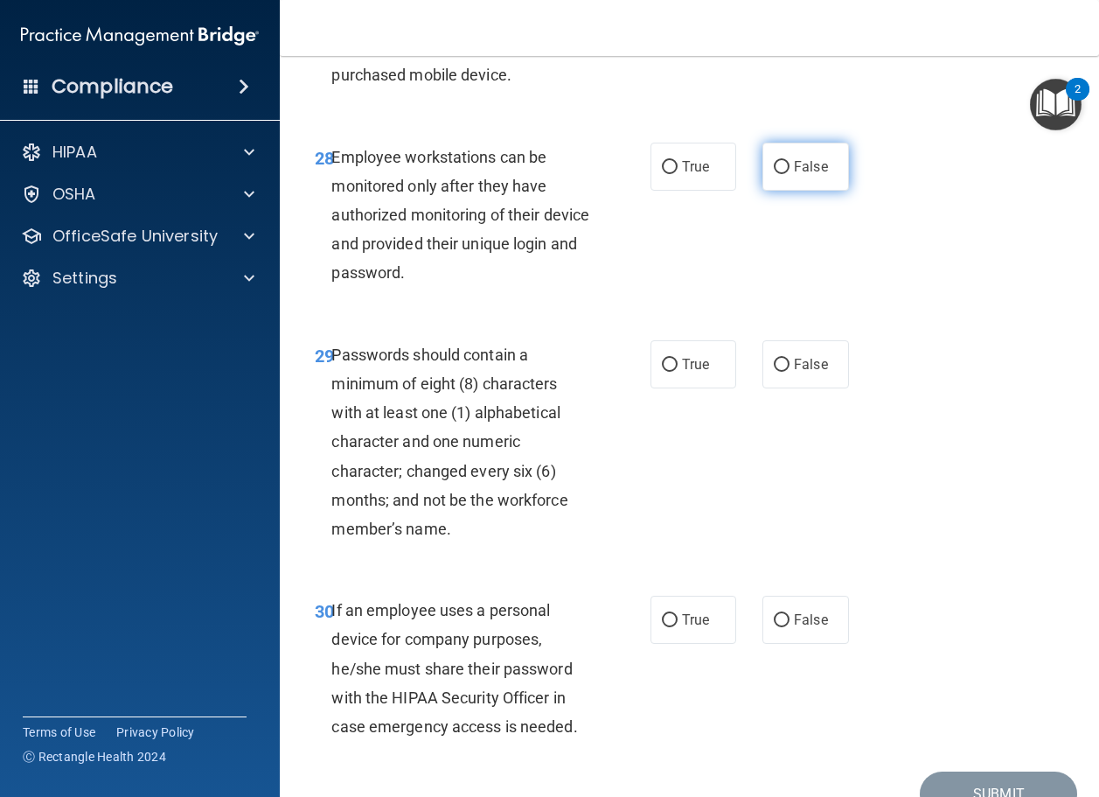
click at [764, 191] on label "False" at bounding box center [806, 167] width 87 height 48
click at [774, 174] on input "False" at bounding box center [782, 167] width 16 height 13
radio input "true"
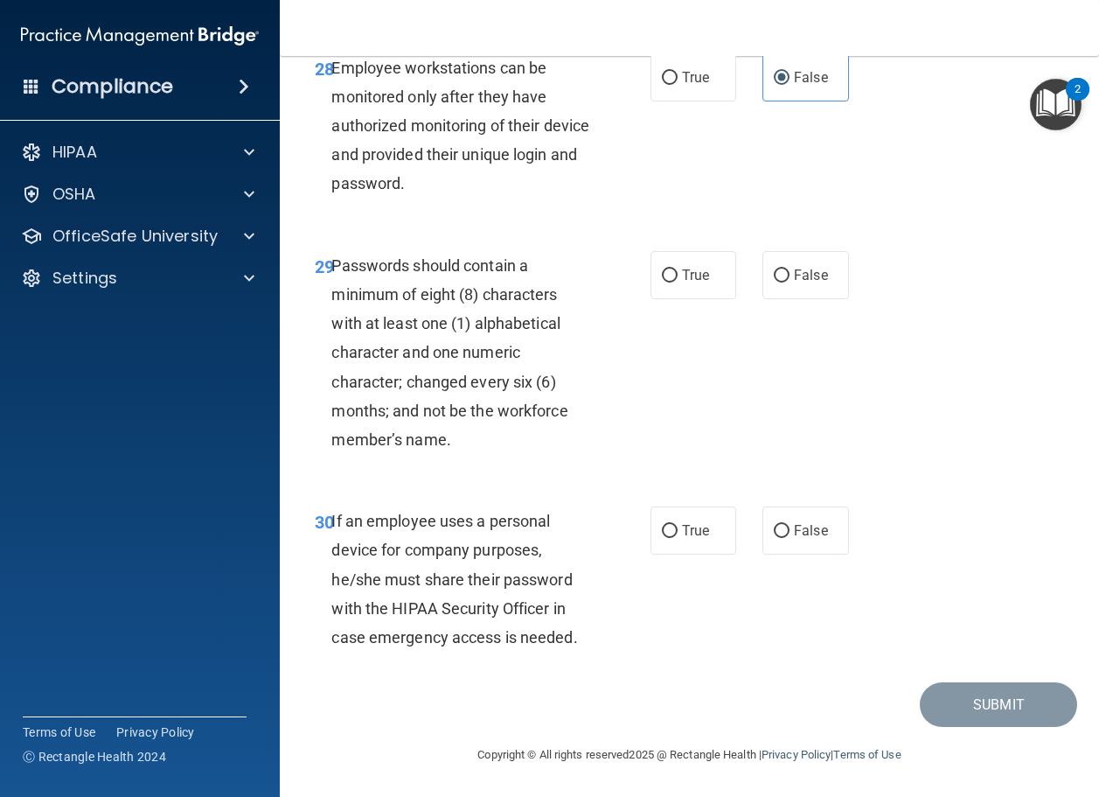
scroll to position [5628, 0]
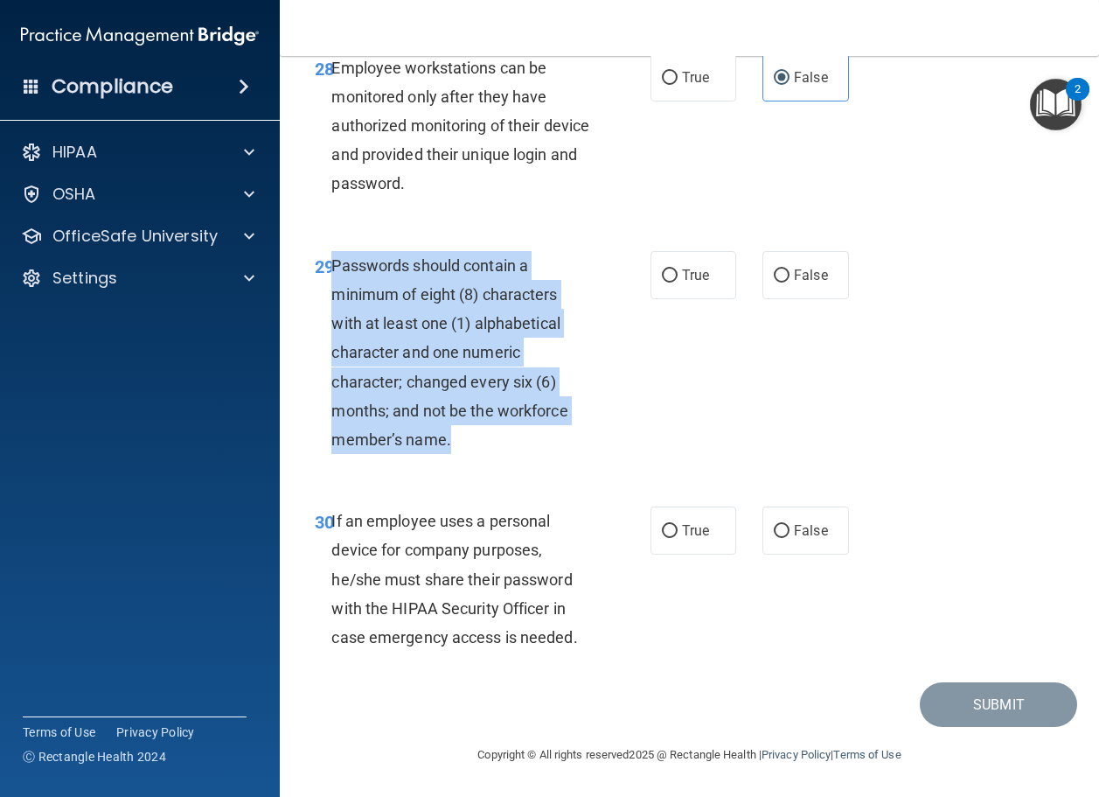
drag, startPoint x: 465, startPoint y: 442, endPoint x: 334, endPoint y: 275, distance: 212.4
click at [334, 275] on div "Passwords should contain a minimum of eight (8) characters with at least one (1…" at bounding box center [466, 353] width 271 height 204
click at [781, 280] on input "False" at bounding box center [782, 275] width 16 height 13
radio input "true"
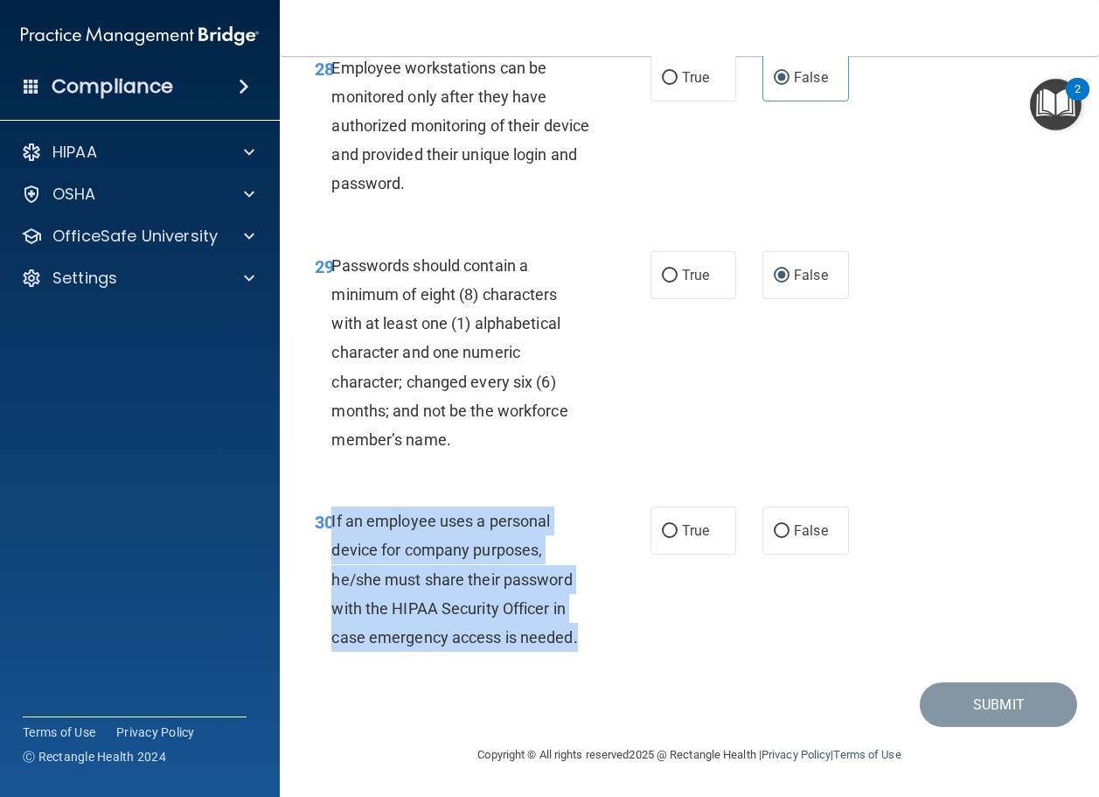
drag, startPoint x: 606, startPoint y: 647, endPoint x: 331, endPoint y: 525, distance: 300.7
click at [331, 525] on div "30 If an employee uses a personal device for company purposes, he/she must shar…" at bounding box center [483, 583] width 388 height 154
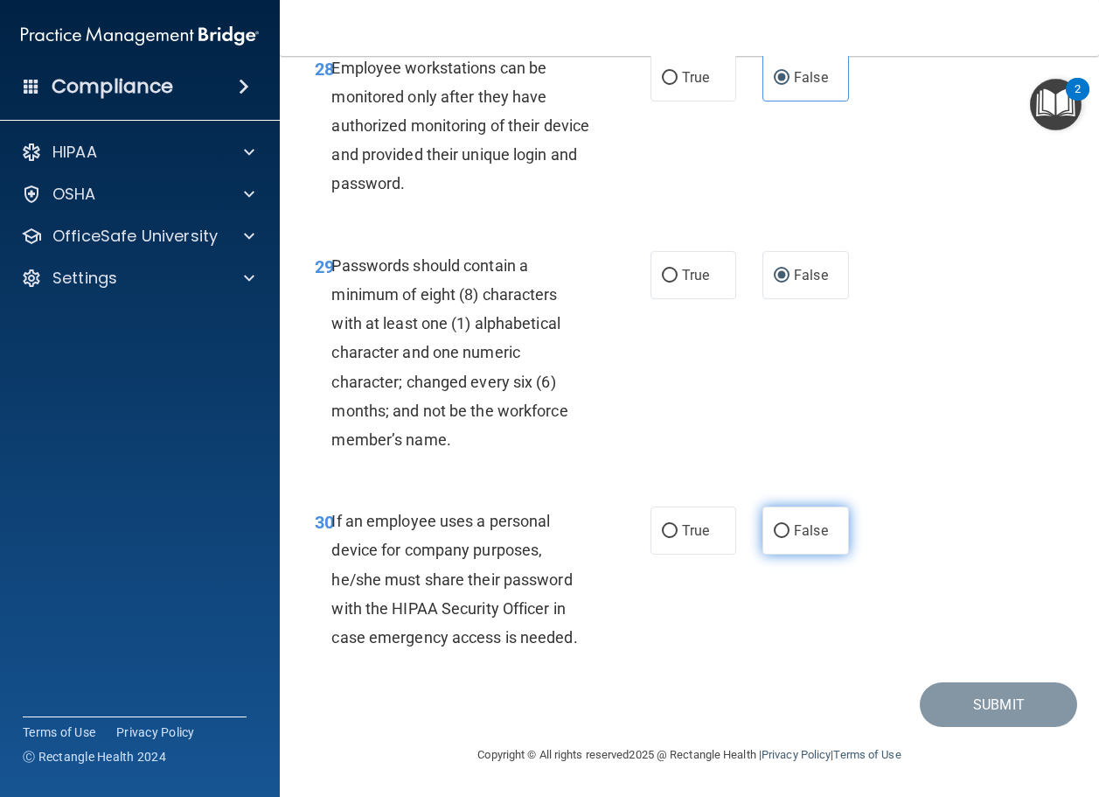
click at [785, 519] on label "False" at bounding box center [806, 530] width 87 height 48
click at [785, 525] on input "False" at bounding box center [782, 531] width 16 height 13
radio input "true"
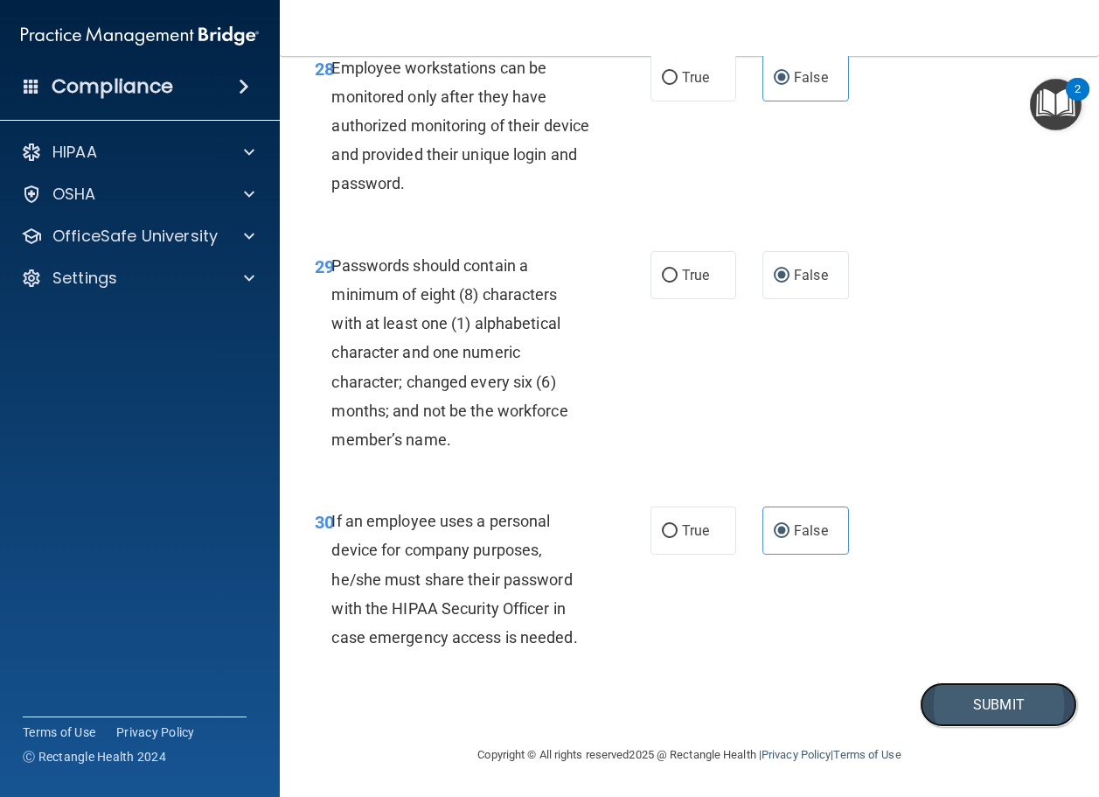
click at [1016, 708] on button "Submit" at bounding box center [998, 704] width 157 height 45
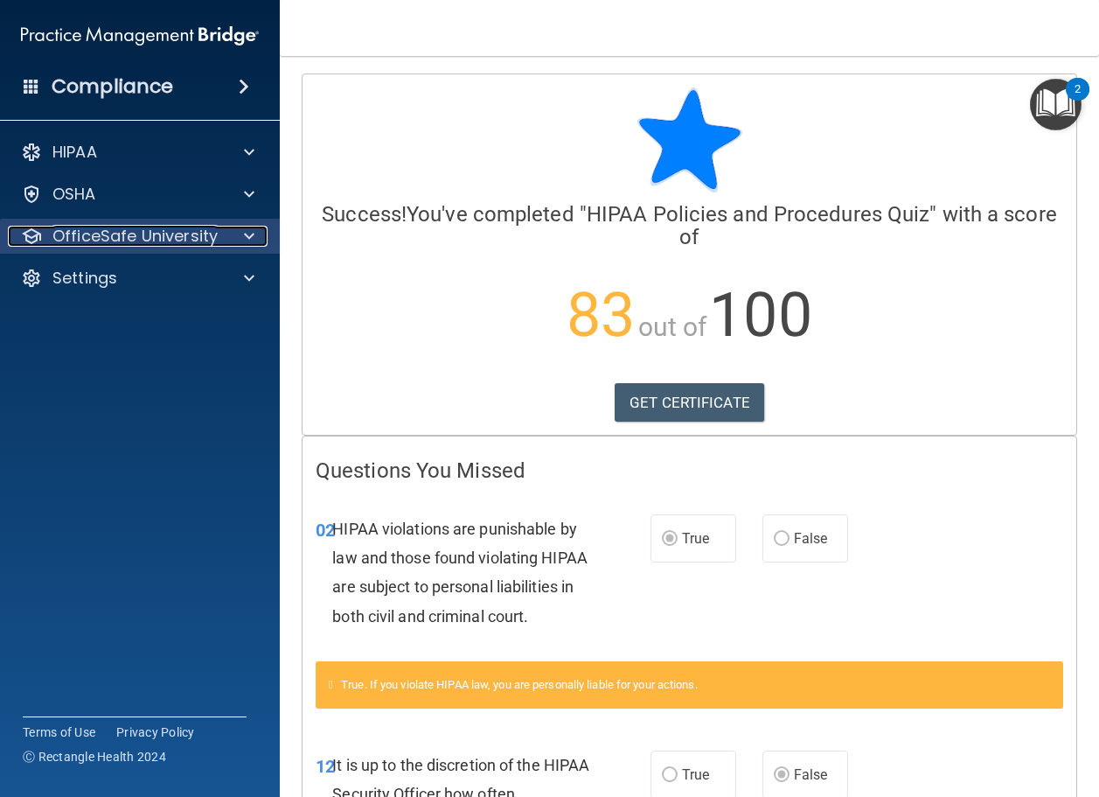
click at [143, 231] on p "OfficeSafe University" at bounding box center [134, 236] width 165 height 21
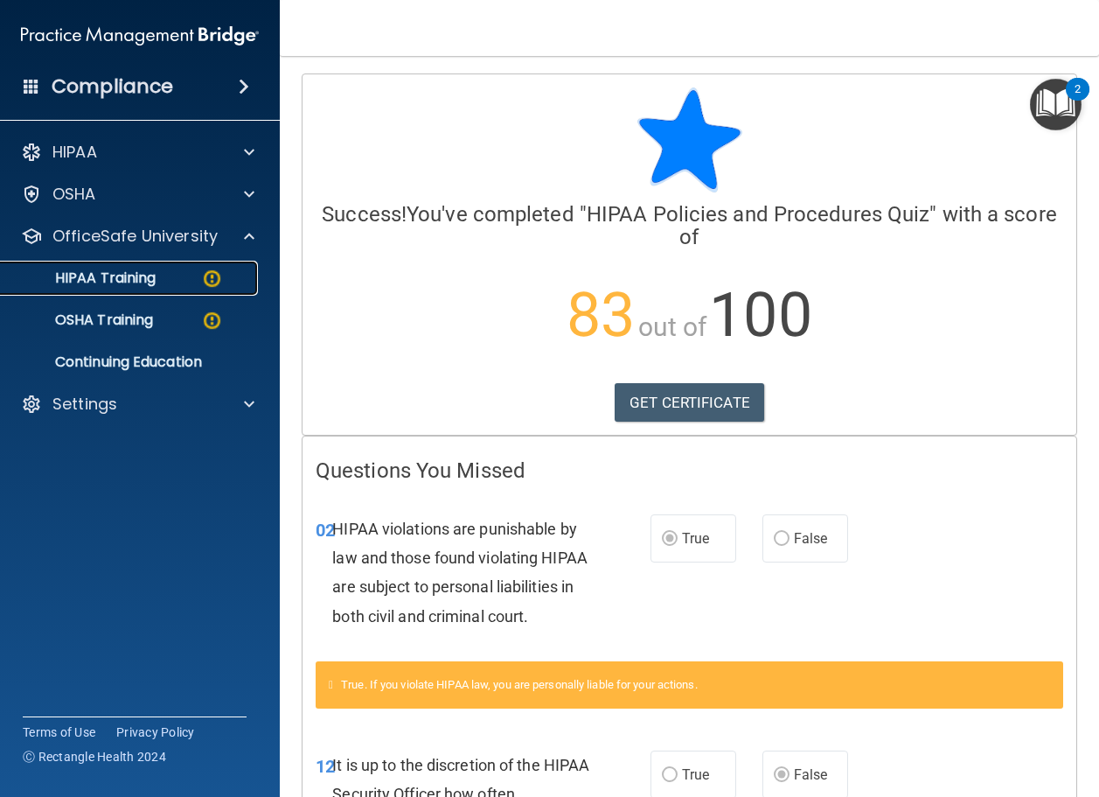
click at [127, 277] on p "HIPAA Training" at bounding box center [83, 277] width 144 height 17
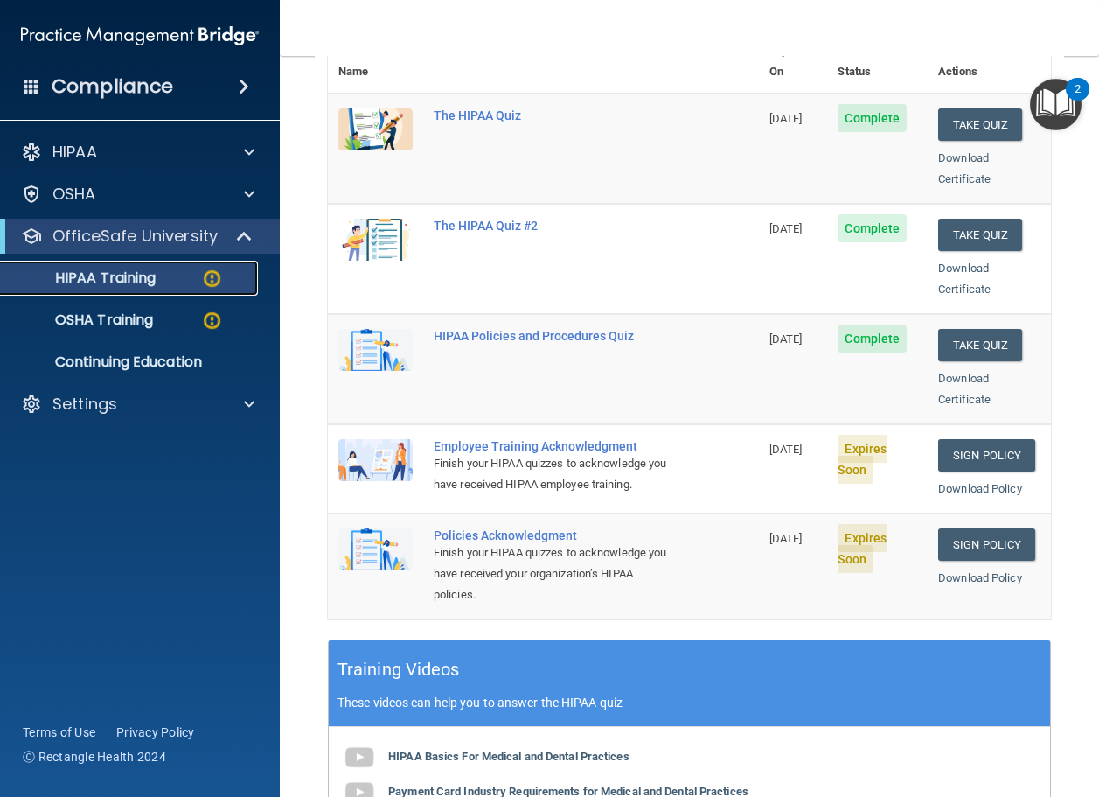
scroll to position [262, 0]
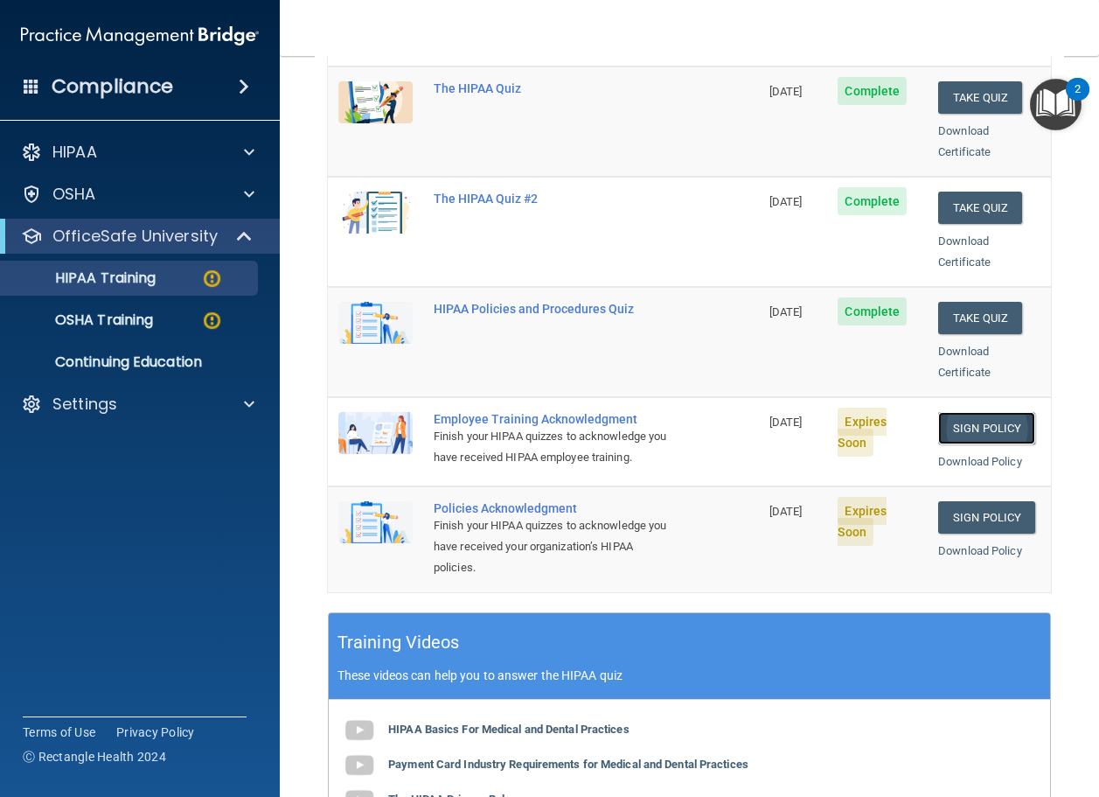
click at [966, 412] on link "Sign Policy" at bounding box center [987, 428] width 97 height 32
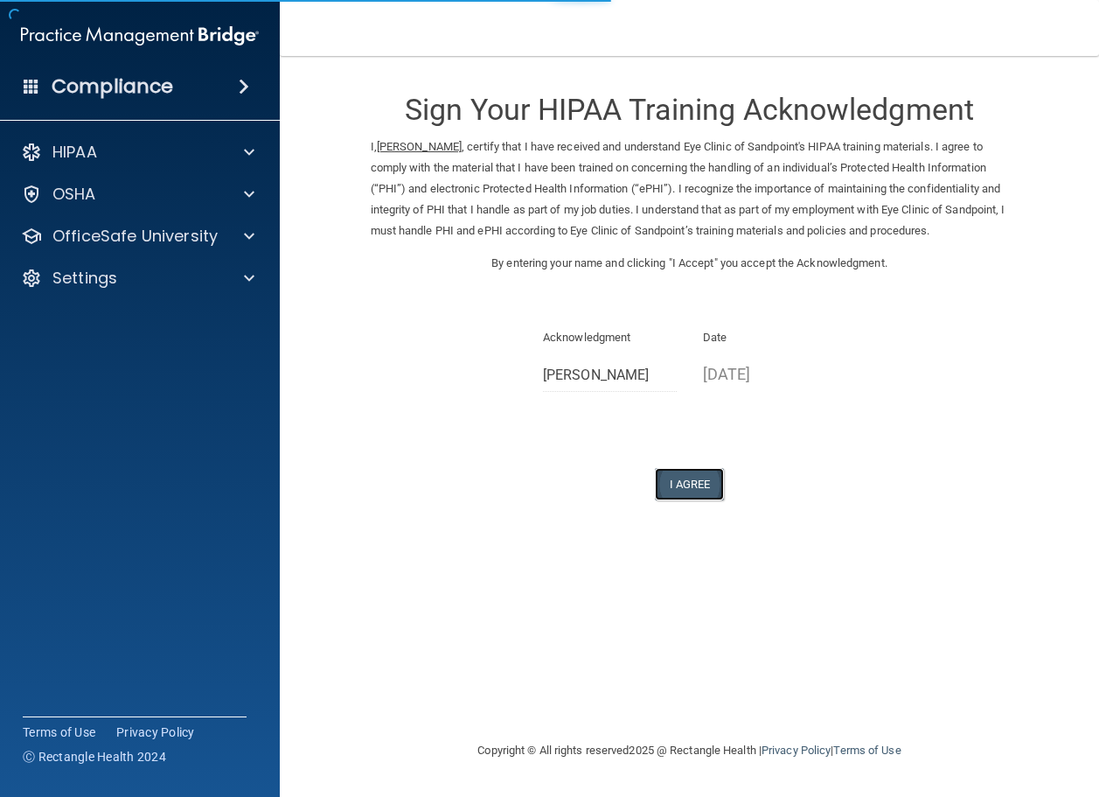
click at [700, 482] on button "I Agree" at bounding box center [690, 484] width 70 height 32
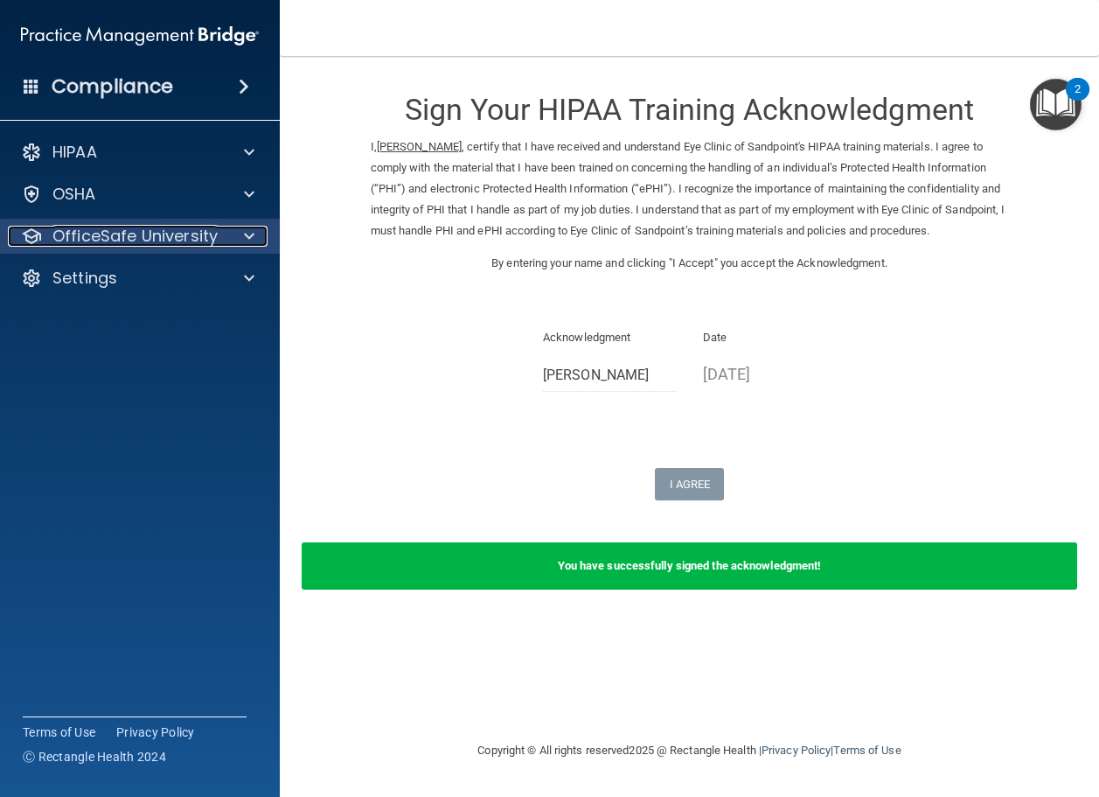
click at [93, 240] on p "OfficeSafe University" at bounding box center [134, 236] width 165 height 21
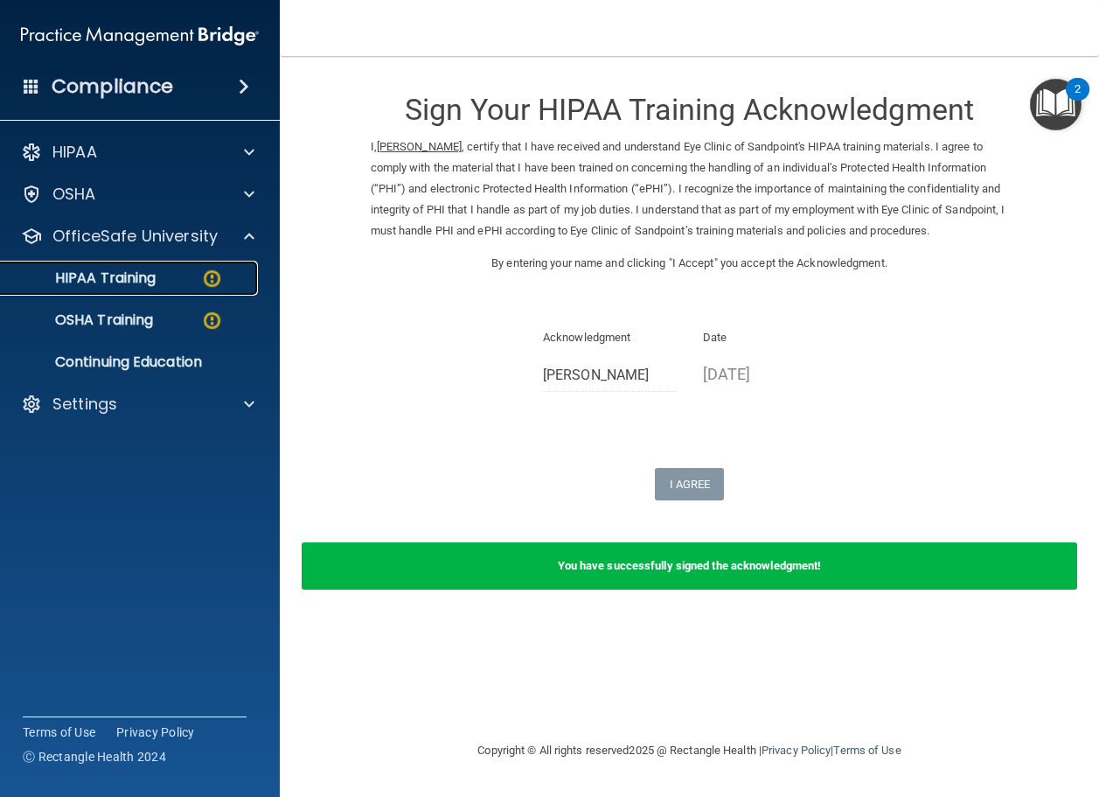
click at [122, 272] on p "HIPAA Training" at bounding box center [83, 277] width 144 height 17
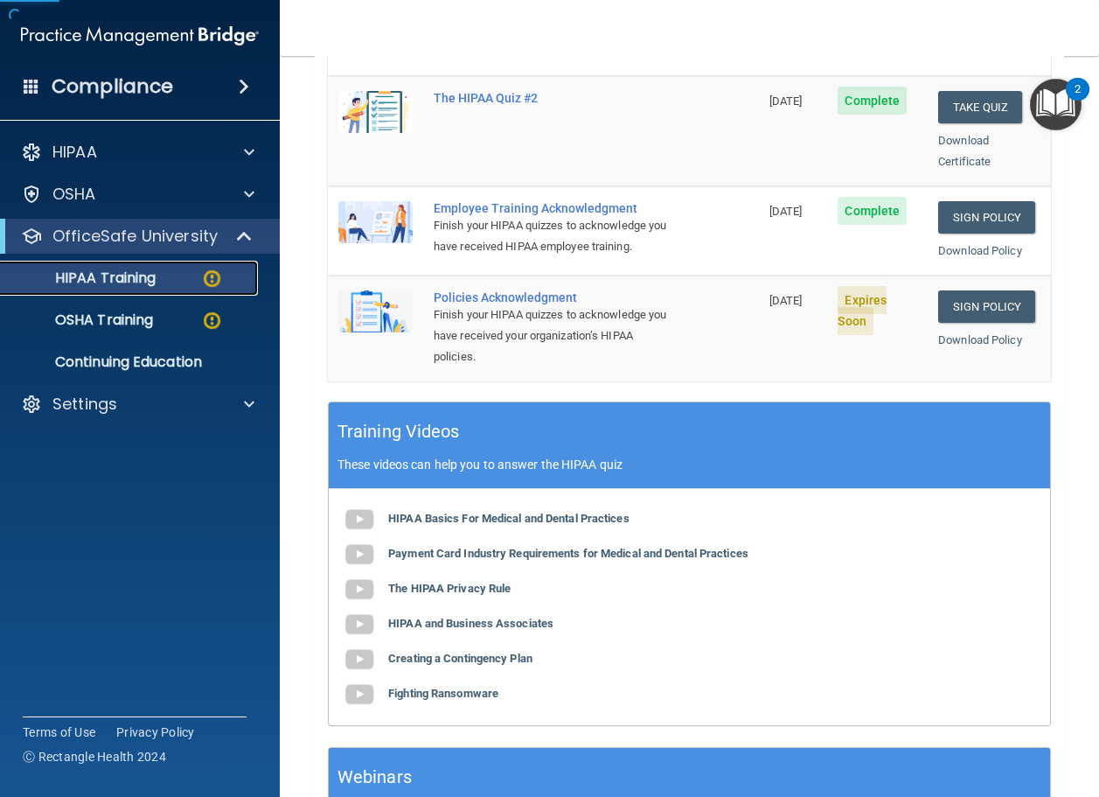
scroll to position [612, 0]
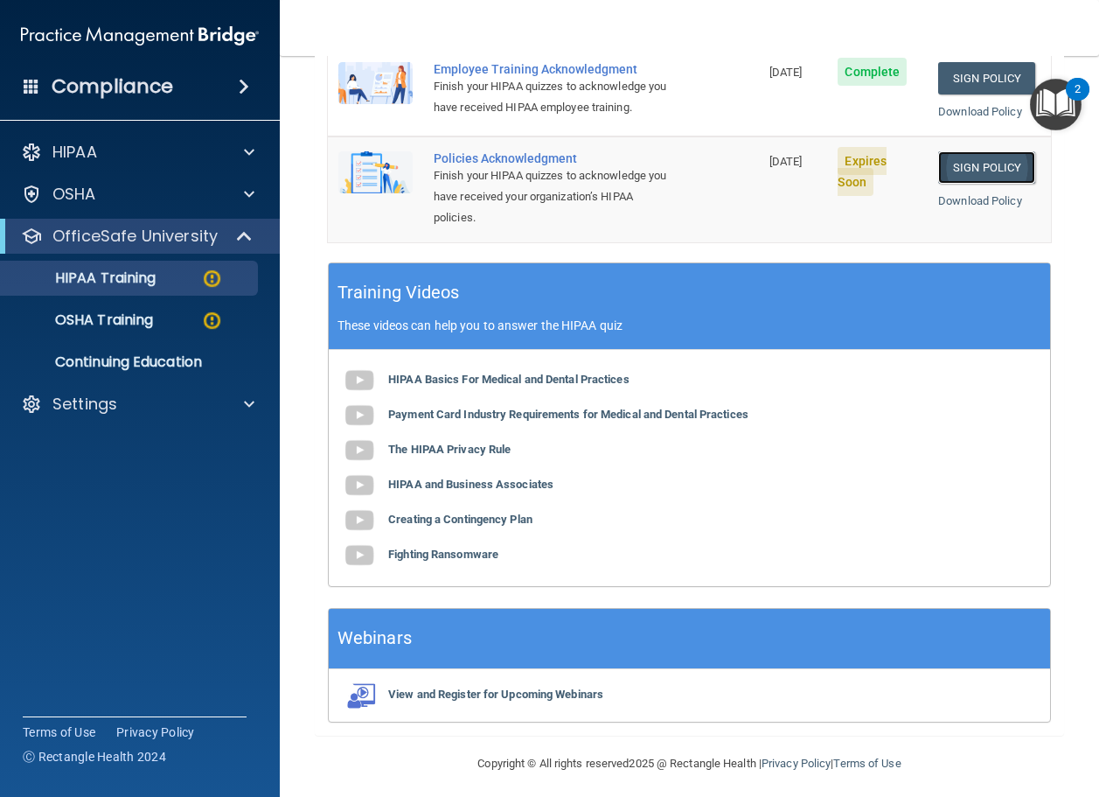
click at [950, 160] on link "Sign Policy" at bounding box center [987, 167] width 97 height 32
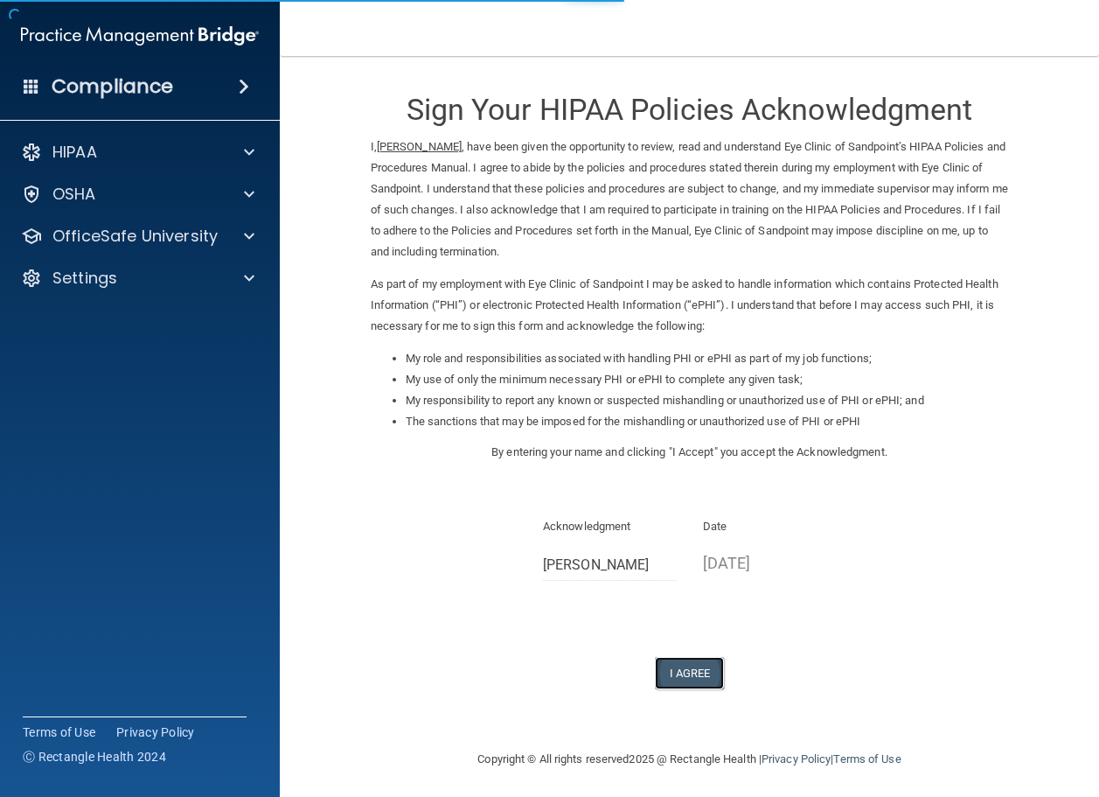
click at [683, 673] on button "I Agree" at bounding box center [690, 673] width 70 height 32
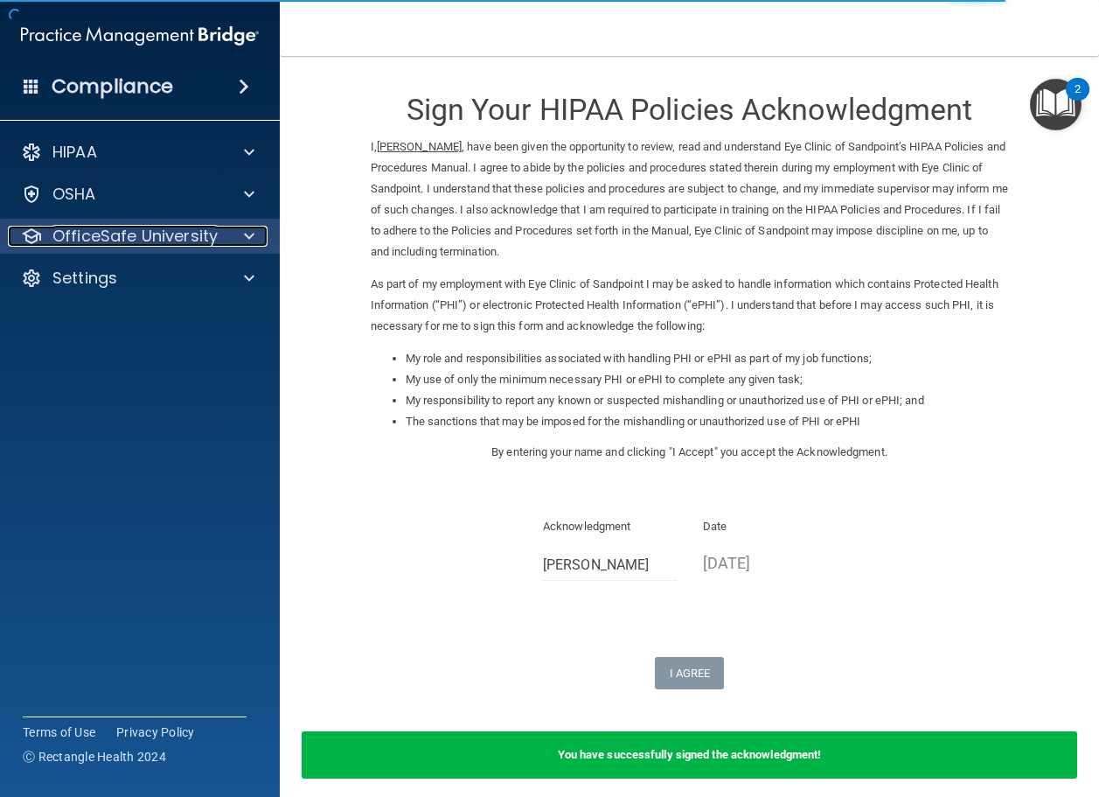
click at [131, 243] on p "OfficeSafe University" at bounding box center [134, 236] width 165 height 21
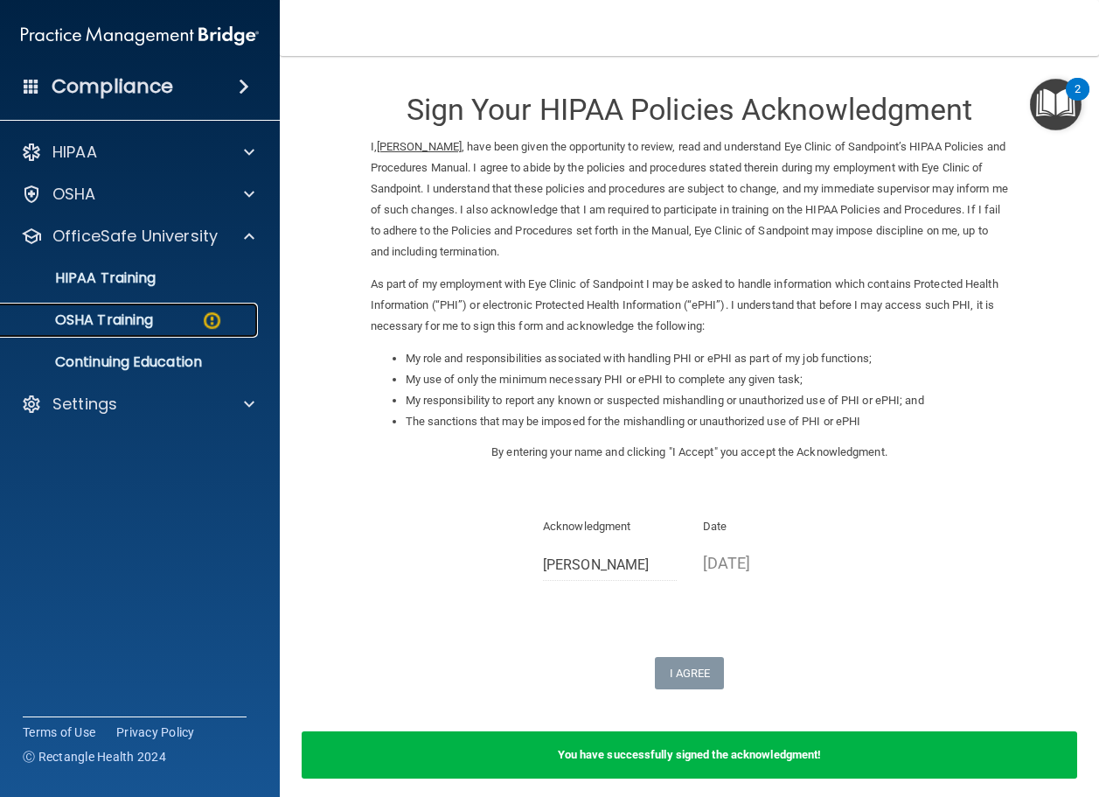
click at [122, 309] on link "OSHA Training" at bounding box center [121, 320] width 276 height 35
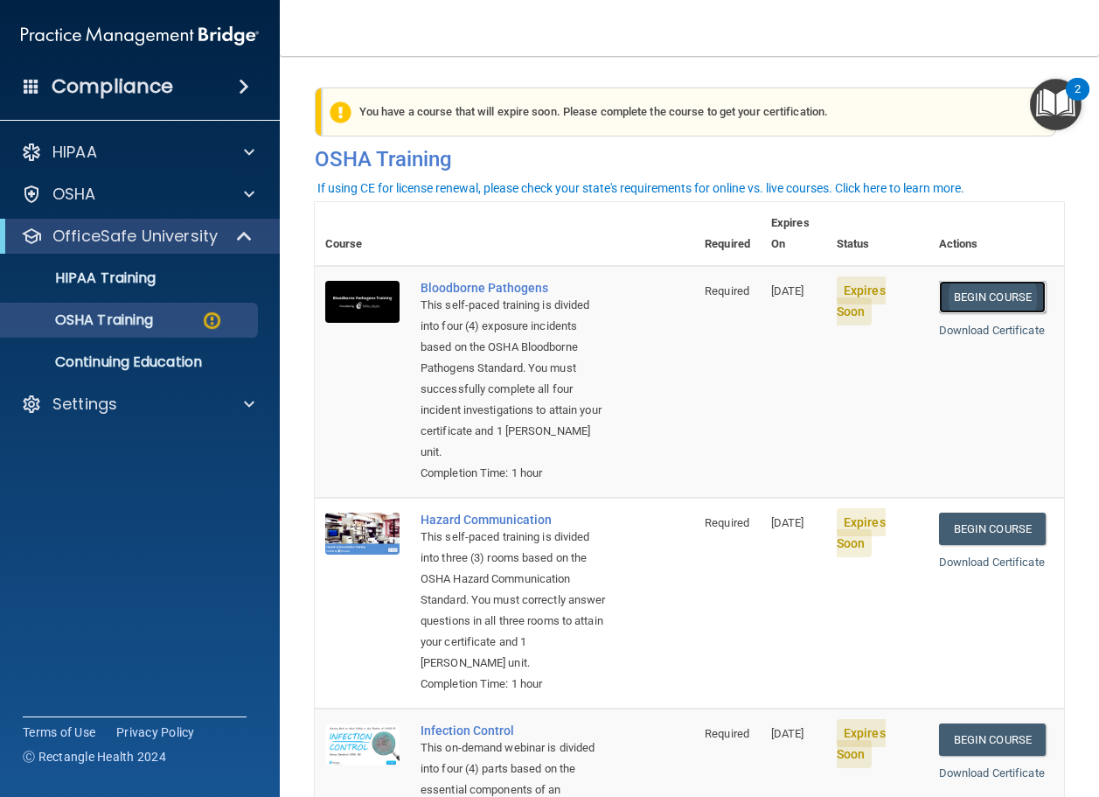
click at [980, 281] on link "Begin Course" at bounding box center [992, 297] width 107 height 32
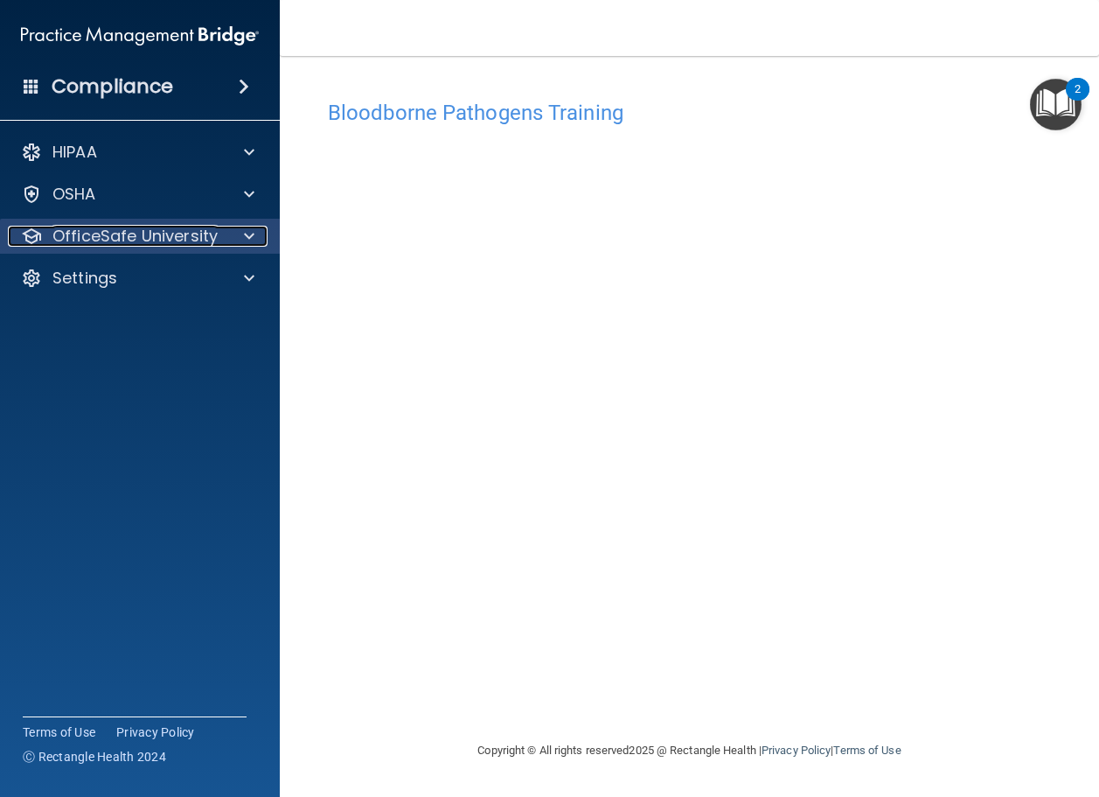
click at [109, 240] on p "OfficeSafe University" at bounding box center [134, 236] width 165 height 21
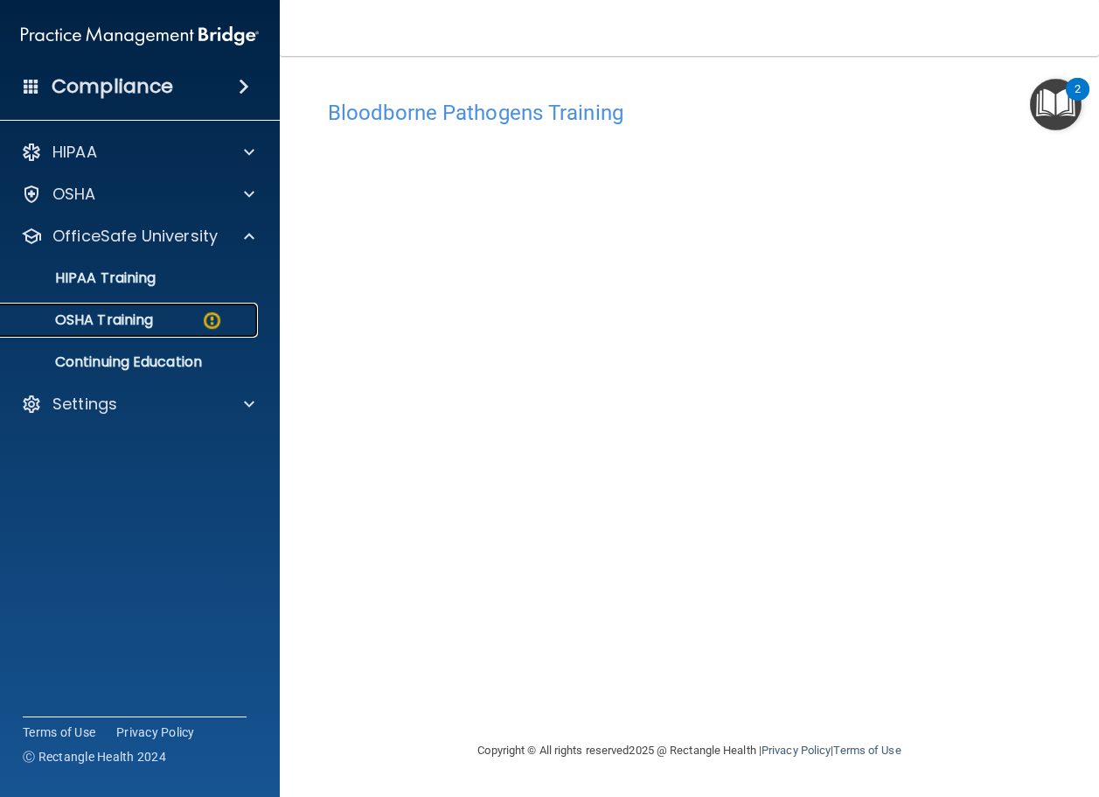
click at [122, 315] on p "OSHA Training" at bounding box center [82, 319] width 142 height 17
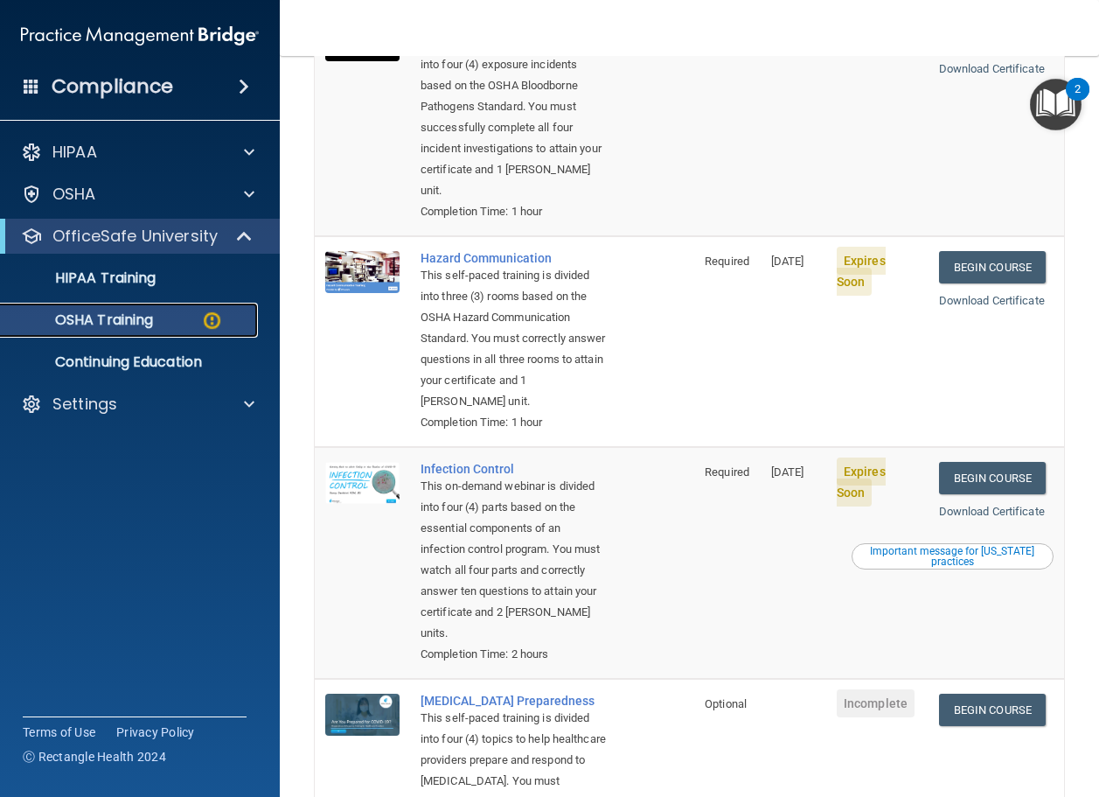
scroll to position [262, 0]
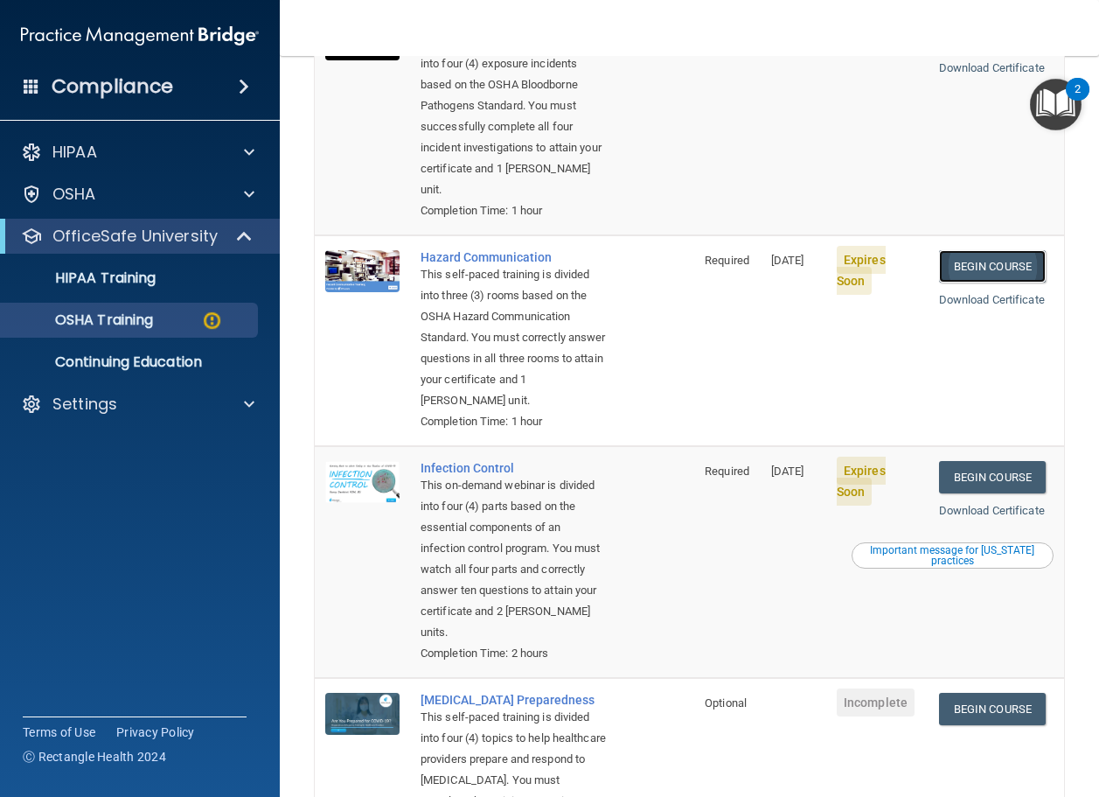
click at [971, 264] on link "Begin Course" at bounding box center [992, 266] width 107 height 32
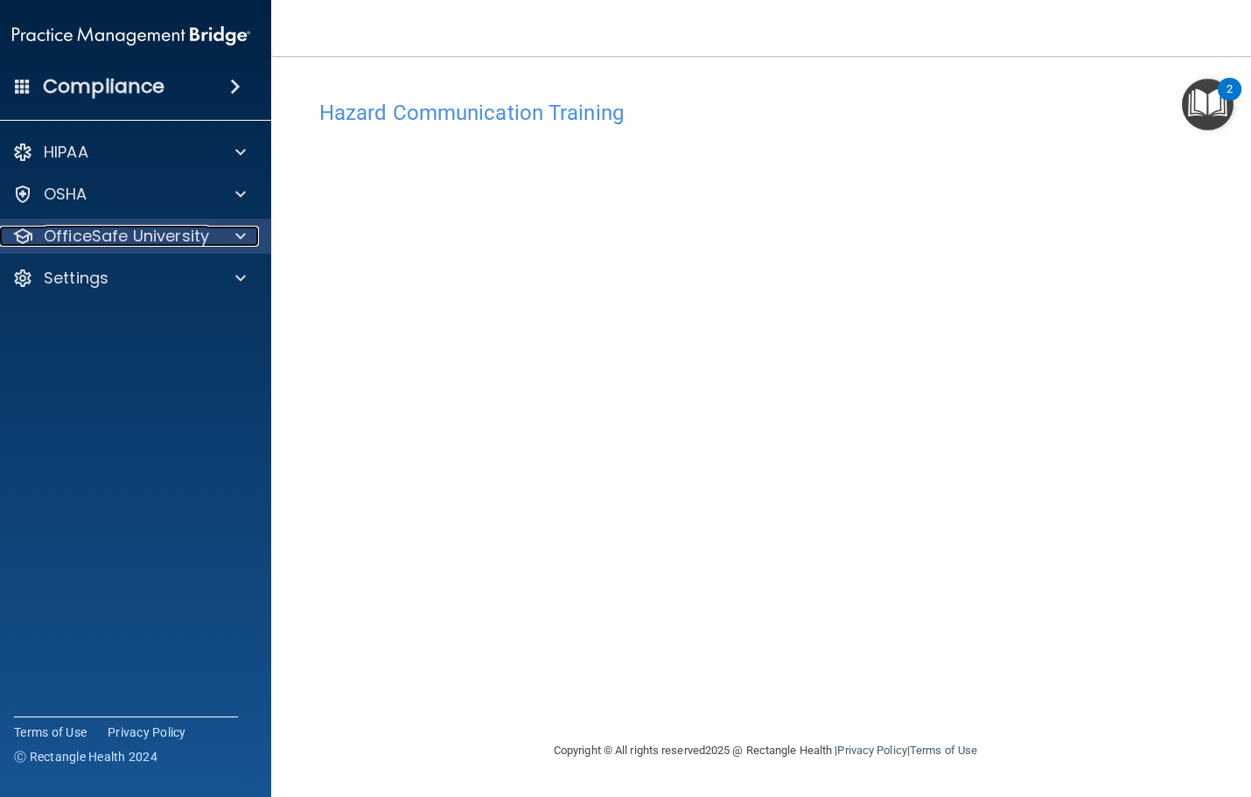
click at [112, 236] on p "OfficeSafe University" at bounding box center [126, 236] width 165 height 21
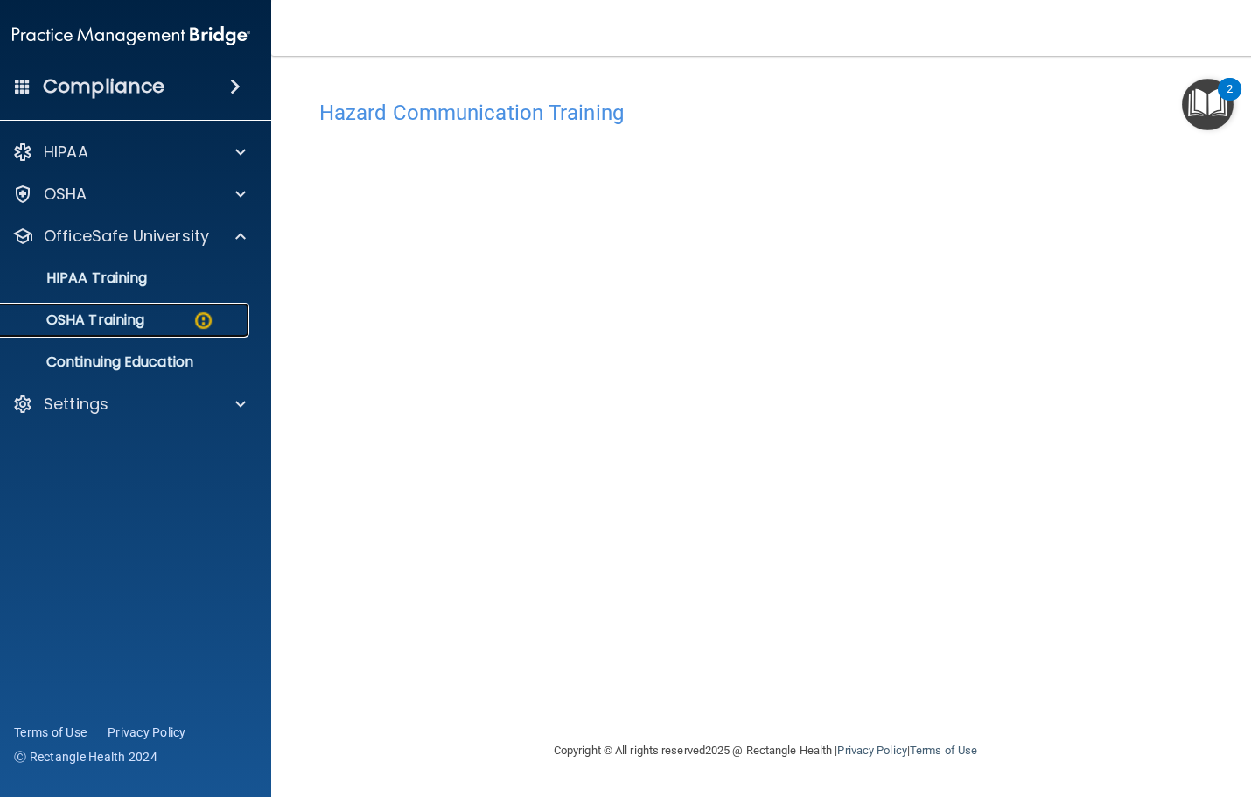
click at [106, 317] on p "OSHA Training" at bounding box center [74, 319] width 142 height 17
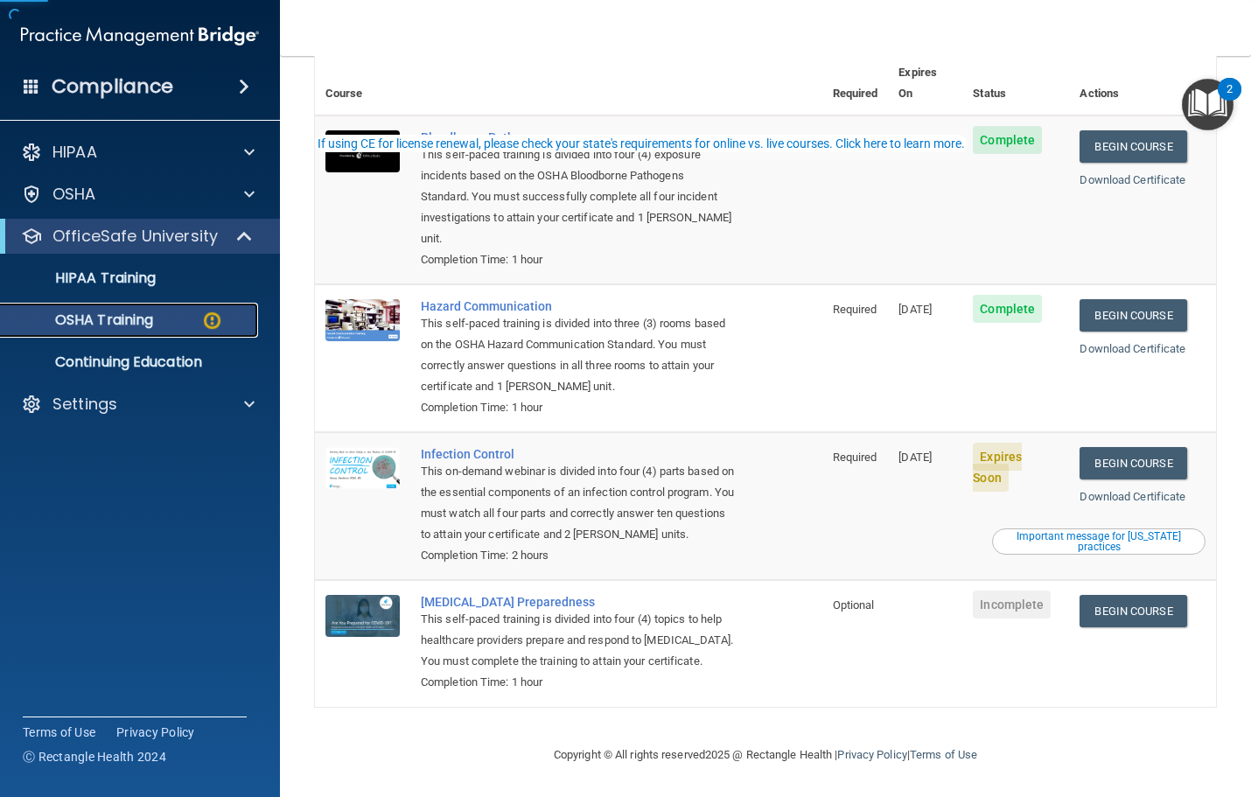
scroll to position [176, 0]
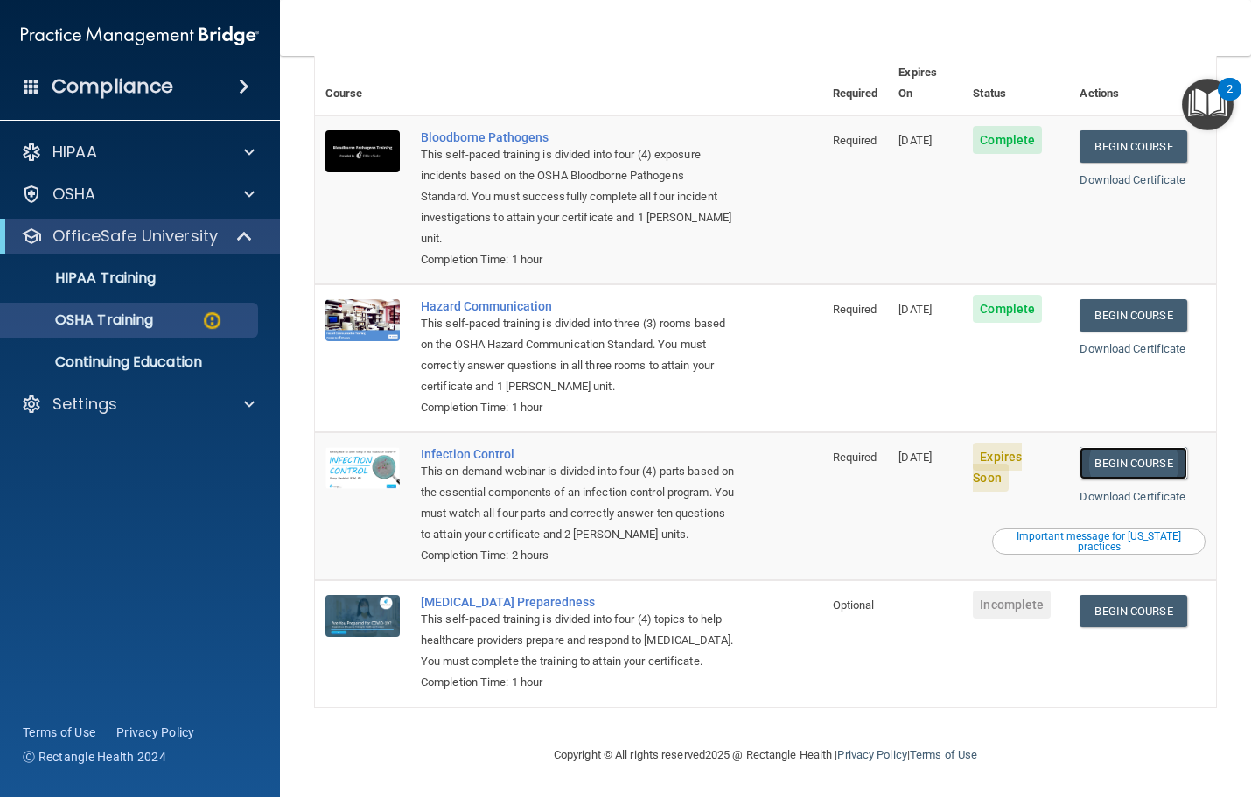
click at [1099, 447] on link "Begin Course" at bounding box center [1132, 463] width 107 height 32
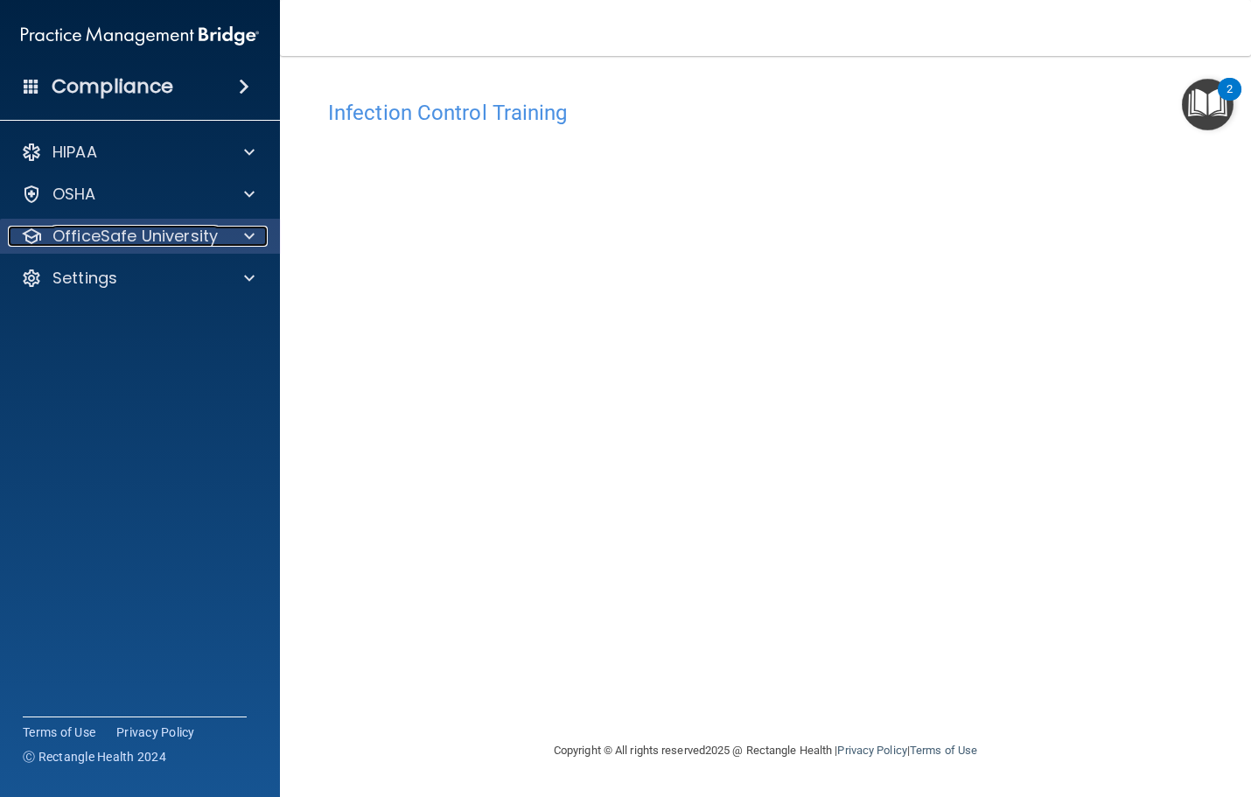
click at [67, 240] on p "OfficeSafe University" at bounding box center [134, 236] width 165 height 21
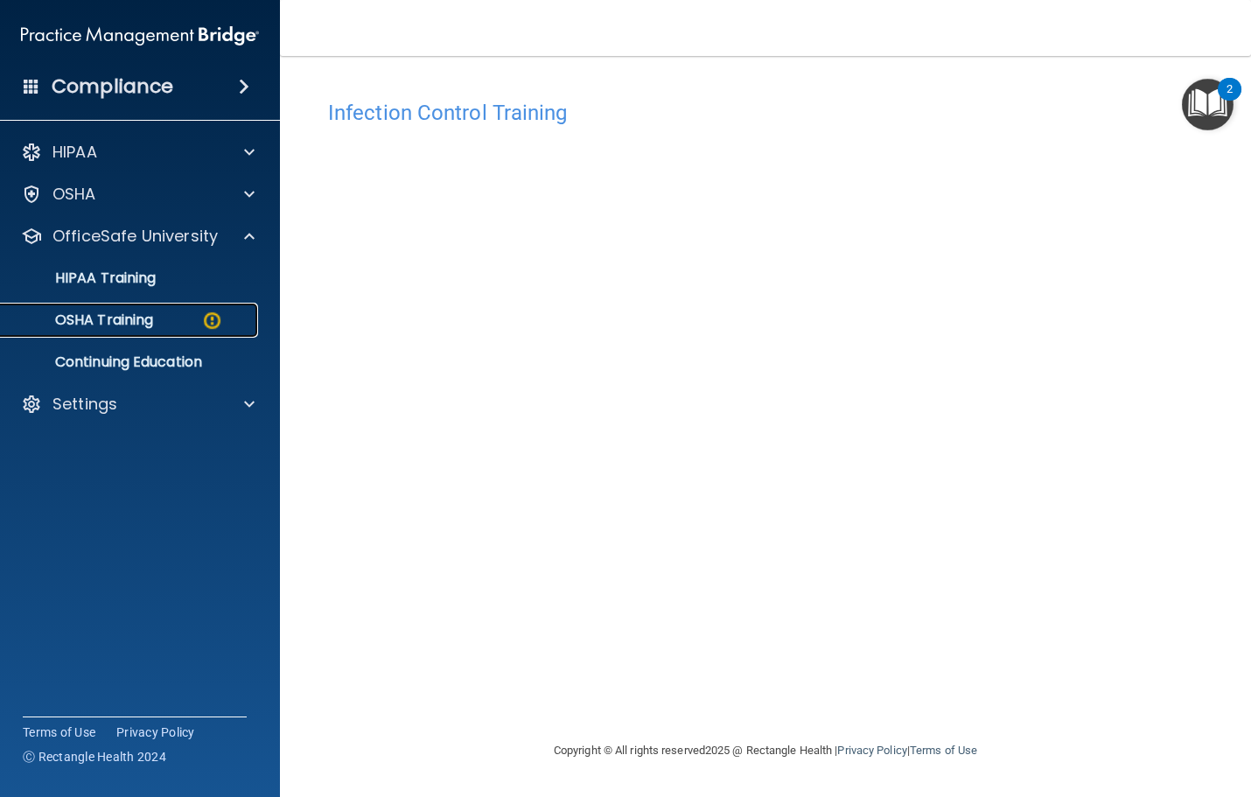
click at [122, 315] on p "OSHA Training" at bounding box center [82, 319] width 142 height 17
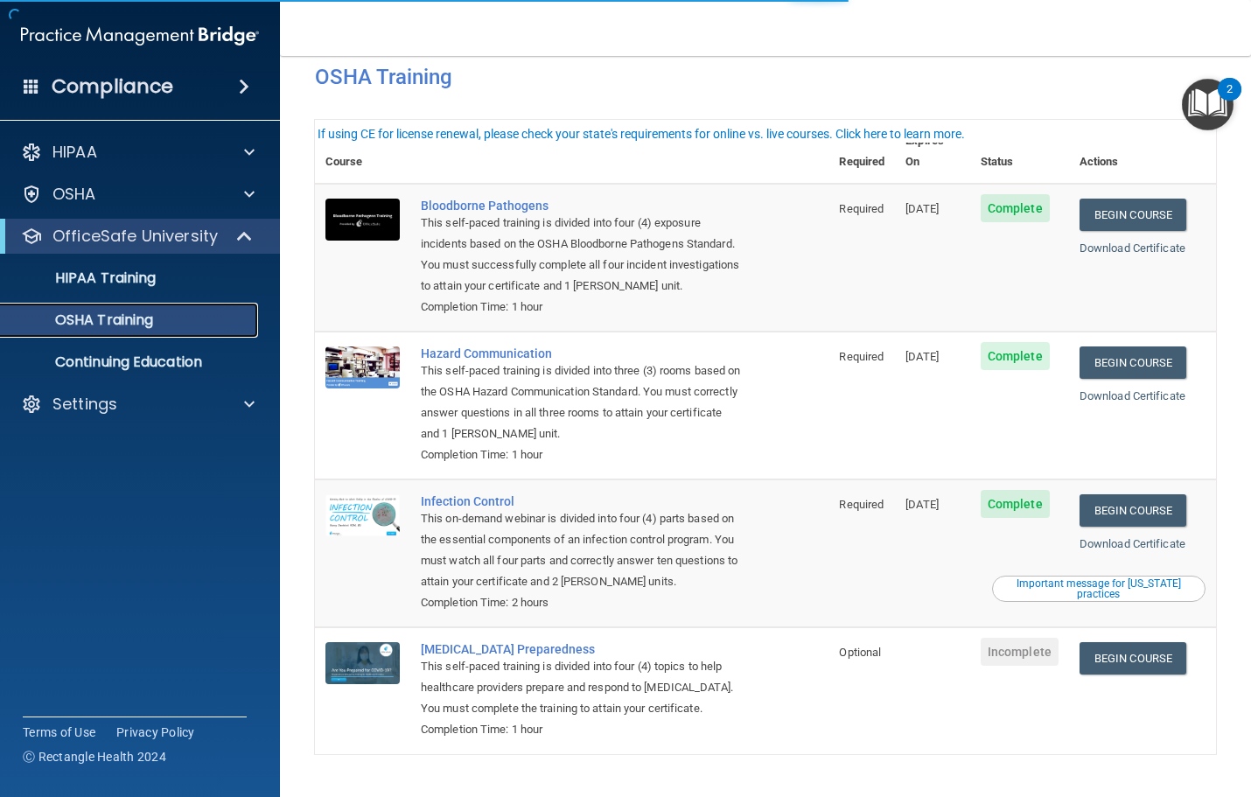
scroll to position [85, 0]
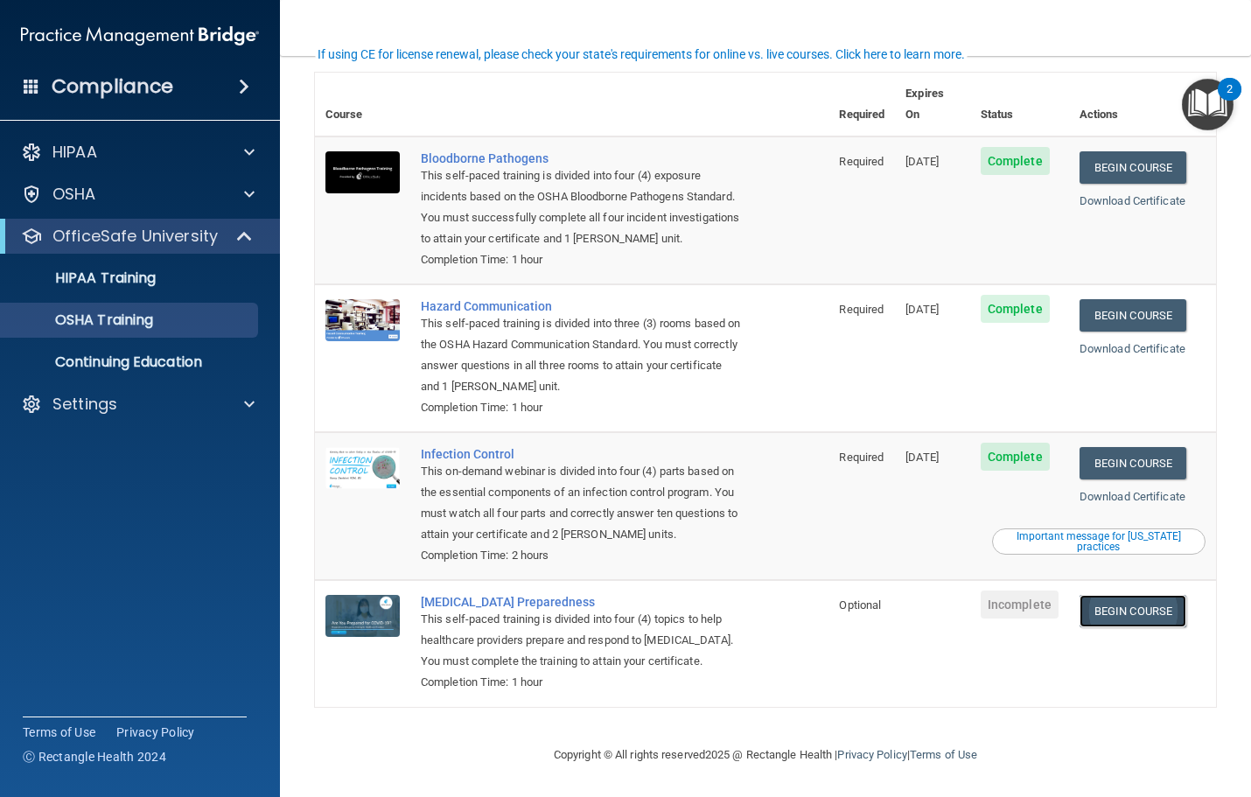
click at [1134, 607] on link "Begin Course" at bounding box center [1132, 611] width 107 height 32
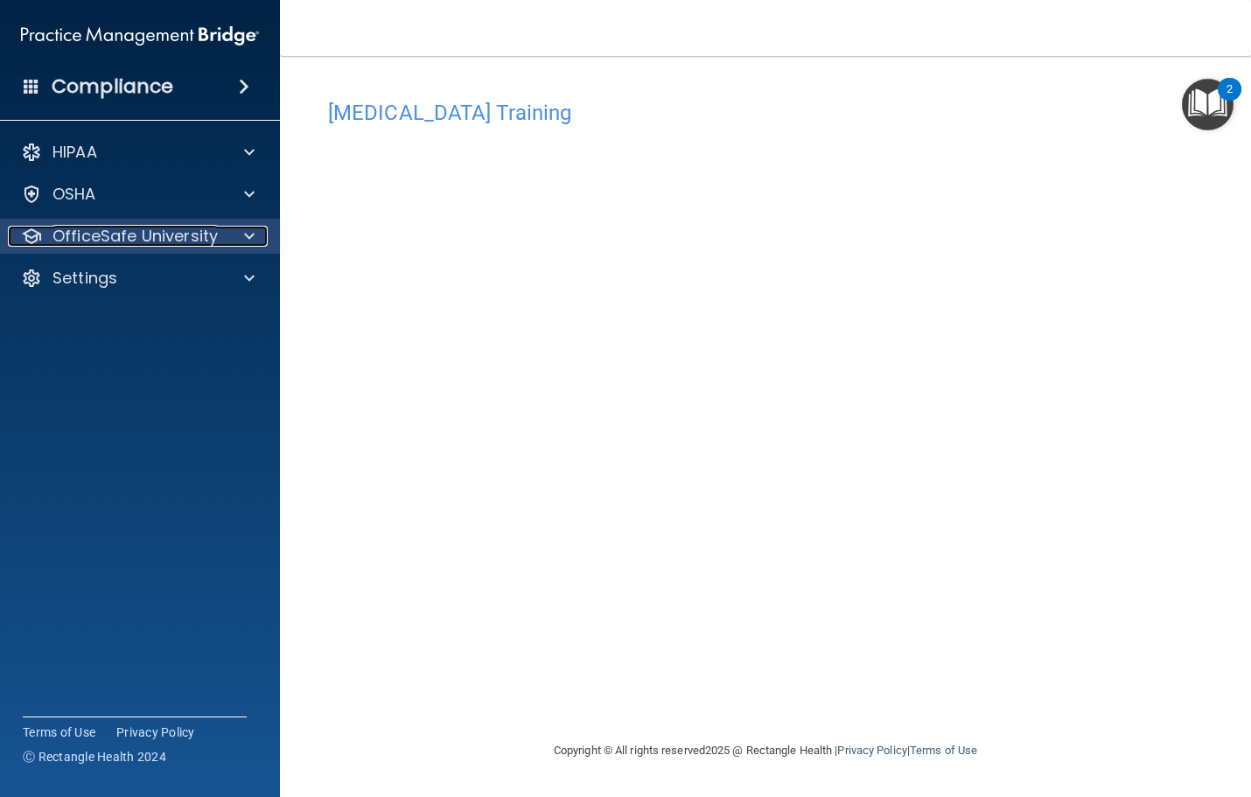
click at [94, 234] on p "OfficeSafe University" at bounding box center [134, 236] width 165 height 21
